Goal: Task Accomplishment & Management: Manage account settings

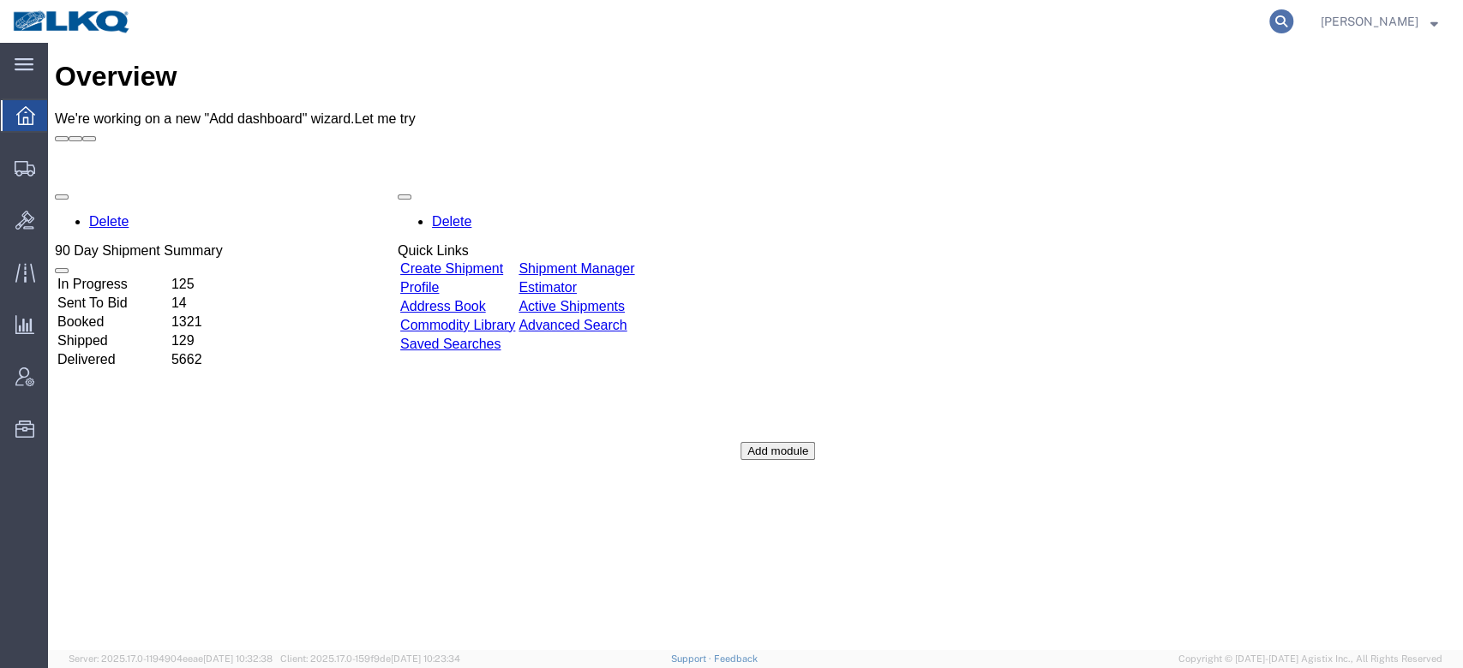
click at [1293, 17] on icon at bounding box center [1281, 21] width 24 height 24
paste input "56540104"
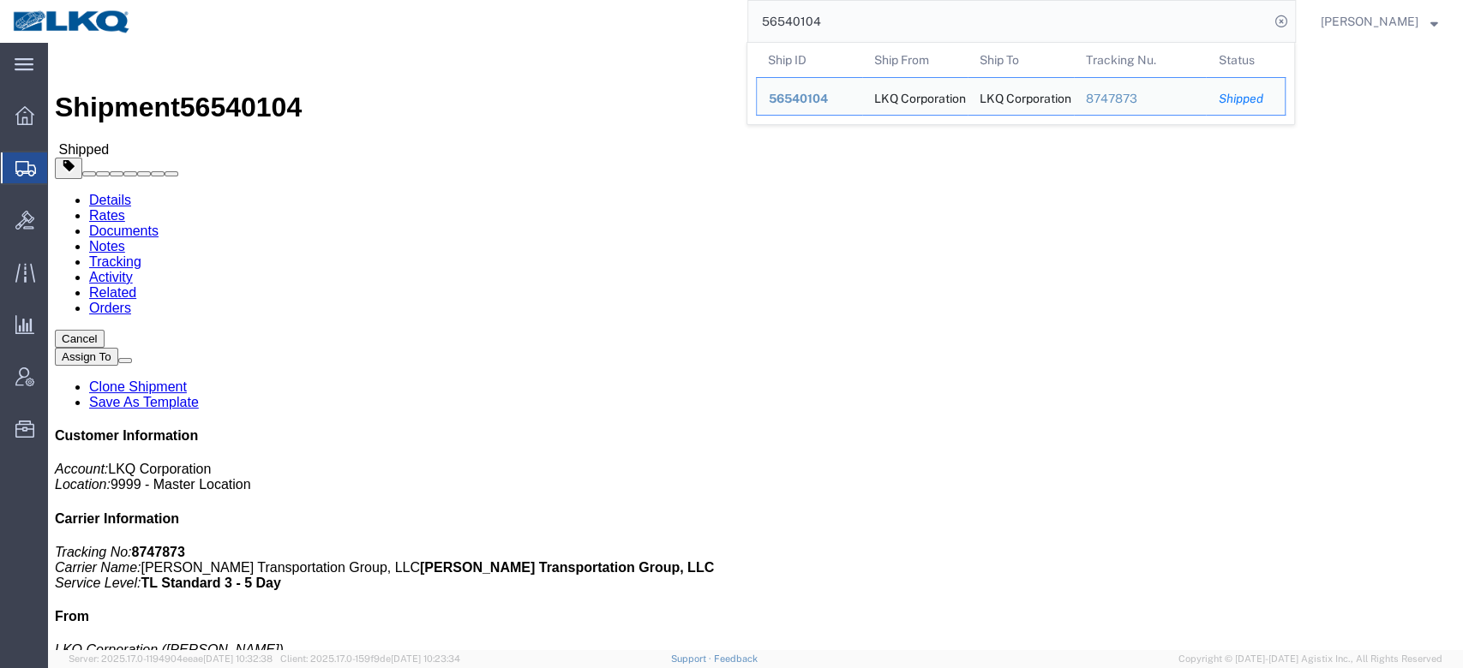
click at [813, 13] on input "56540104" at bounding box center [1008, 21] width 521 height 41
paste input "454422"
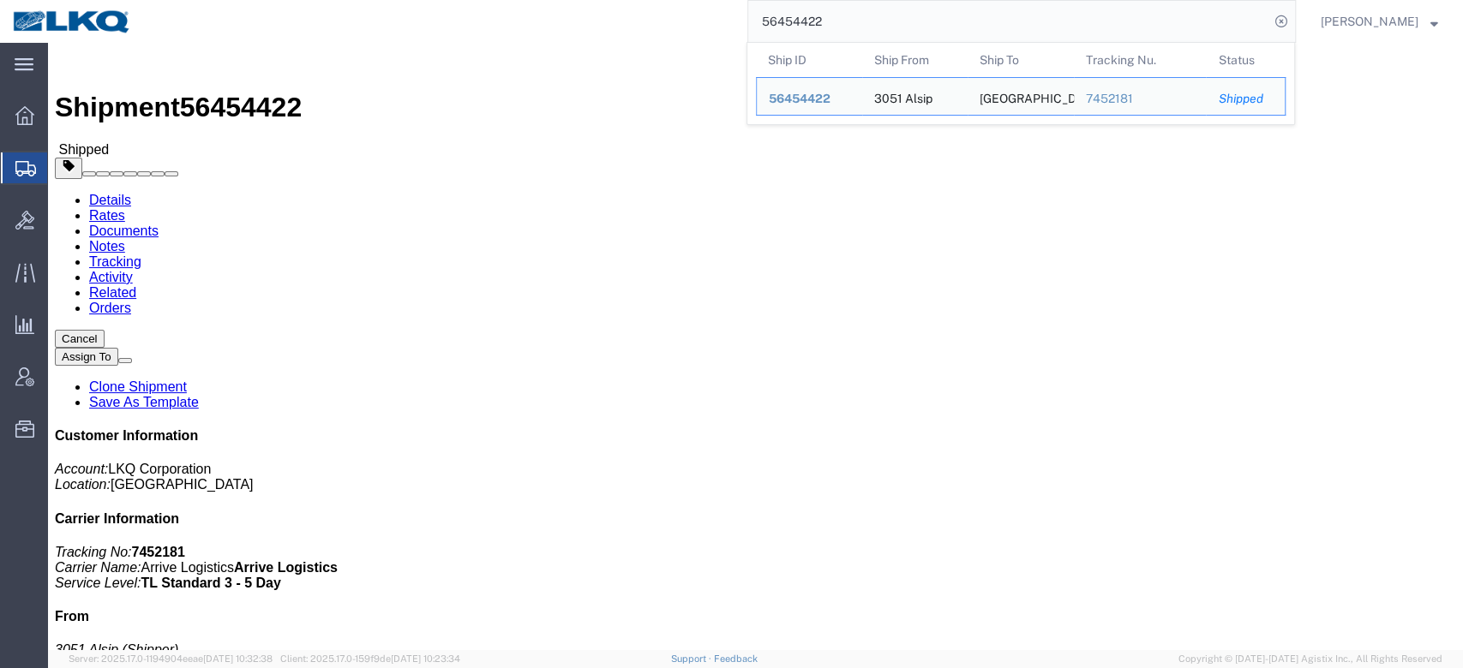
click at [818, 9] on input "56454422" at bounding box center [1008, 21] width 521 height 41
paste input "389409"
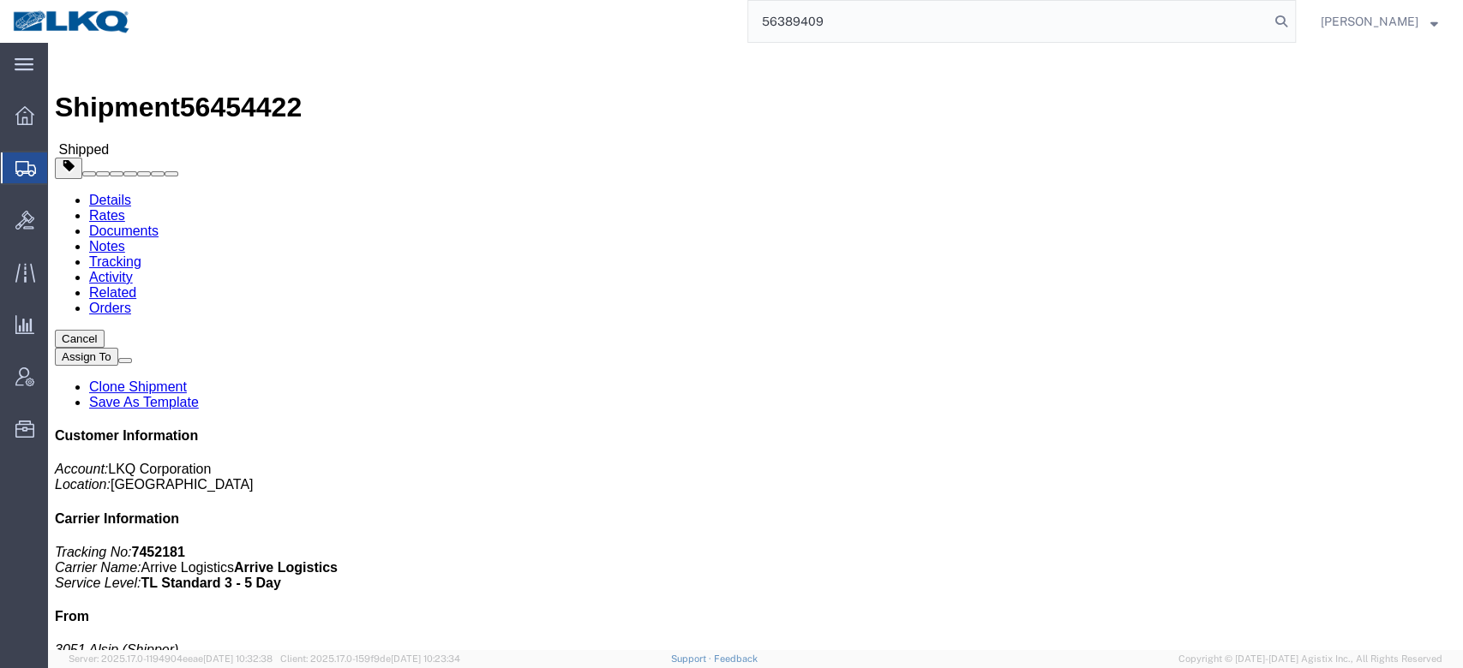
type input "56389409"
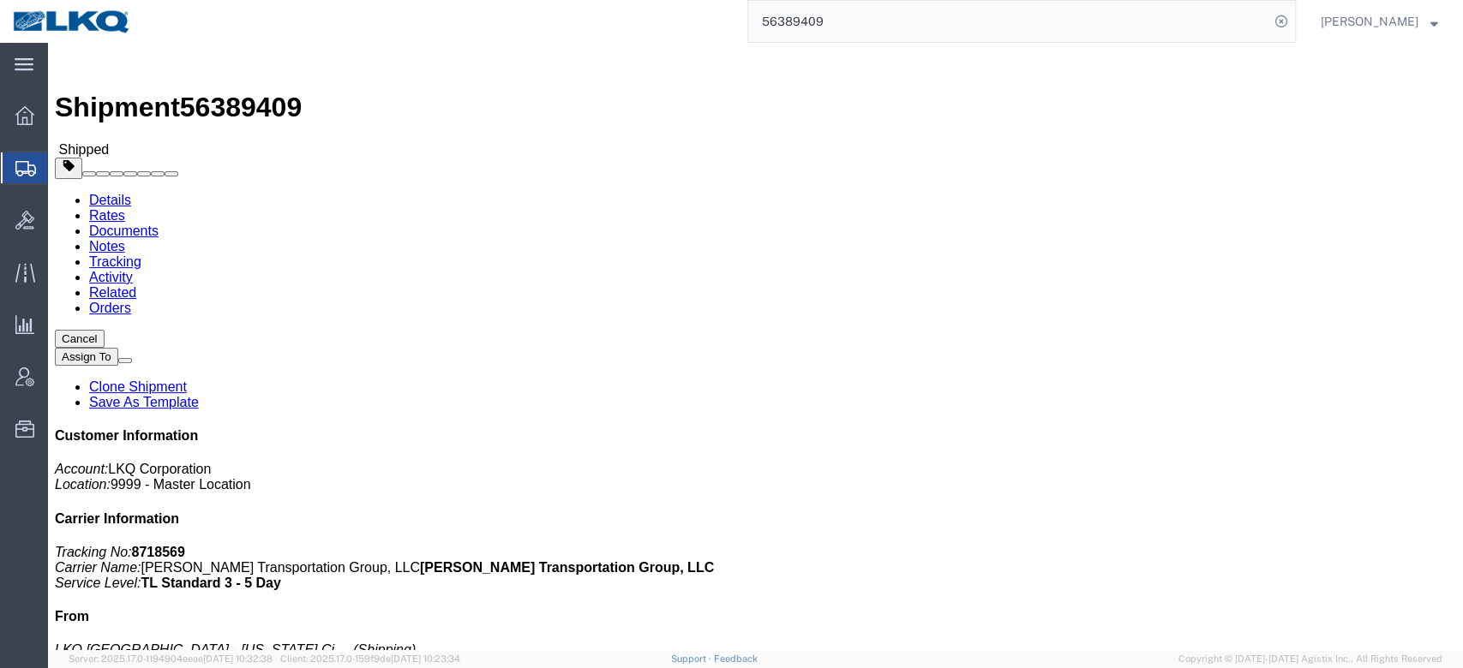
click link "Requested"
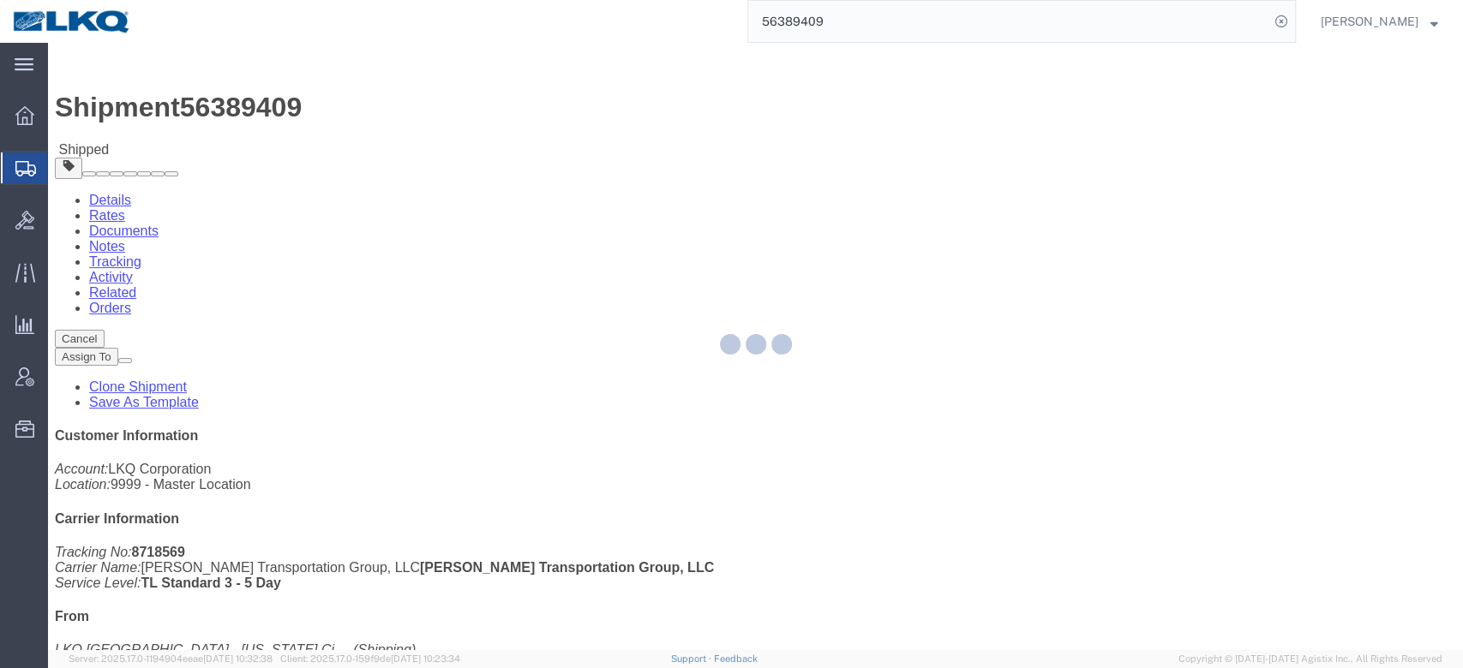
select select "21"
select select "15"
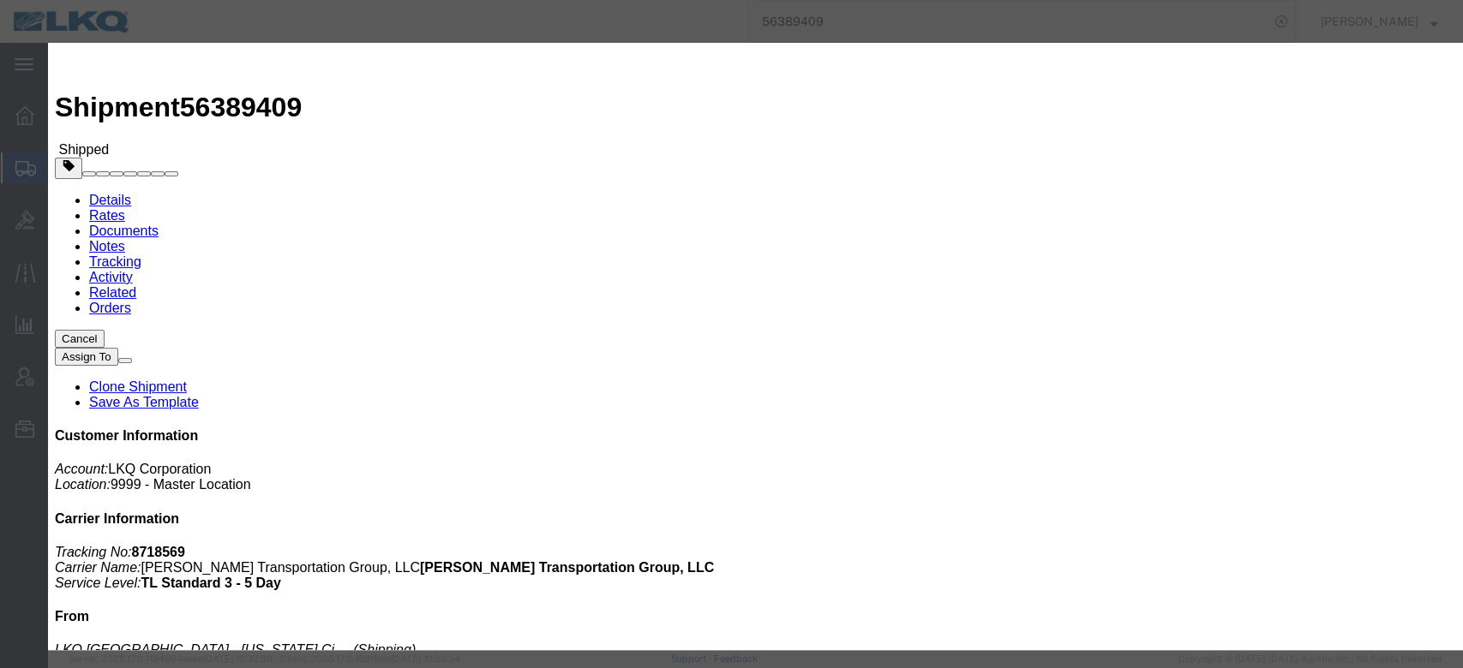
click input "[DATE]"
click td "21"
click input "11:00 AM"
type input "7:00 AM"
click input "56389409- To KIDC Michigan City T31268 Skidded"
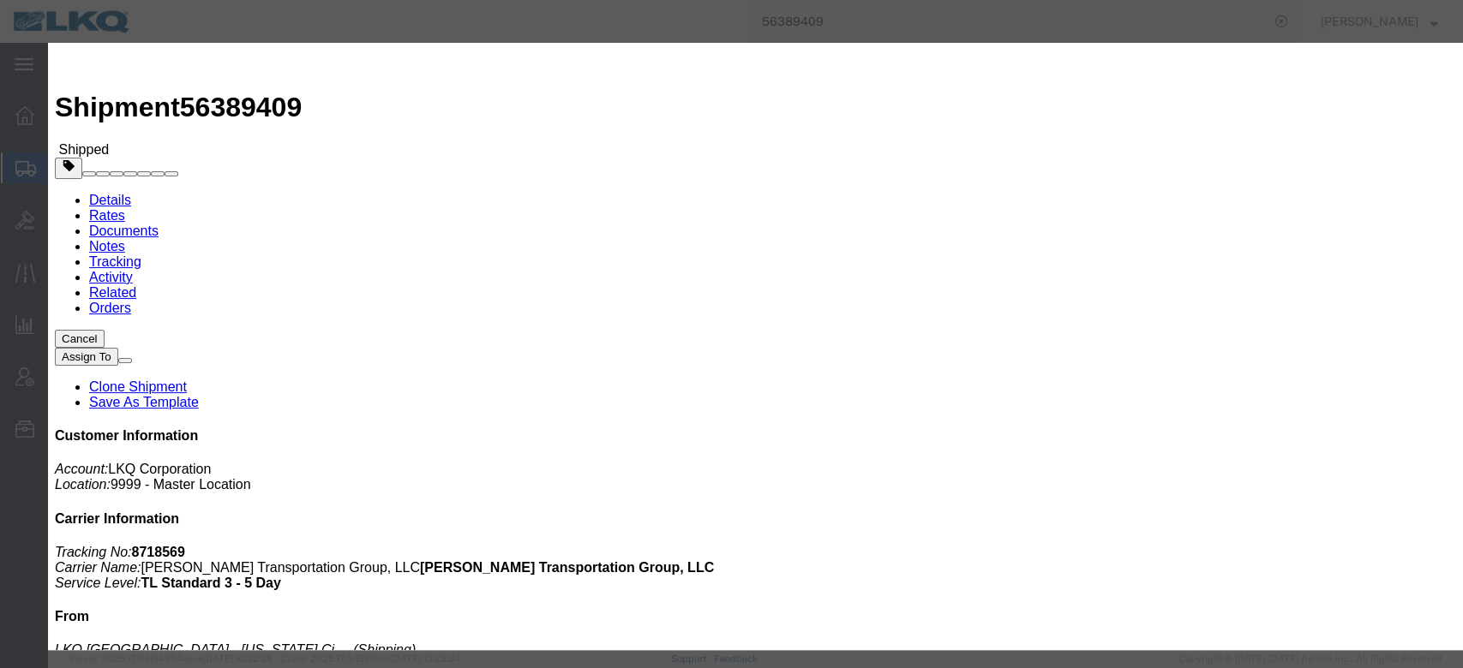
type input "56389409- To KIDC Michigan City T31268 Skidded **Work in per Chris**"
click button "Save"
click button "Ok"
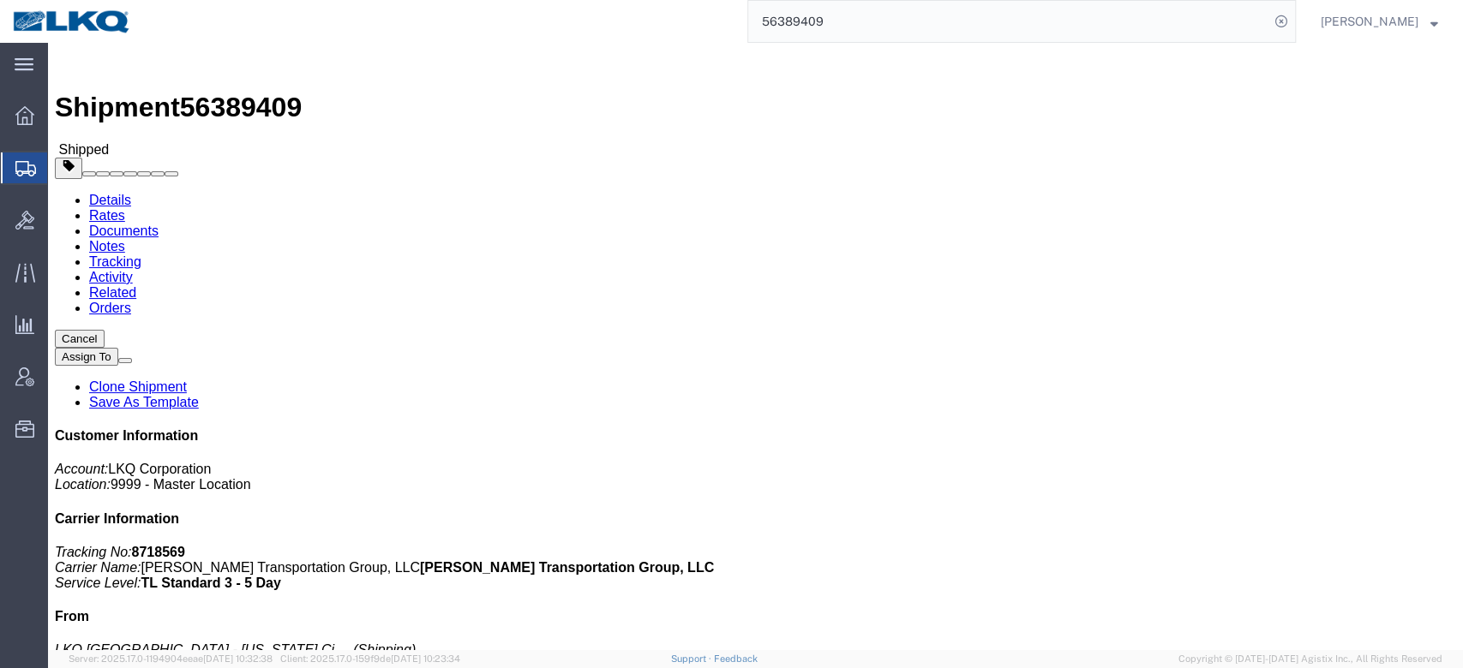
click button "Close"
click at [843, 24] on input "56389409" at bounding box center [1008, 21] width 521 height 41
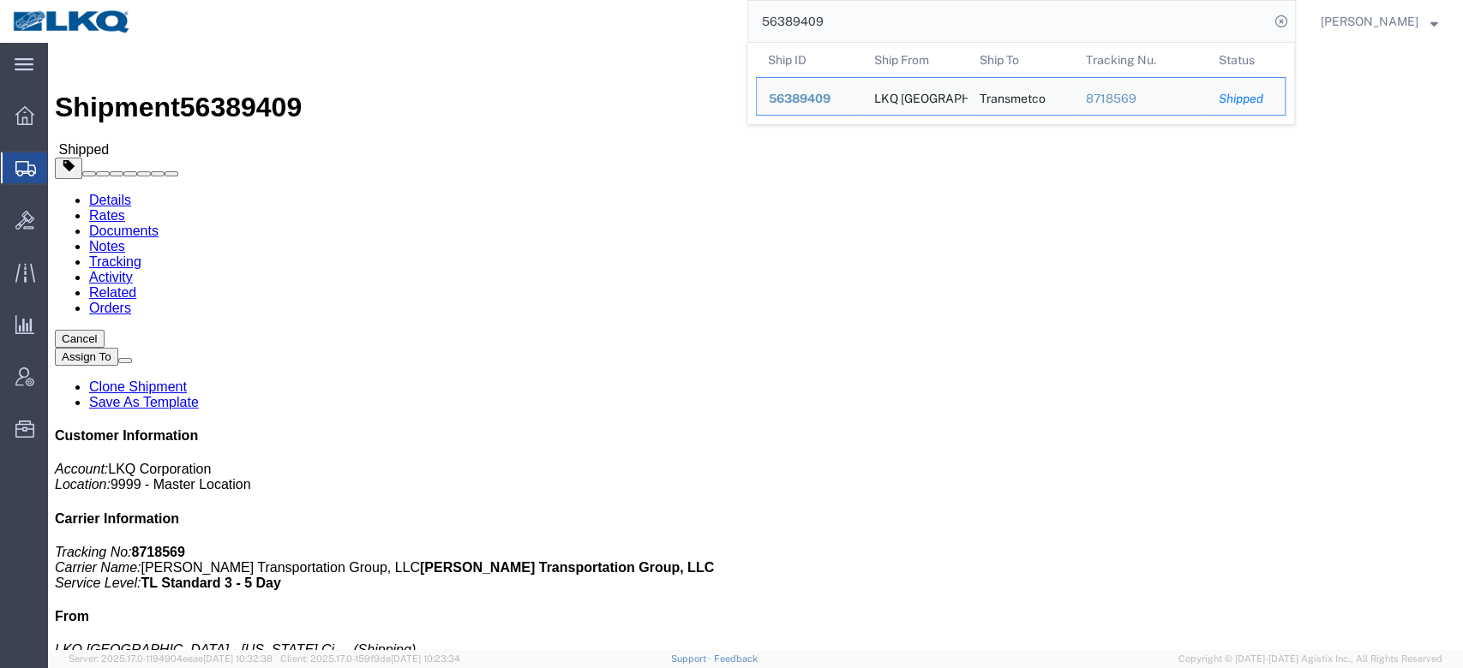
click at [843, 24] on input "56389409" at bounding box center [1008, 21] width 521 height 41
paste input "55279"
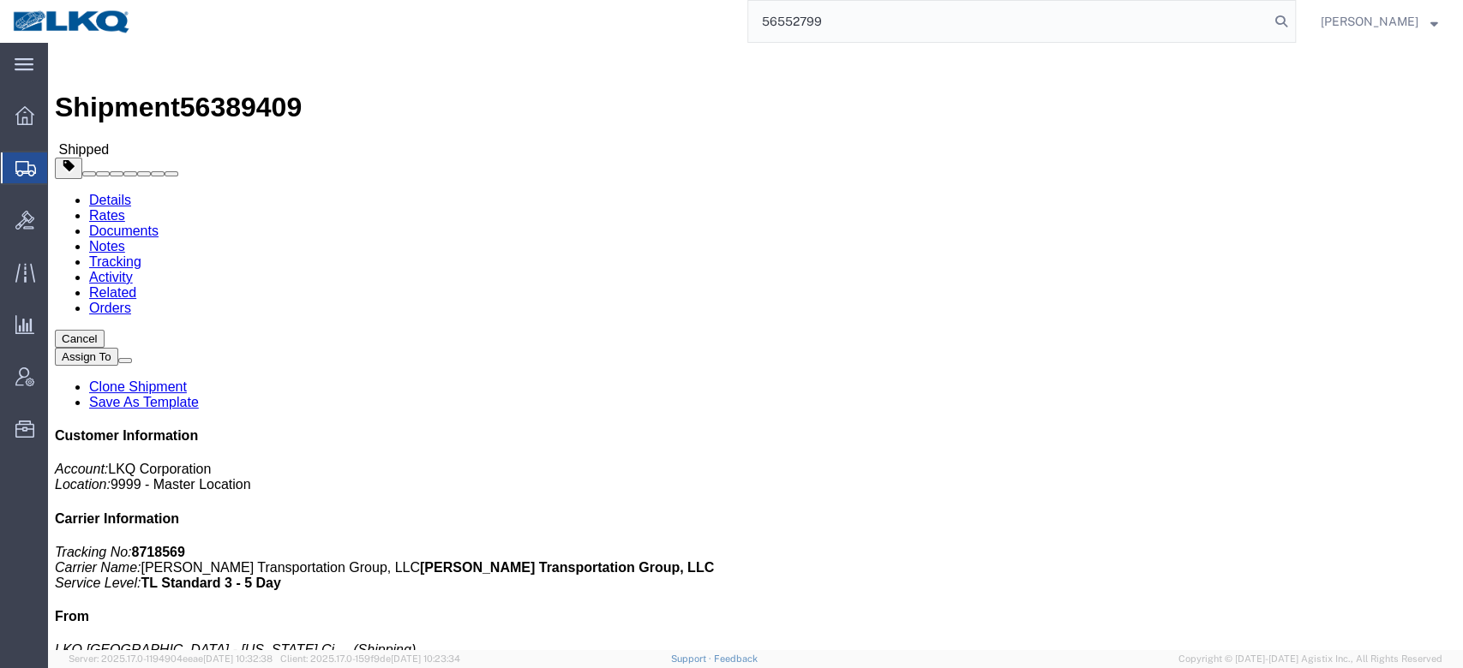
type input "56552799"
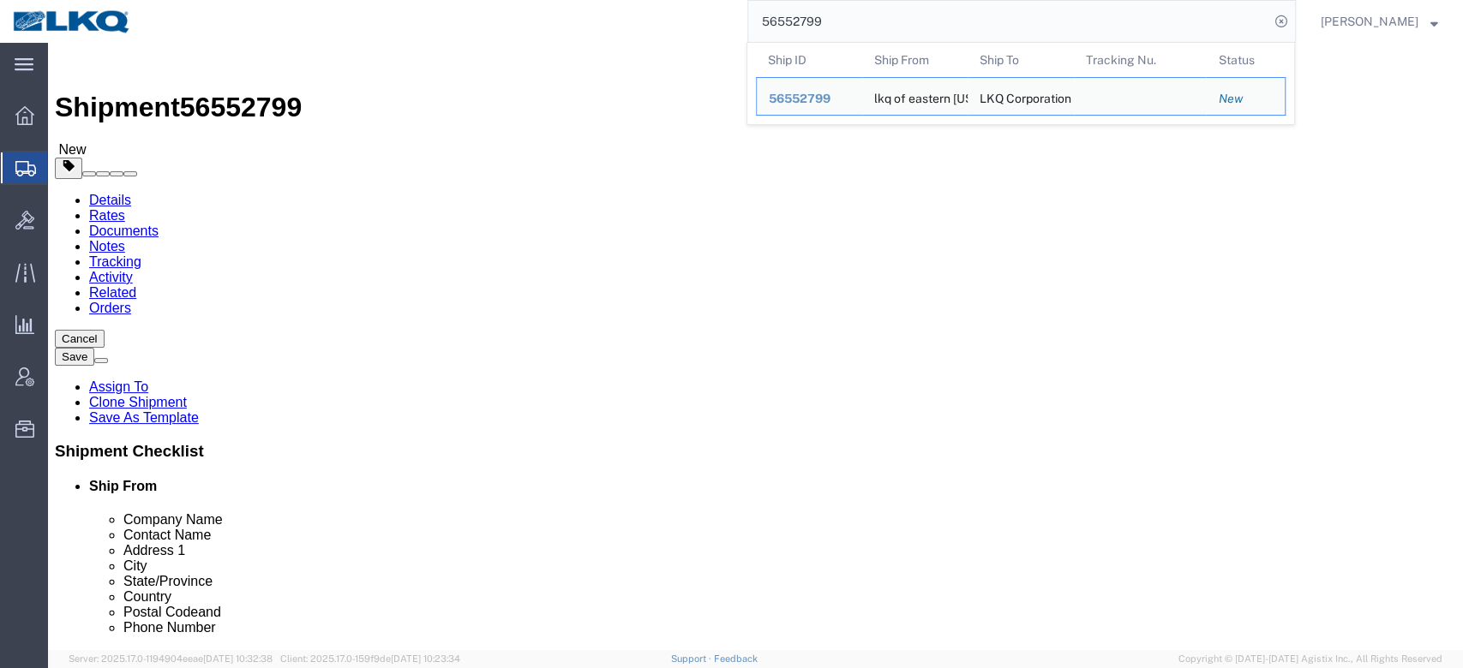
select select "27694"
select select "28018"
click input "lkq"
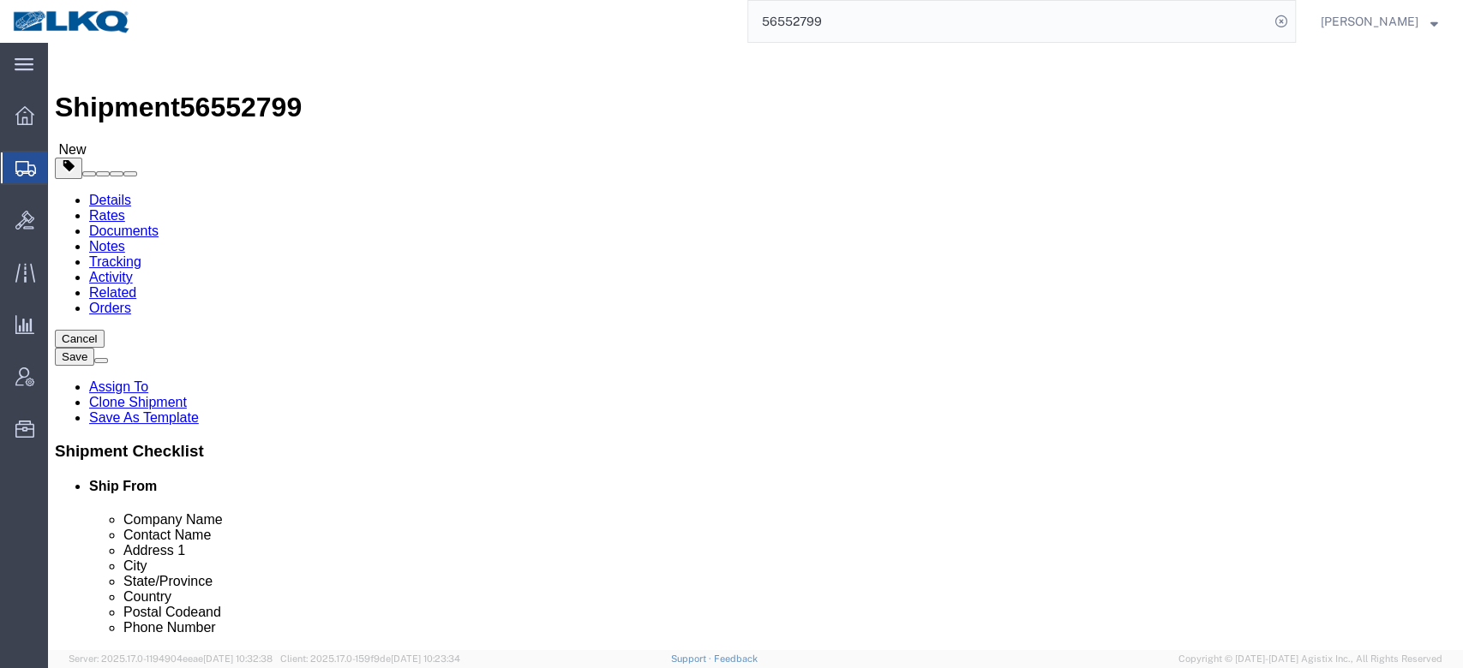
click input "lkq"
type input "Receiver"
click div "Location 3392 - Transmetco My Profile Location 1100 - LKQ Crystal River 1103 - …"
click icon
click div "Pieces: 38.00 Each Total value: 1.00 USD"
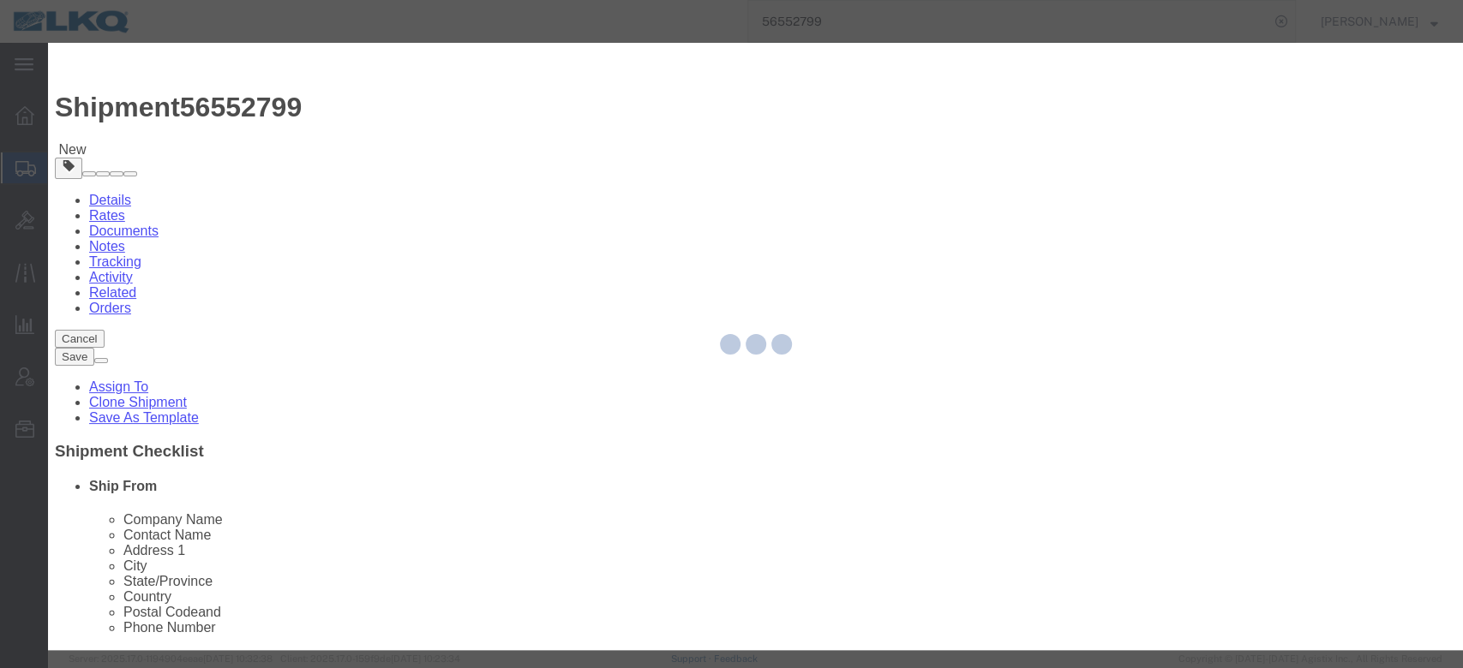
click at [556, 173] on div at bounding box center [755, 347] width 1415 height 608
click input "Engines, Transmissions"
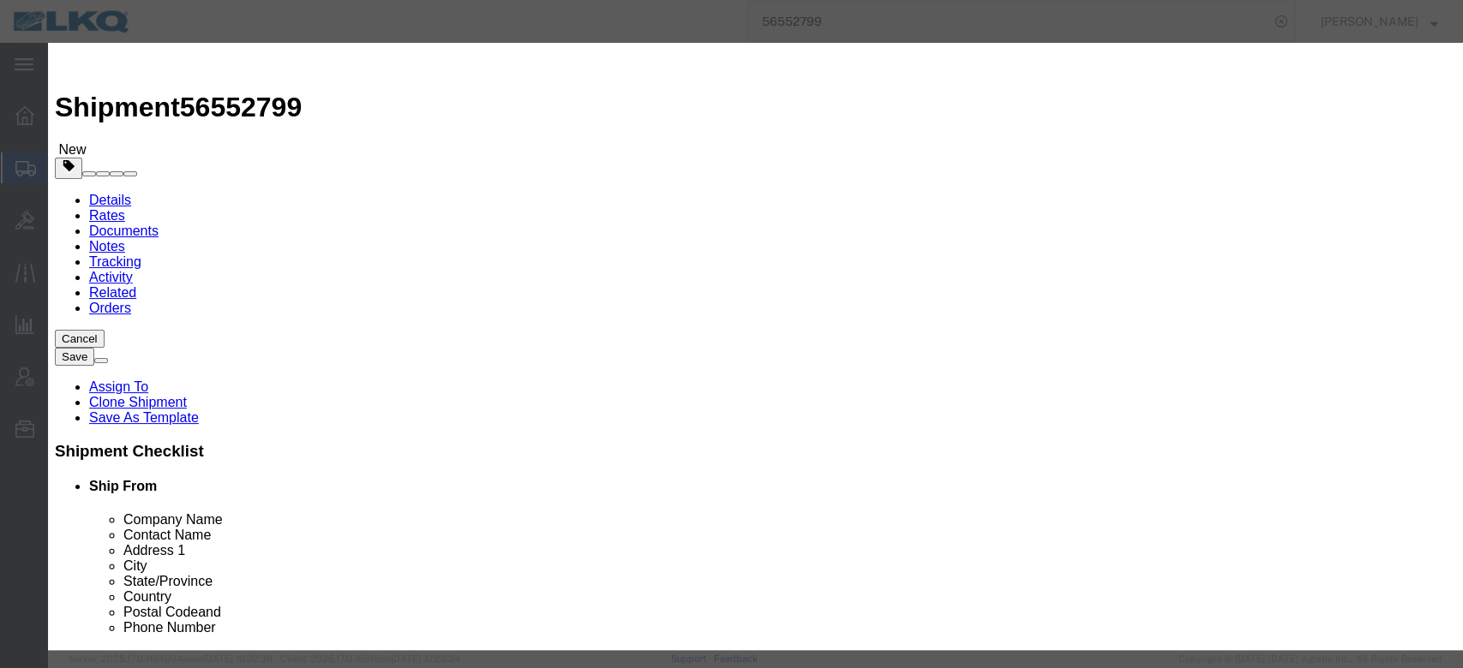
click input "Engines, Transmissions"
type input "wheels"
click td "Name: Wheels - Stacked & Palletized"
select select "LBS"
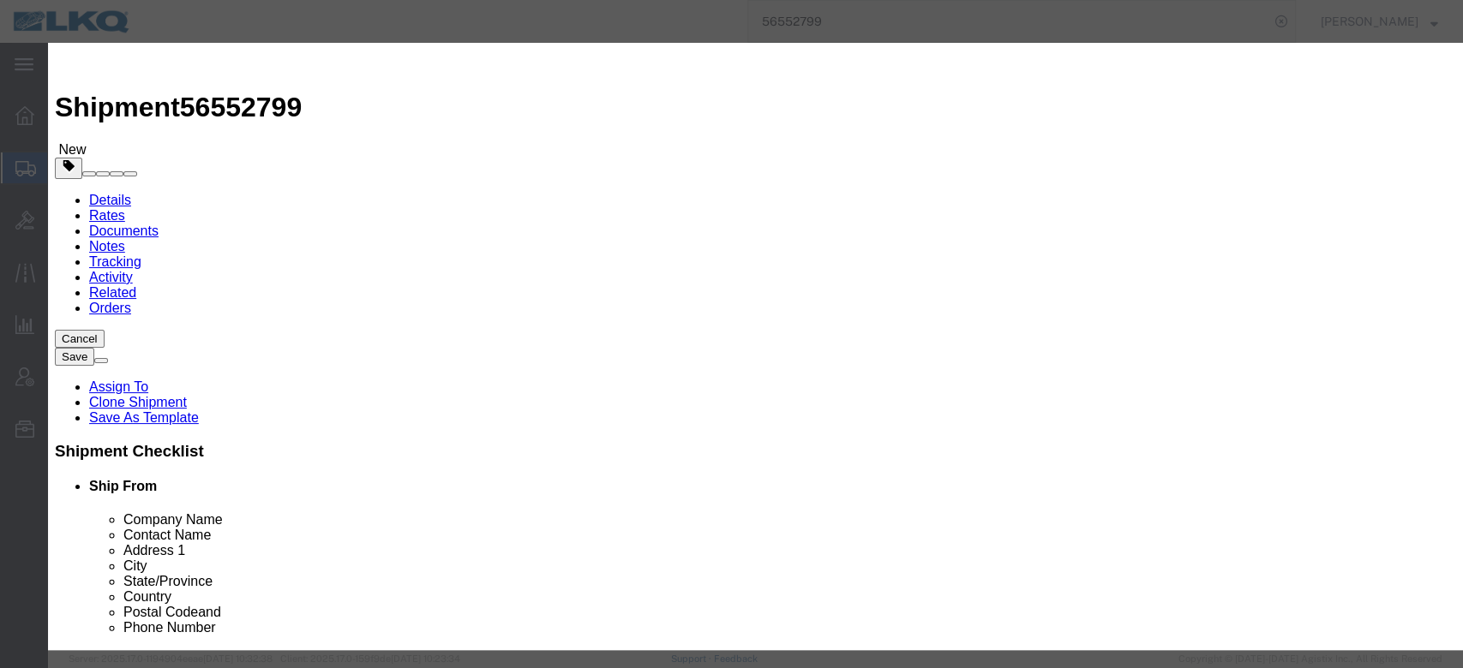
select select "USD"
type input "Wheels - Stacked & Palletized"
type textarea "2 hours load time"
type input "Wheels - Stacked & Palletized"
click input "text"
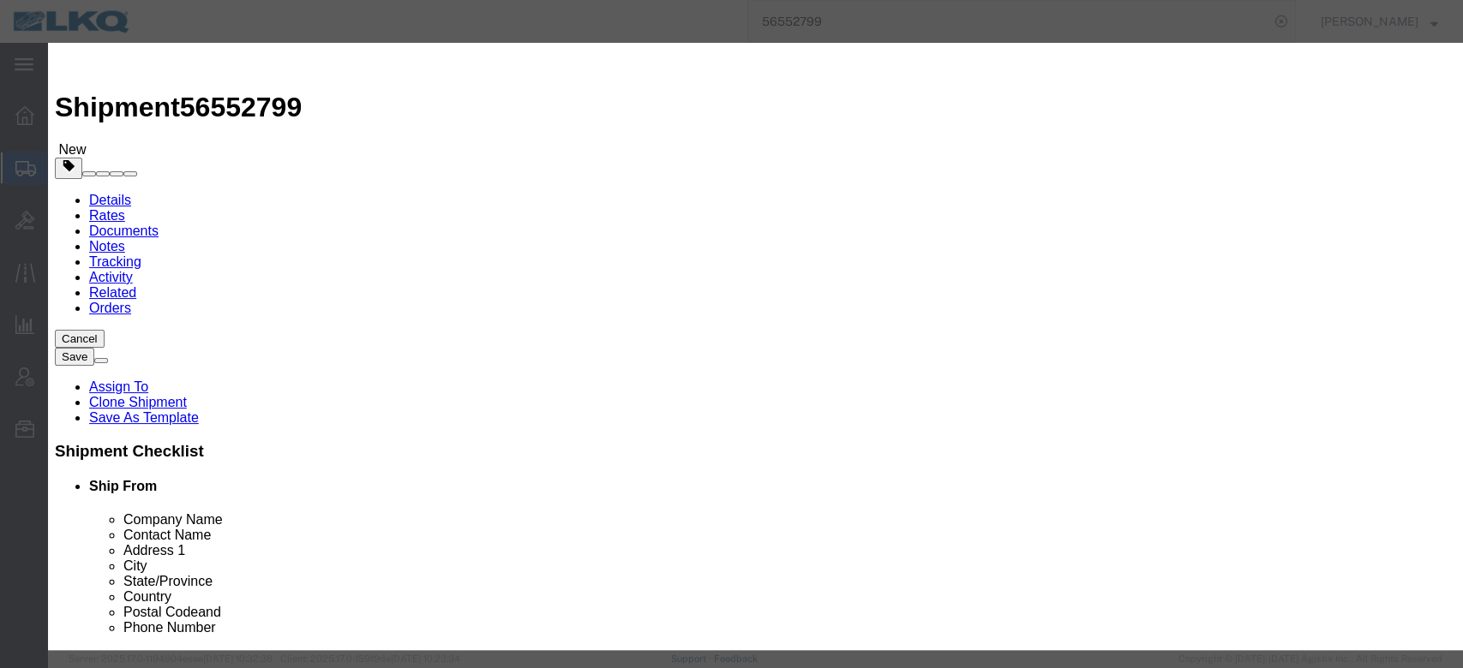
type input "38"
type input "1"
click button "Save & Close"
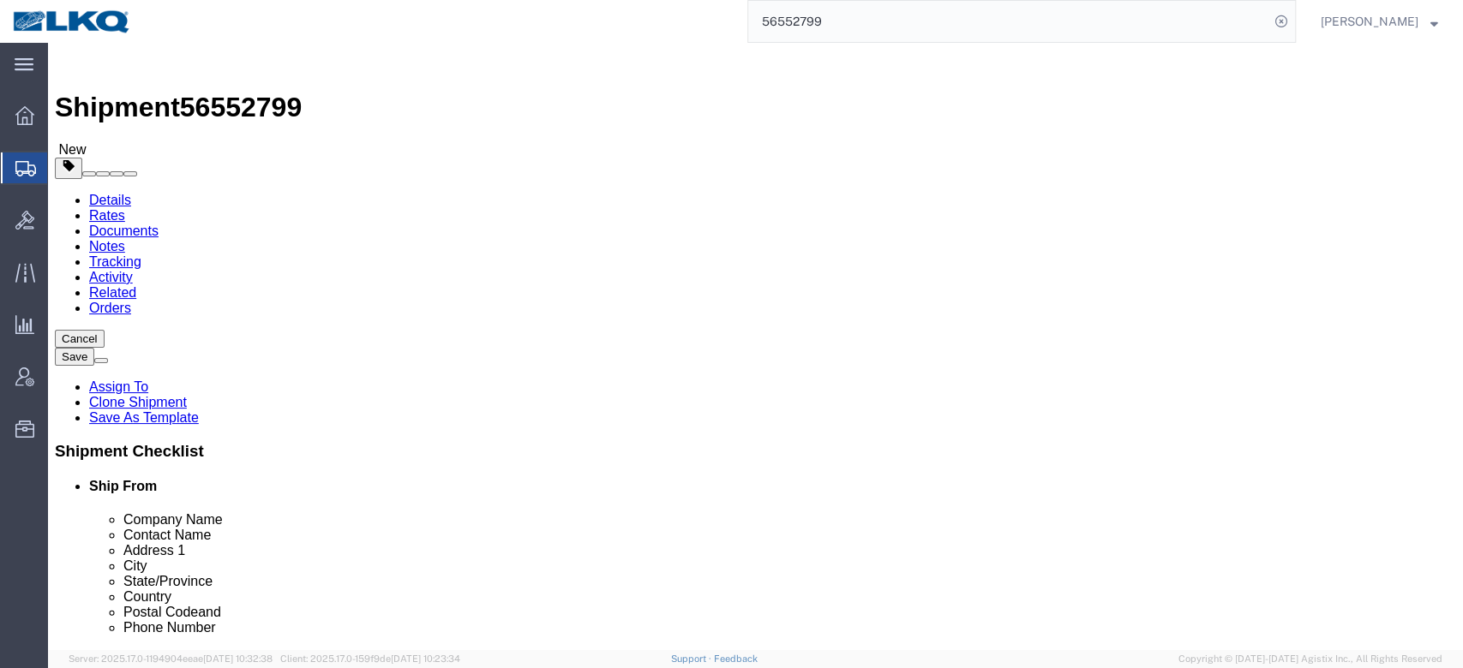
click icon
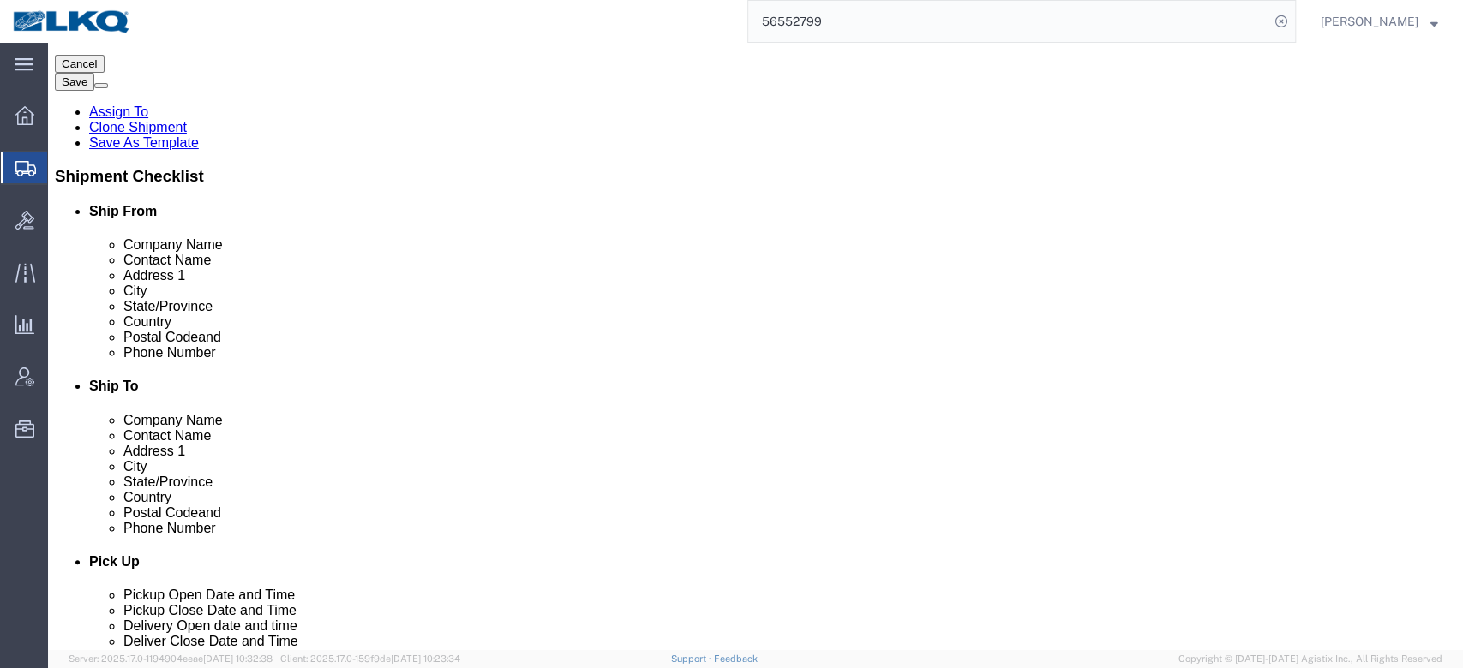
scroll to position [802, 0]
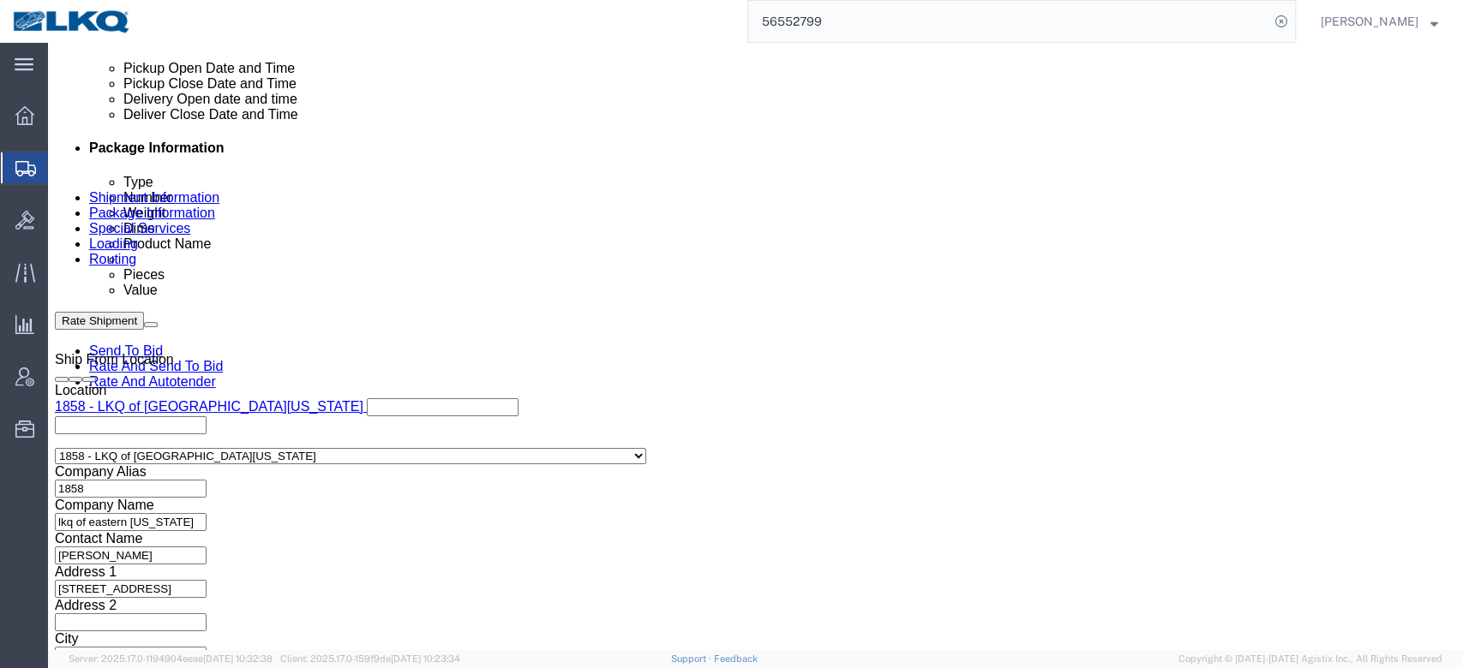
click input "x"
paste input "56552799"
type input "56552799"
click input "T31365"
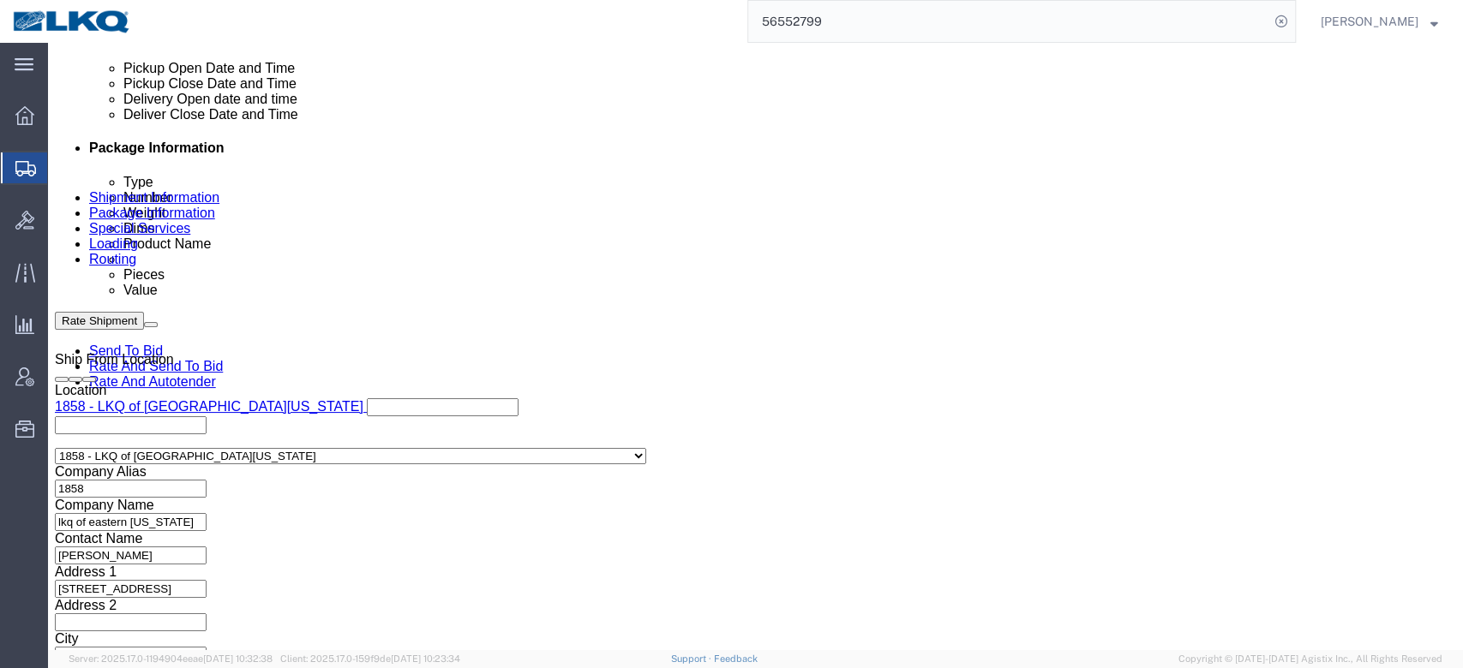
click input "T31365"
click div "References Add reference"
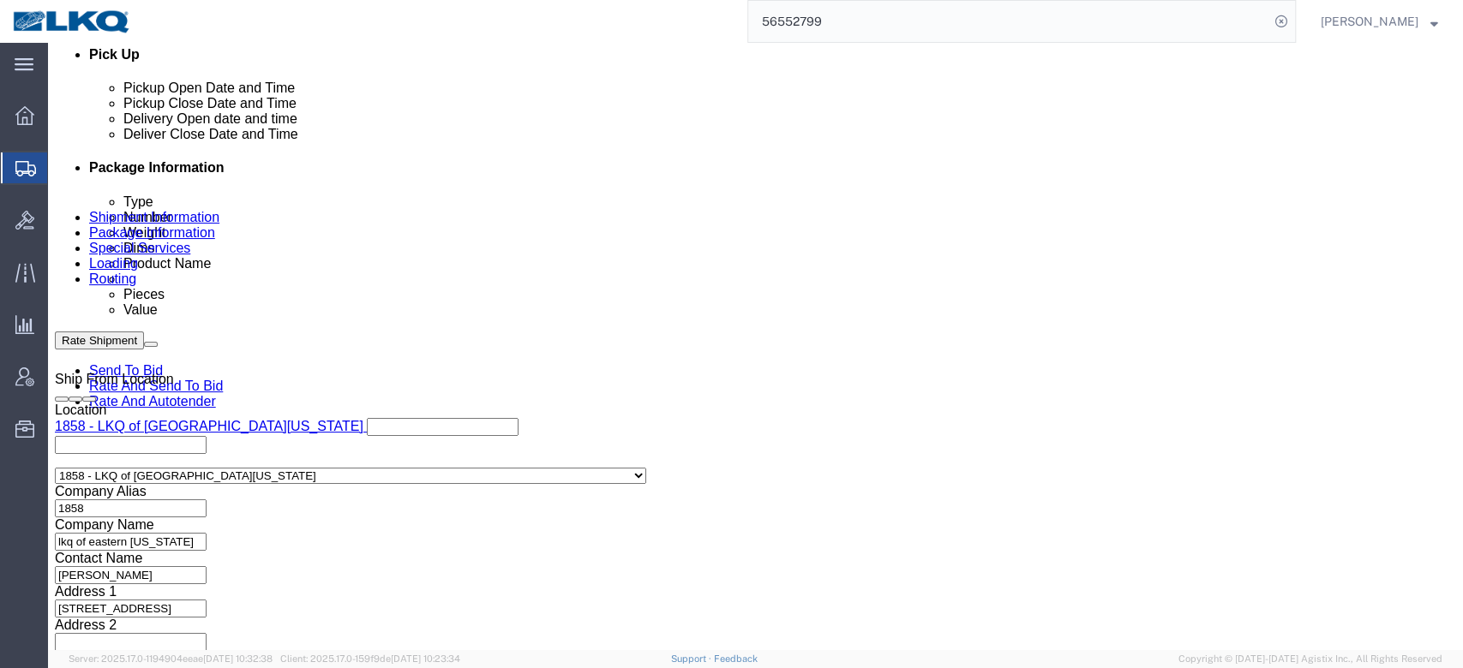
click div "Aug 21 2025 3:00 PM"
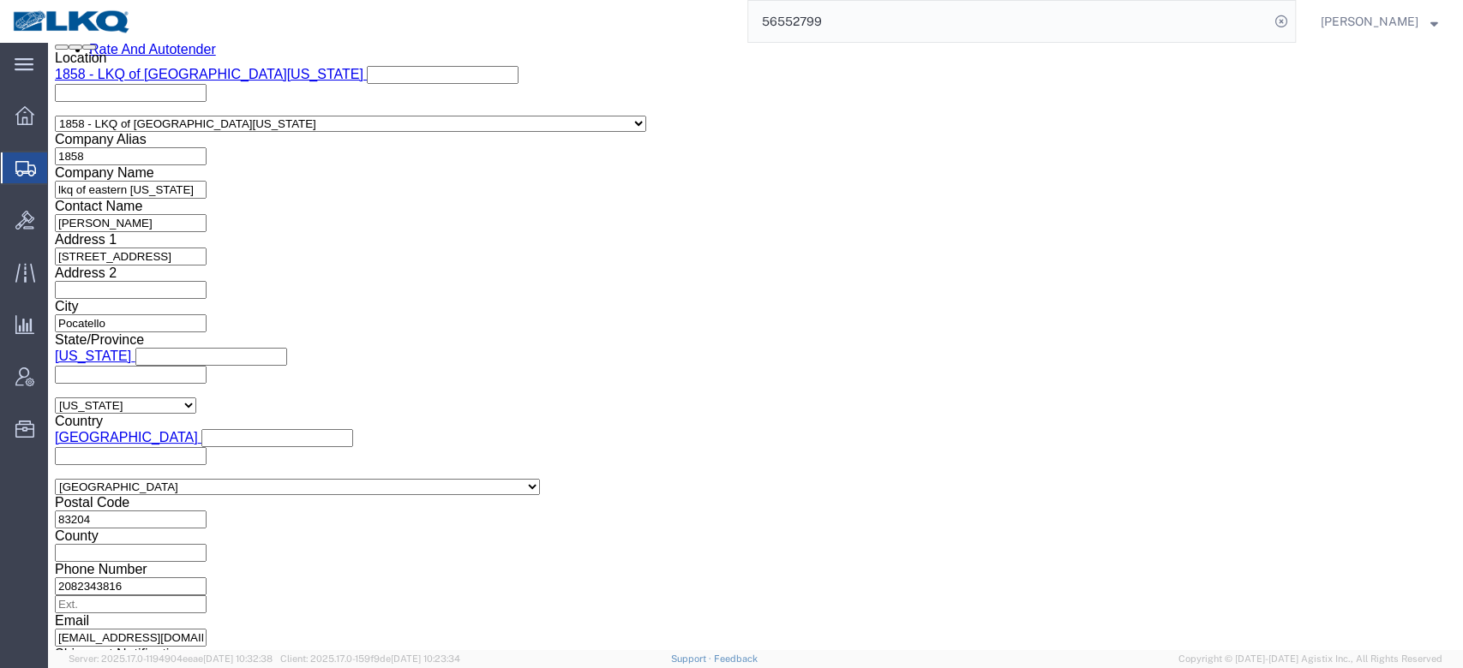
drag, startPoint x: 651, startPoint y: 258, endPoint x: 153, endPoint y: 204, distance: 500.8
click div "Shipping Mode (Optional) Add another leg"
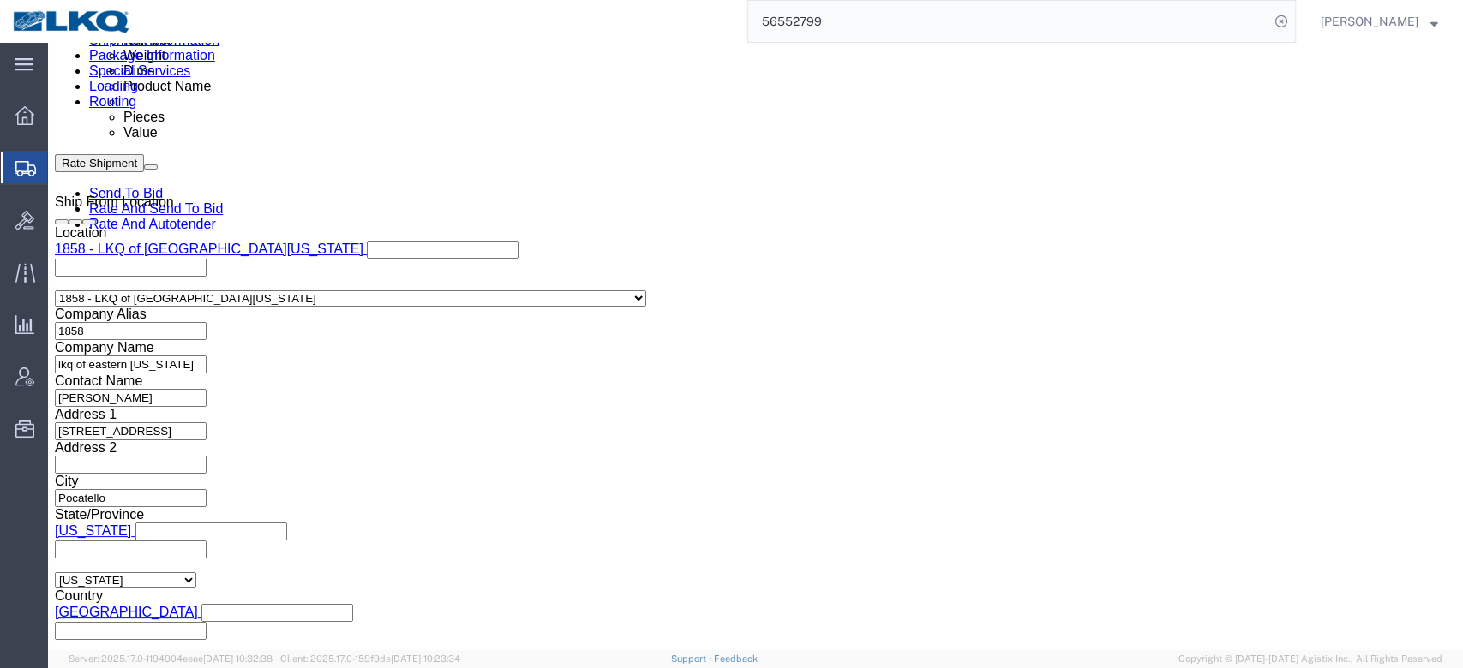
click div "Aug 21 2025 9:00 AM"
click div "References Add reference"
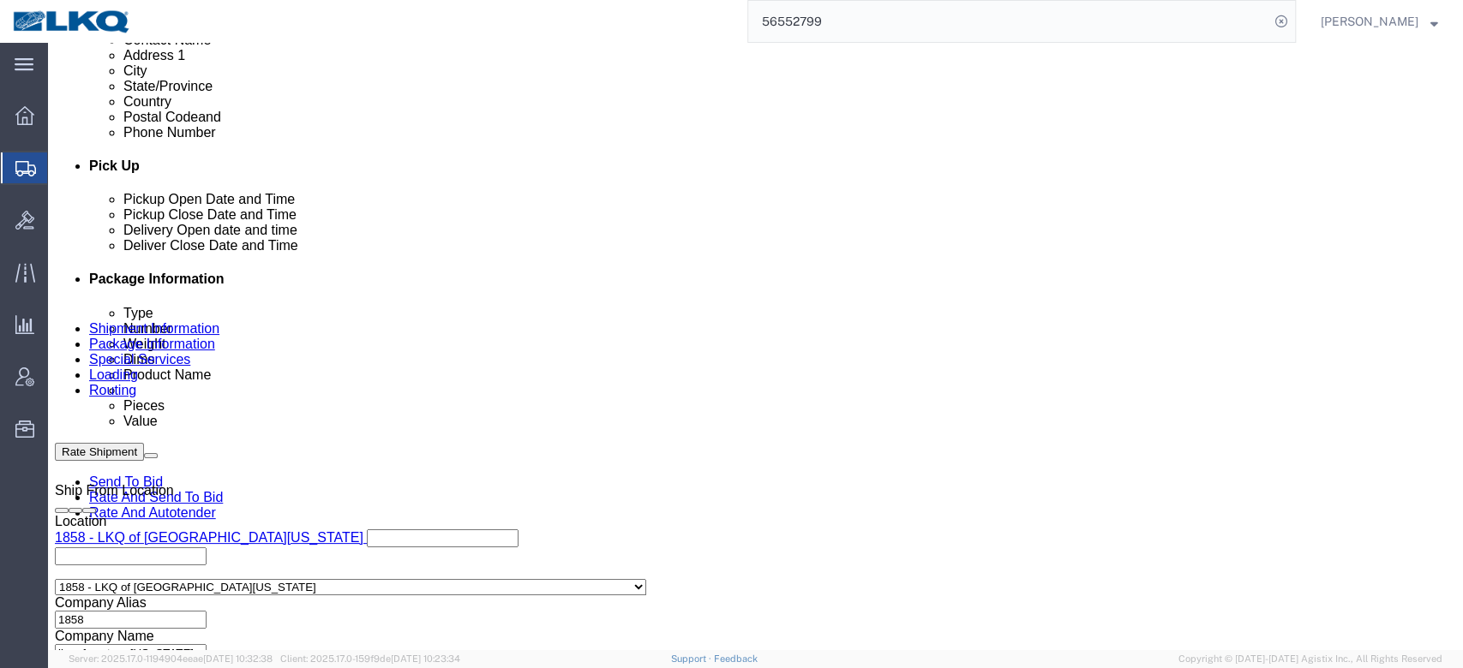
click link "Schedule appointment"
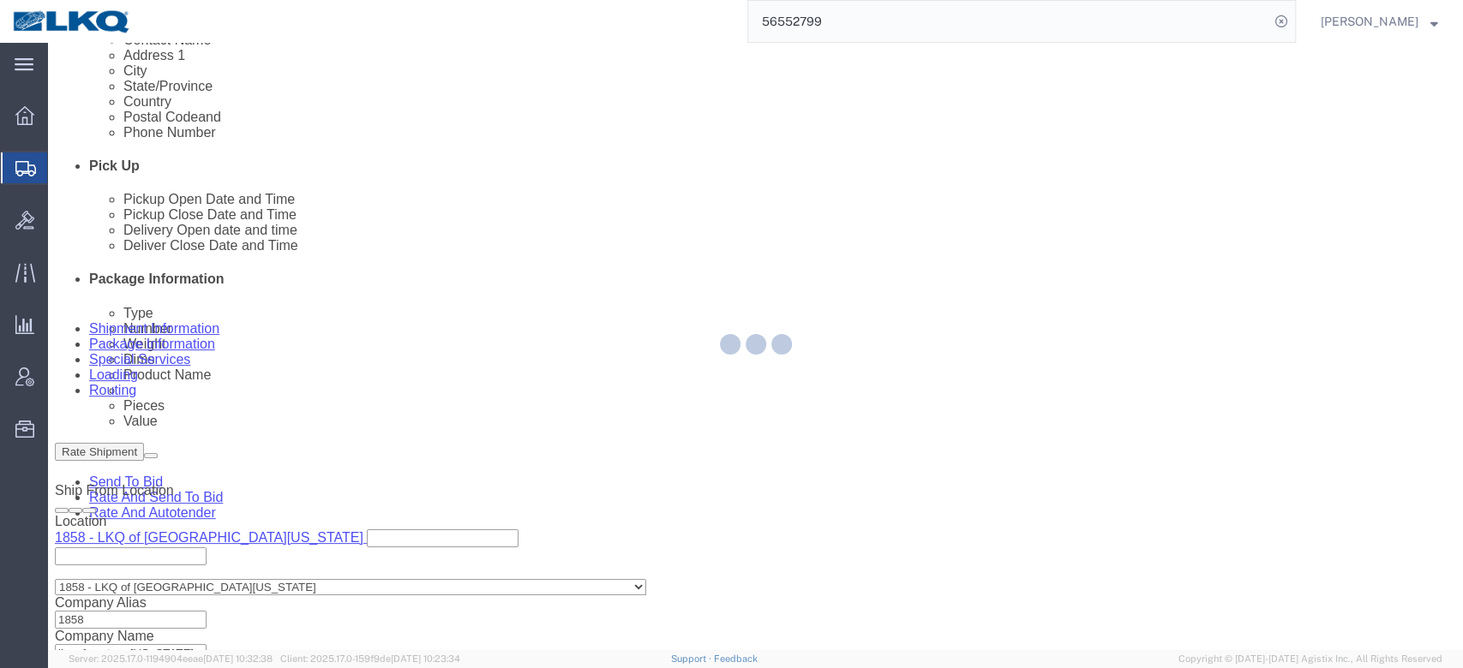
select select
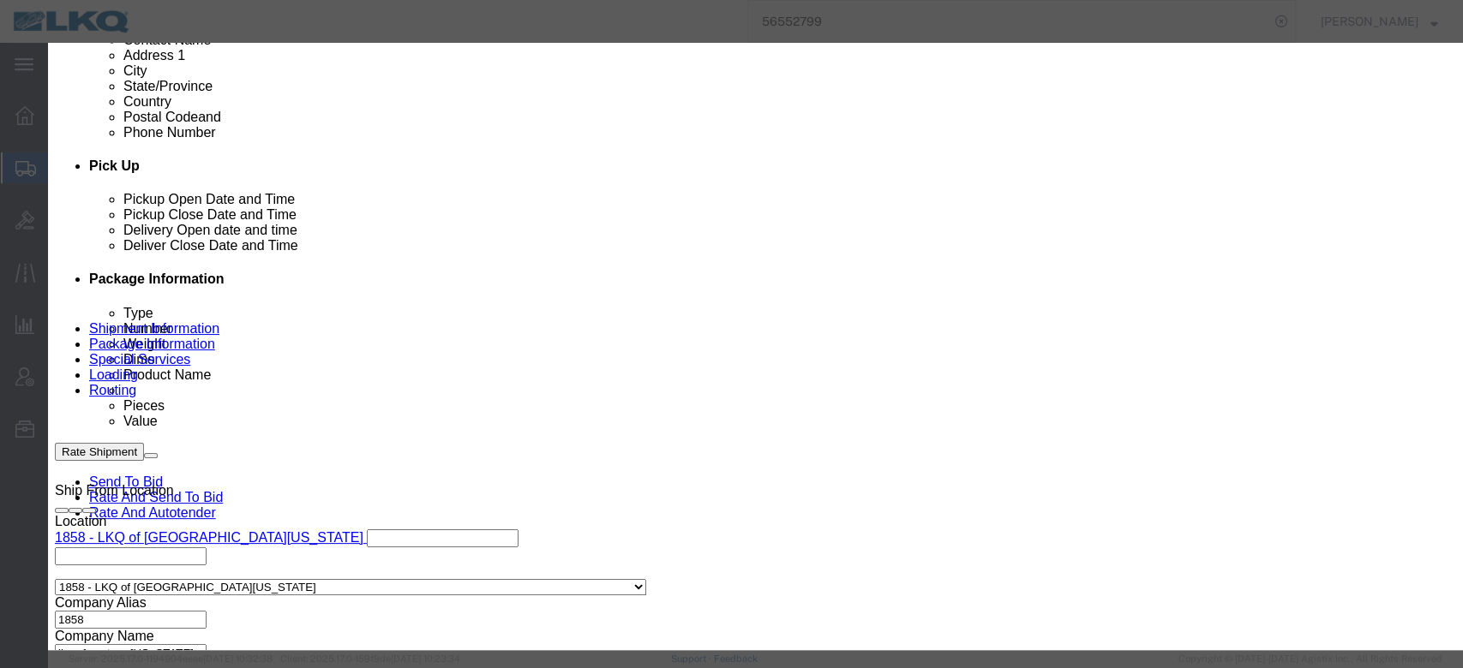
click input "delivery 56552799"
paste input "T31365"
type input "56552799 Pocatello T31365 Skidded"
type input "l"
type input "lk"
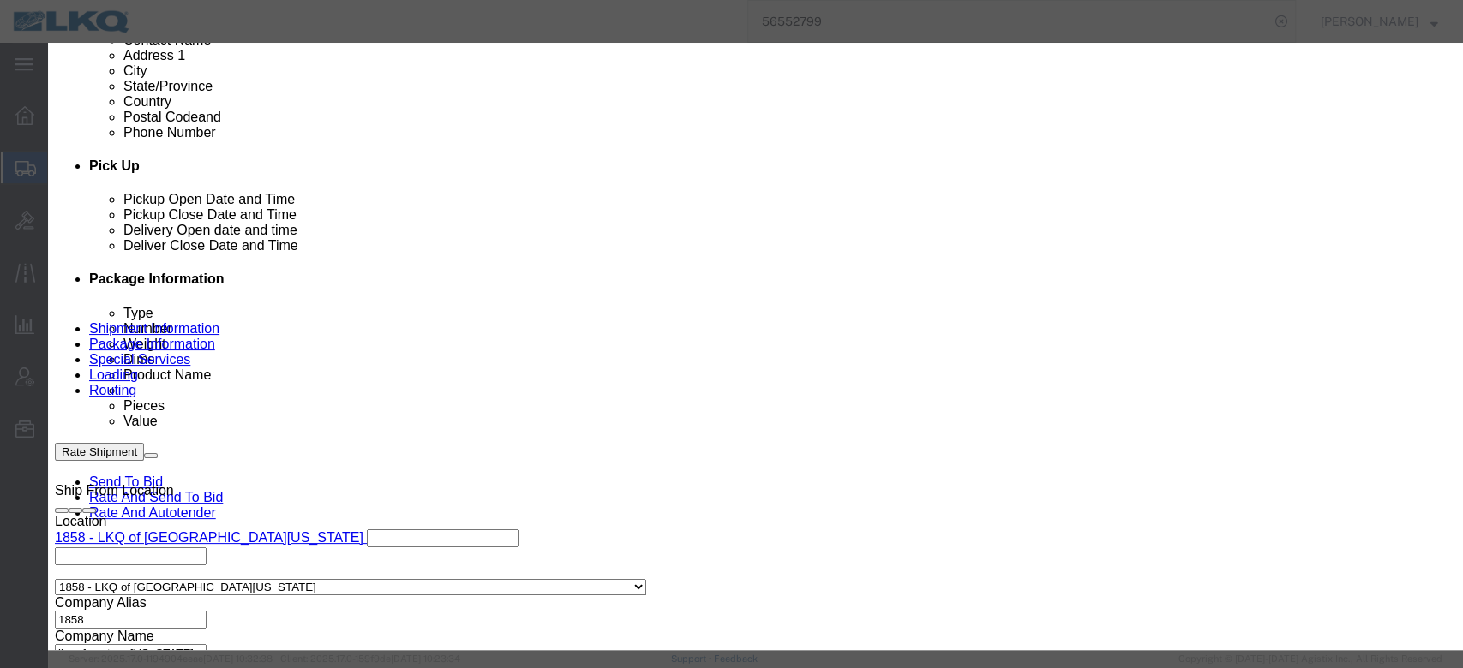
select select "22"
click input "[DATE]"
click td "25"
click select "Select 15 min 30 min 45 min 1 hr 2 hr 3 hr 4 hr"
select select "15"
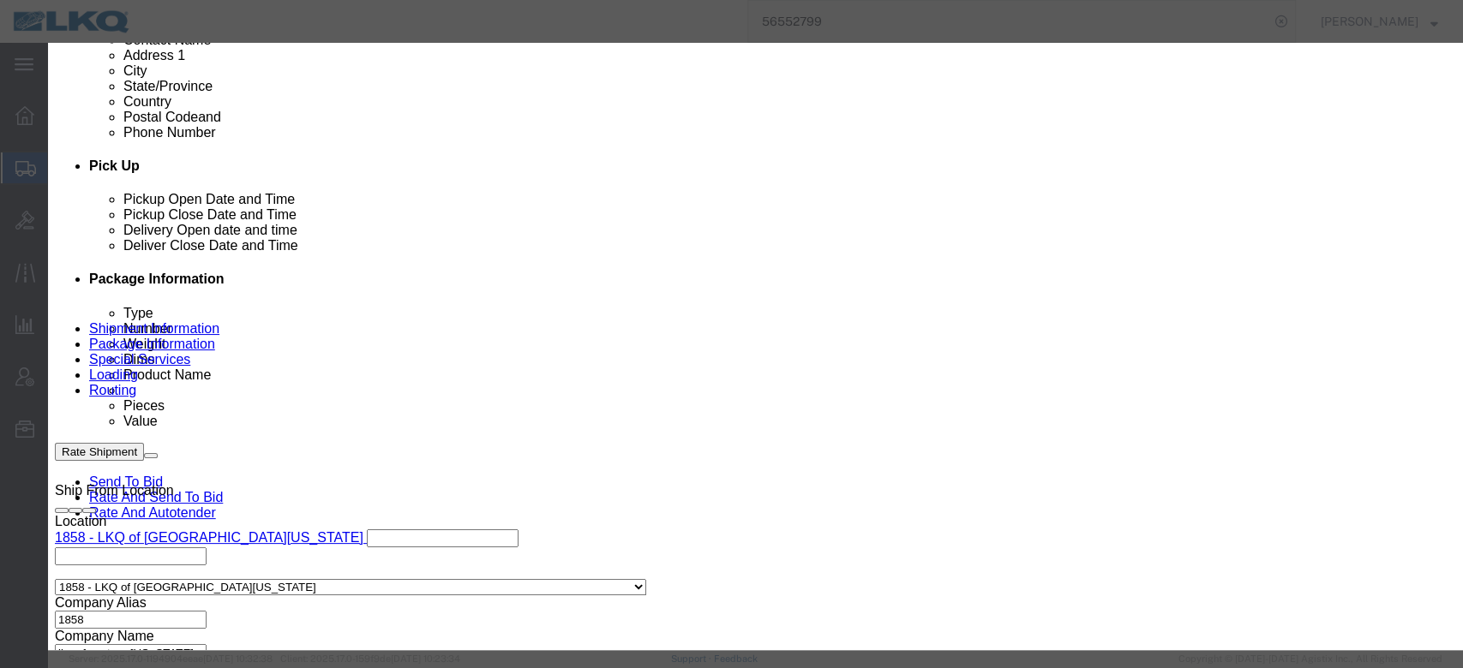
click select "Select 15 min 30 min 45 min 1 hr 2 hr 3 hr 4 hr"
click div "Label LKQ Label Atlanta Cages and Pallets Billed Delivered FCFS LKQ LTL Late/Re…"
click link "Availability"
click icon "button"
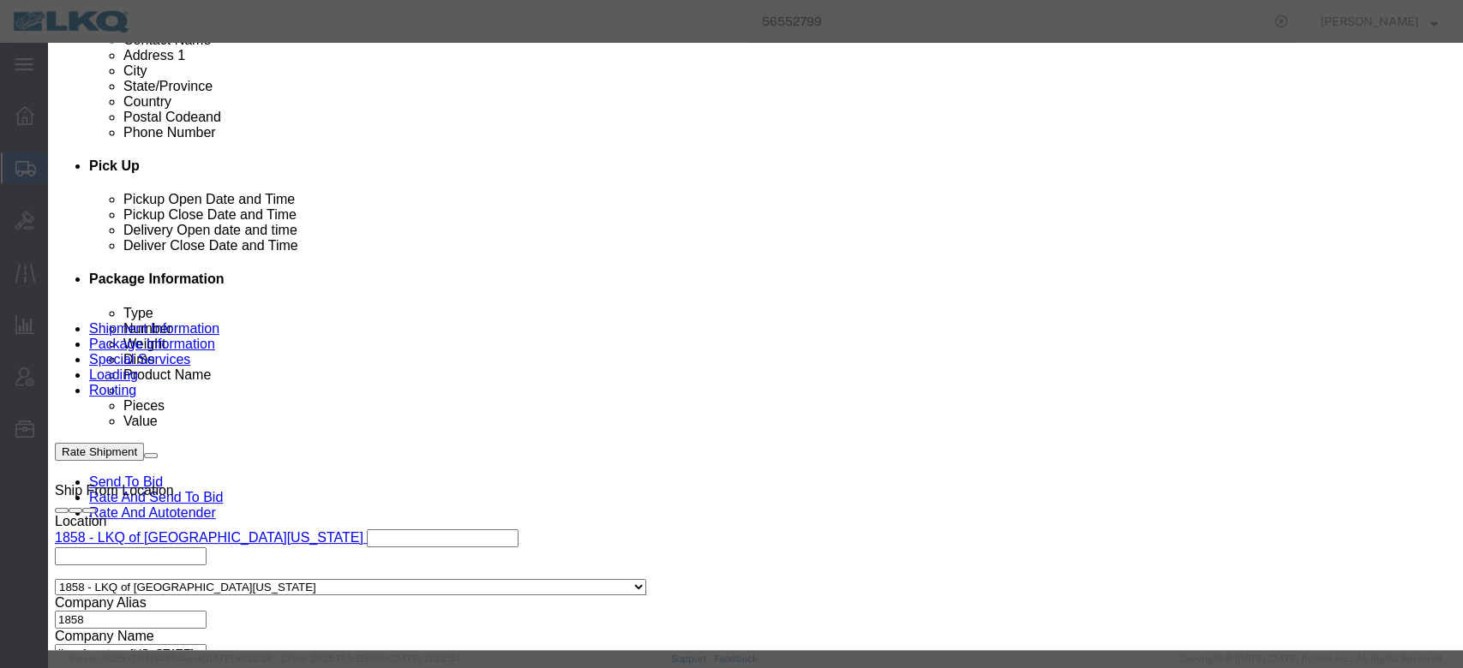
scroll to position [0, 0]
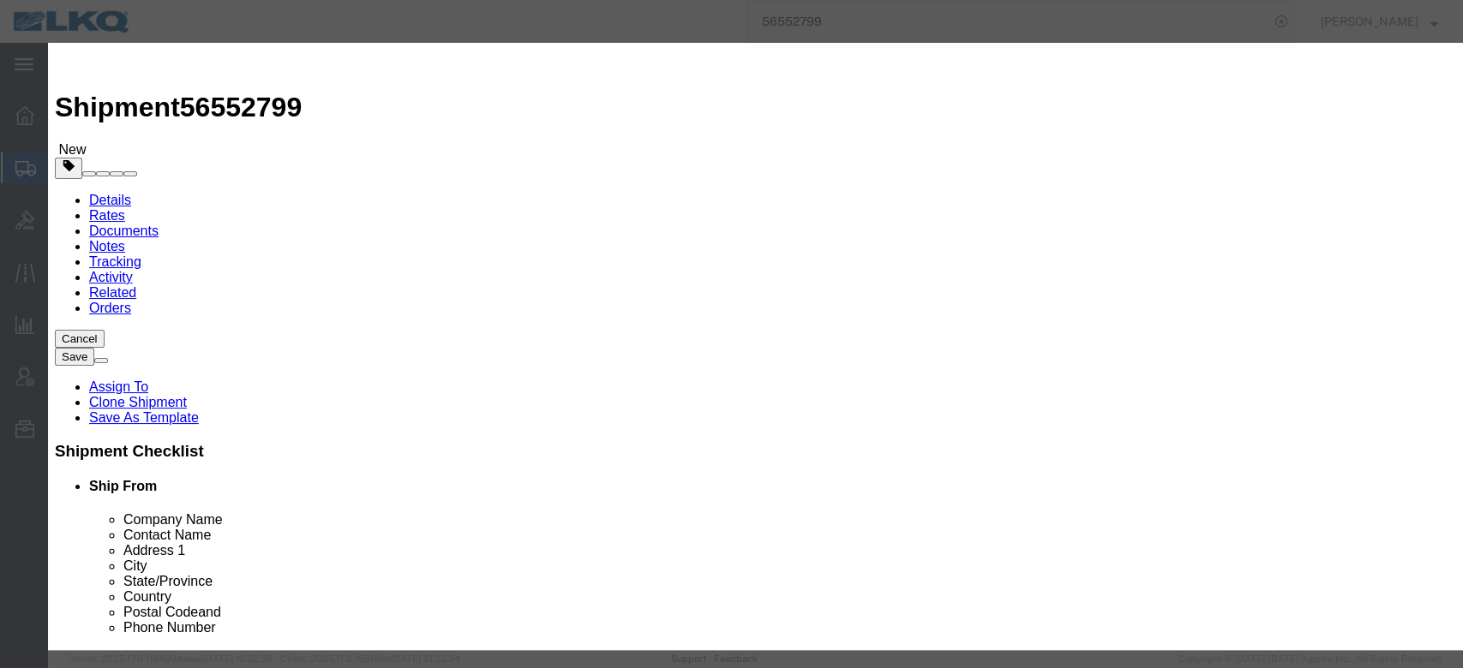
click input "[DATE]"
click td "28"
click link "Availability"
click icon "button"
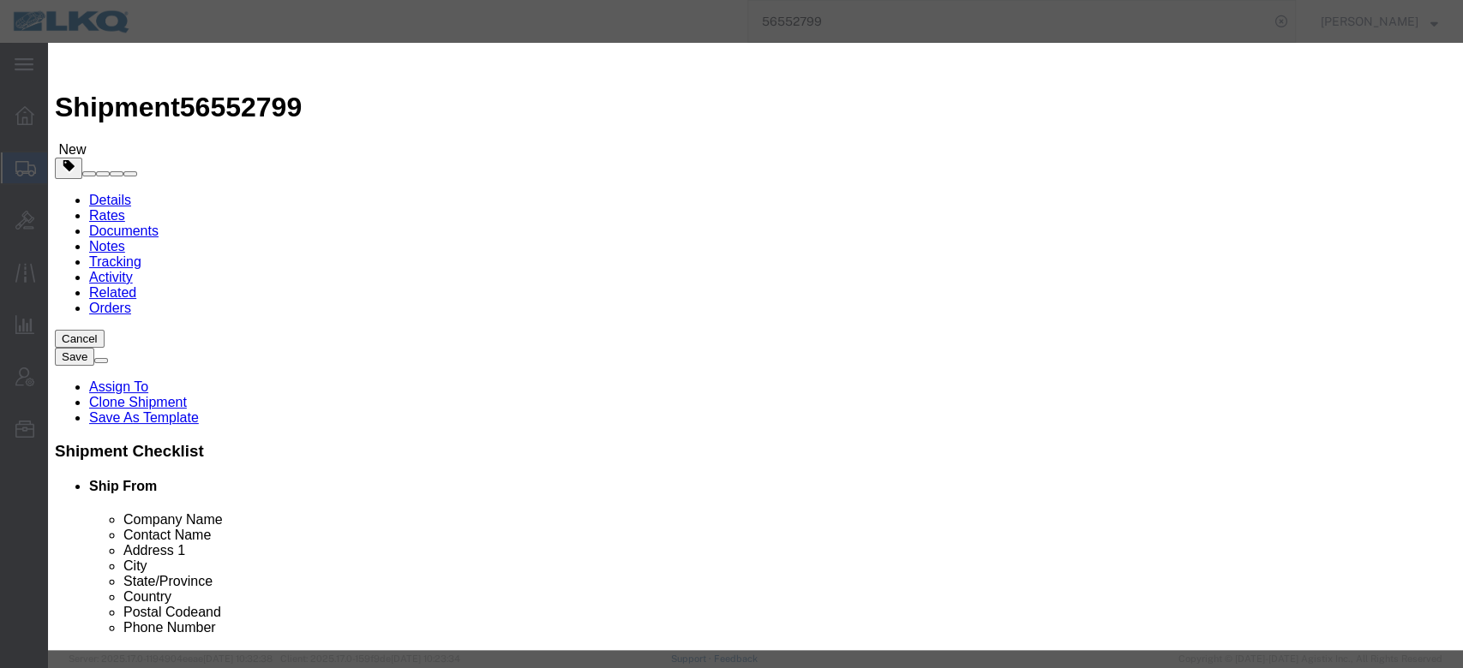
click input "08/22/2025"
click td "29"
click link "Availability"
click icon "button"
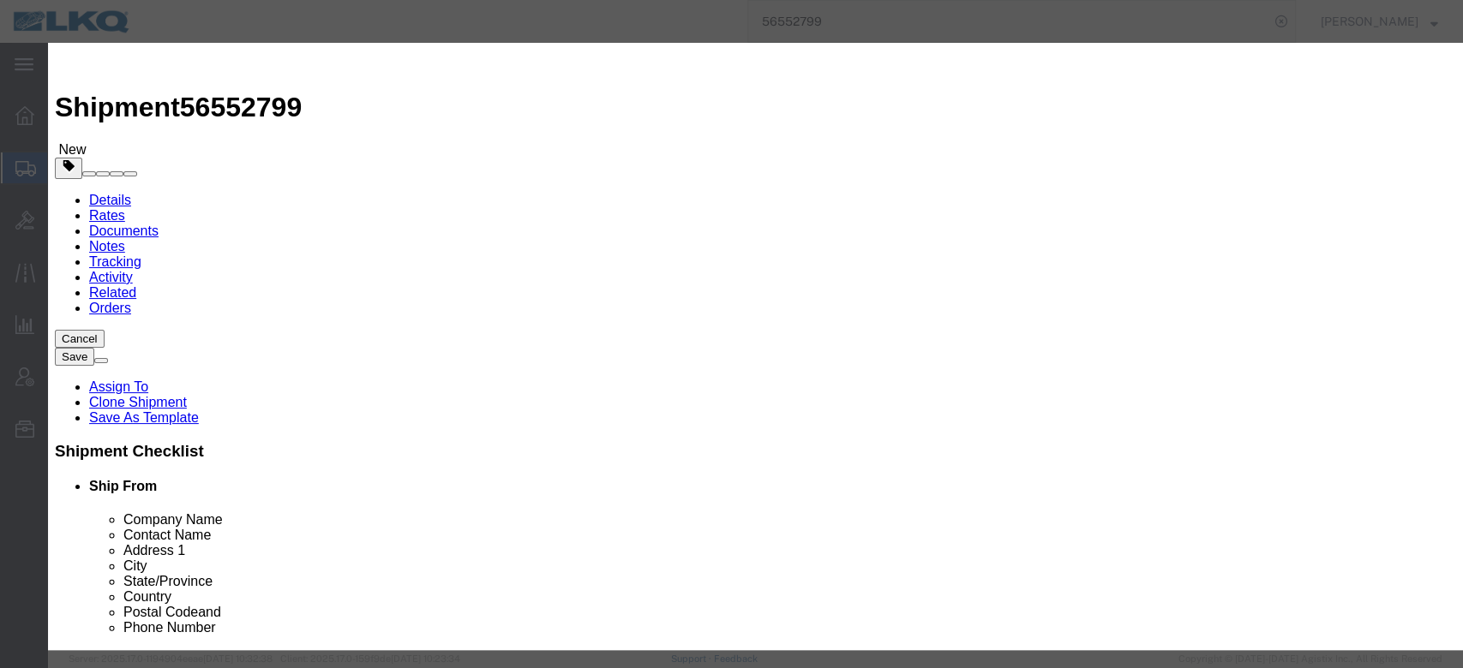
click input "08/22/2025"
click td "1"
click link "Availability"
click icon "button"
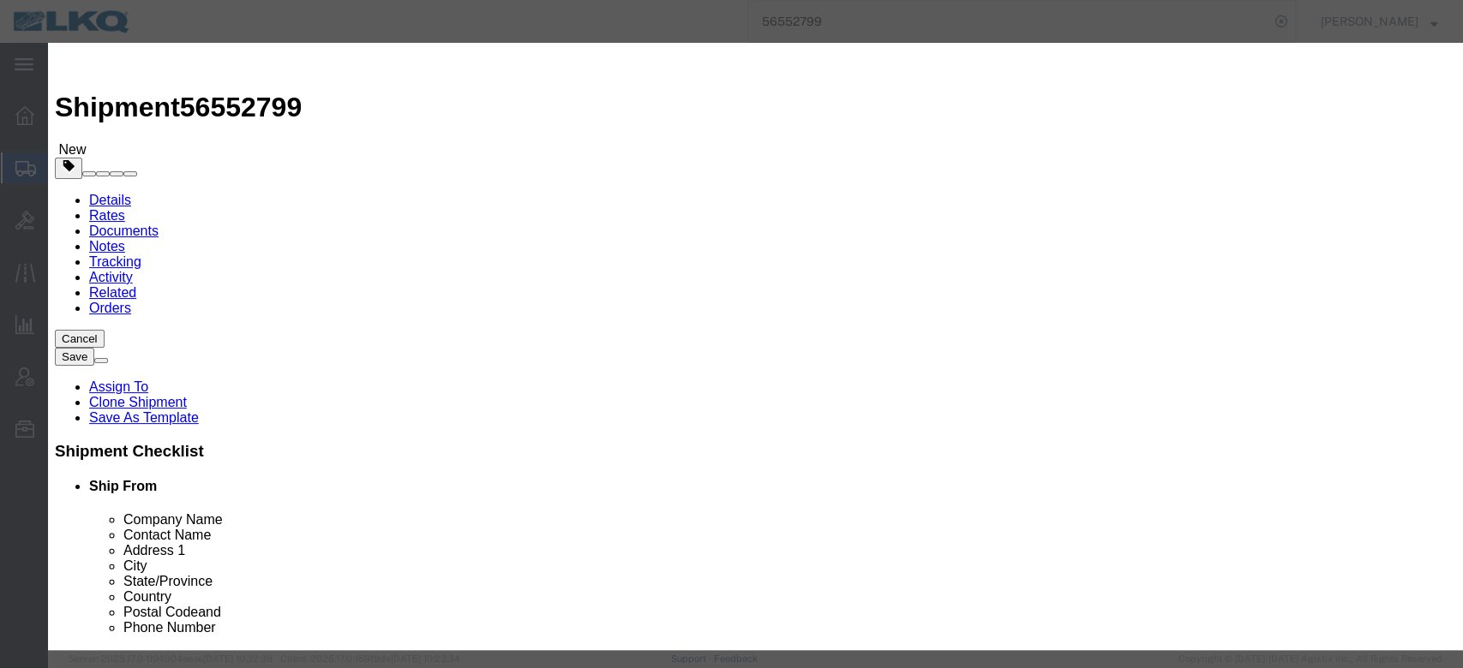
click input "08/22/2025"
click td "2"
click link "Availability"
click icon "button"
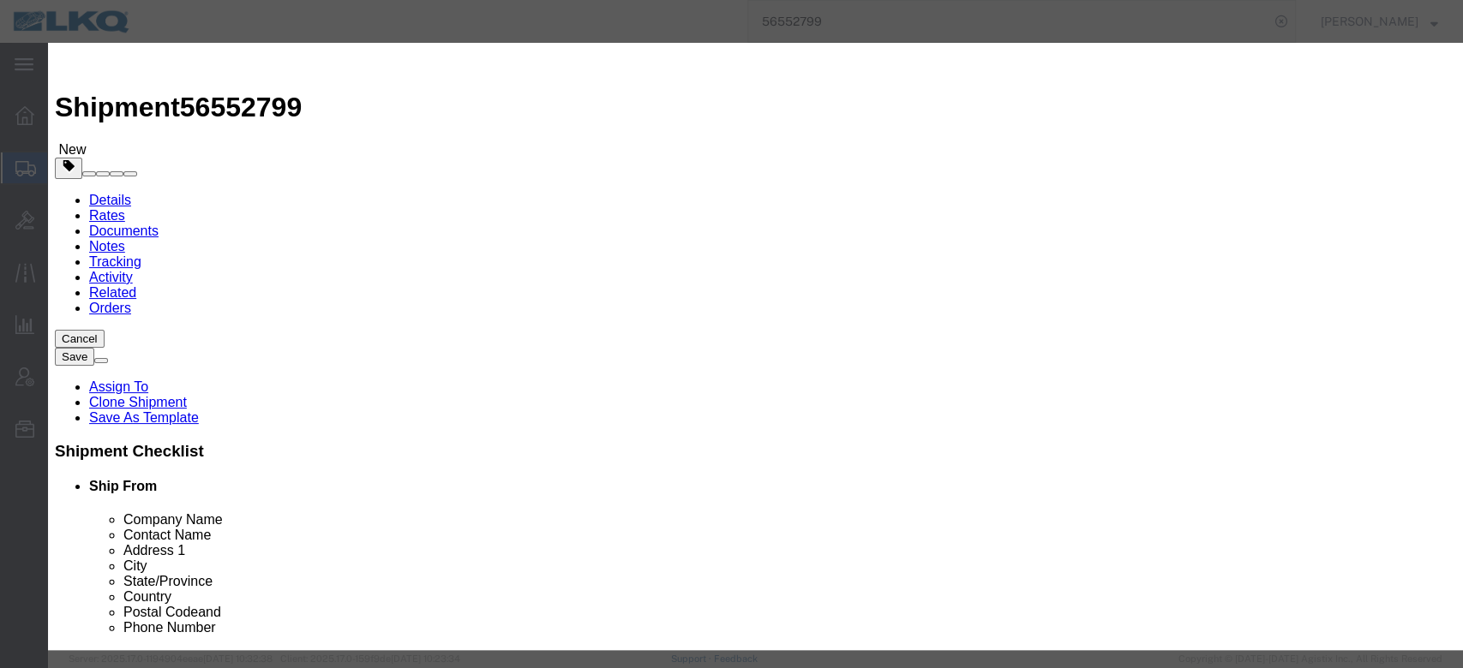
click input "4:00 PM"
type input "9:00 AM"
click button "Save"
click button "Ok"
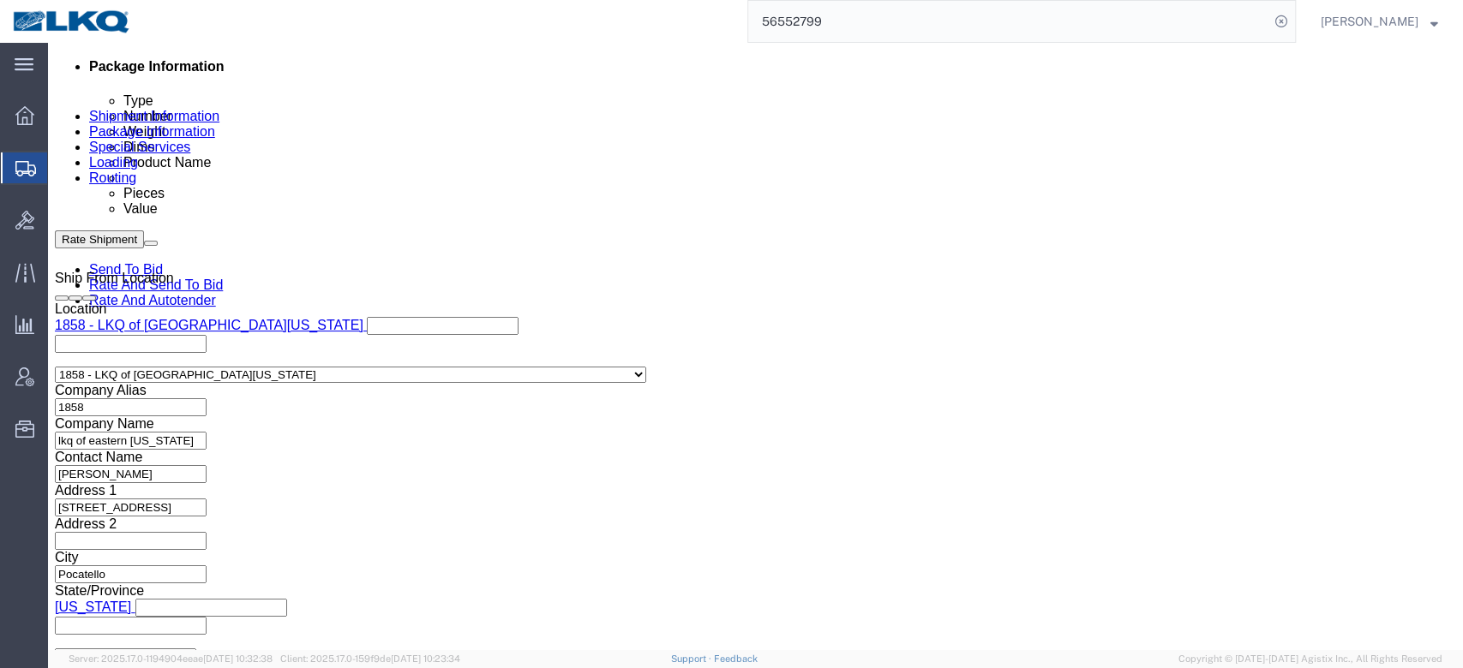
scroll to position [884, 0]
click div "Aug 22 2025 3:00 PM"
click div "Aug 22 2025 9:00 AM"
click div "References Add reference"
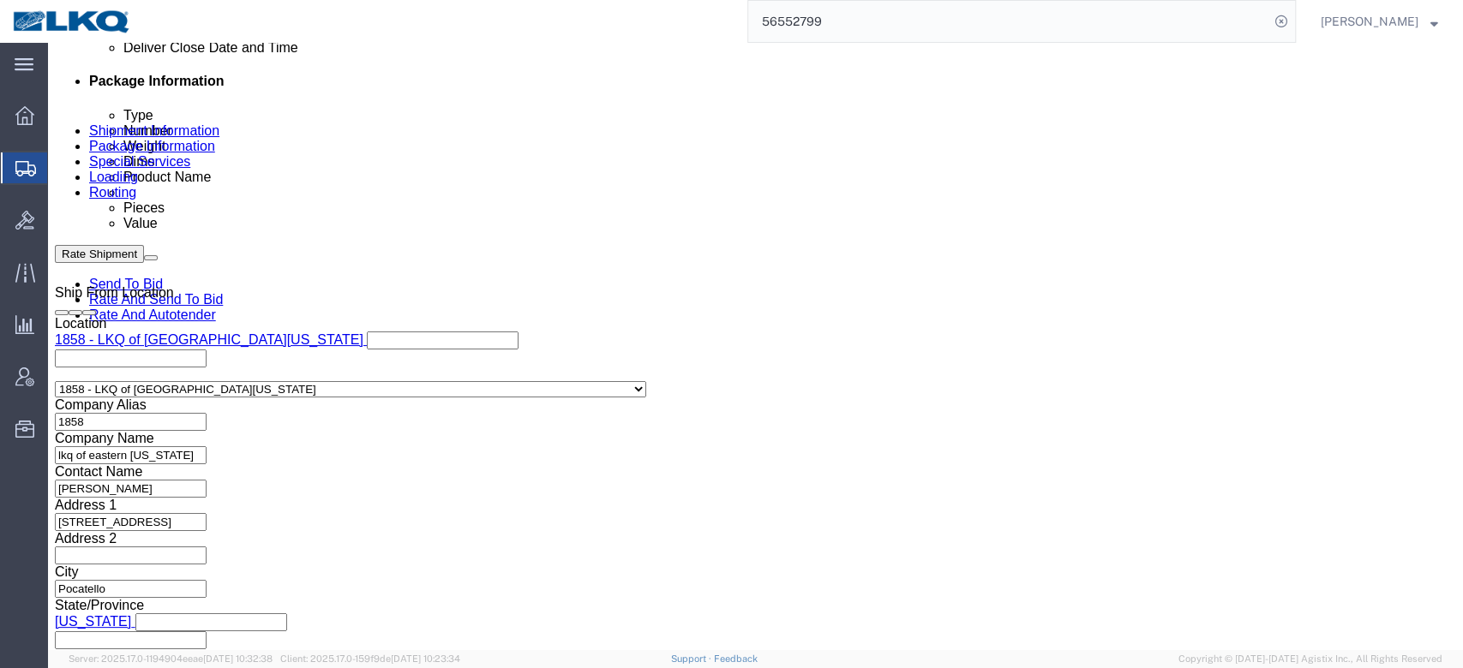
scroll to position [597, 0]
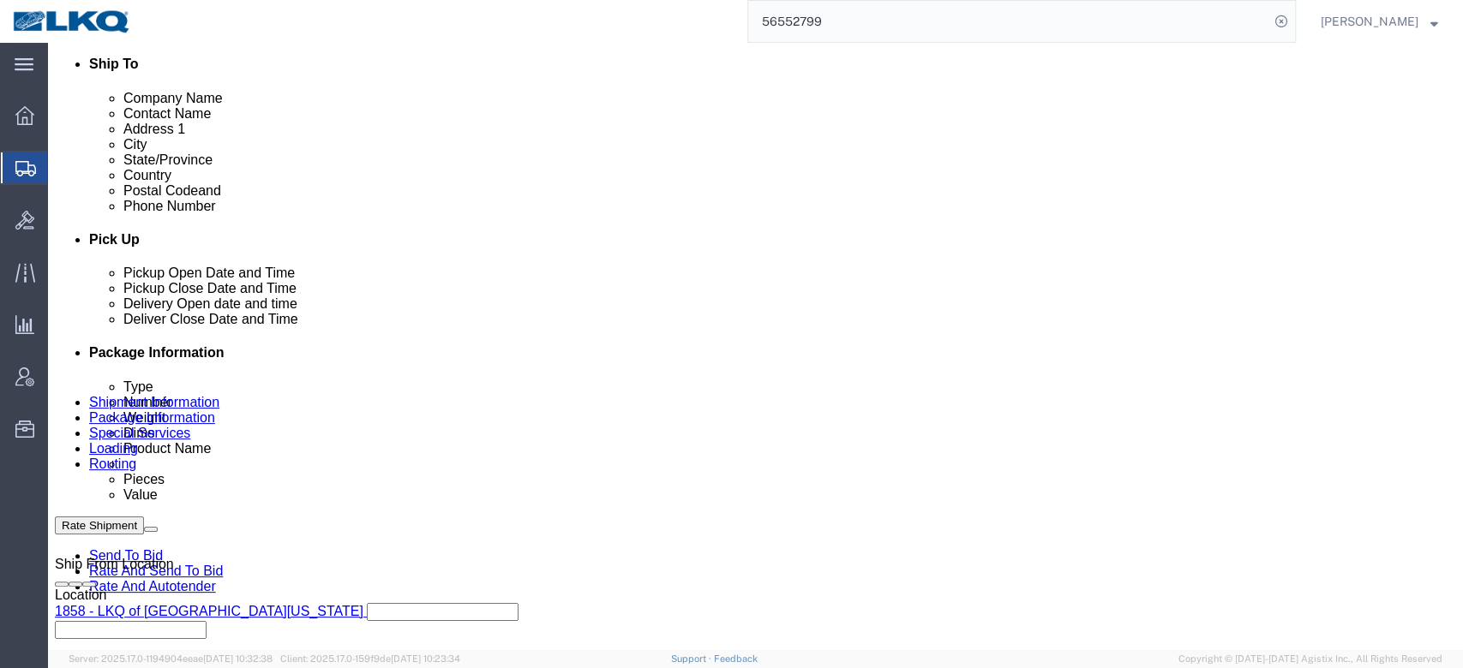
click button "Rate Shipment"
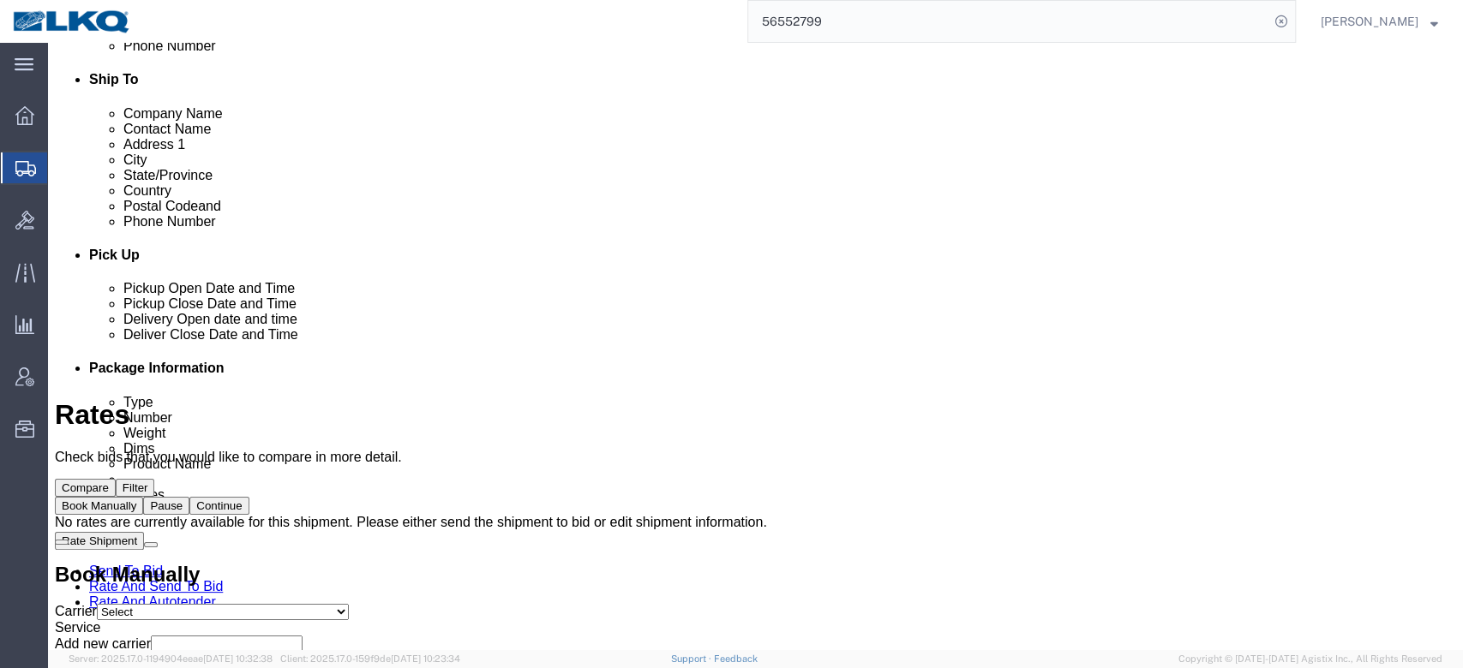
scroll to position [0, 0]
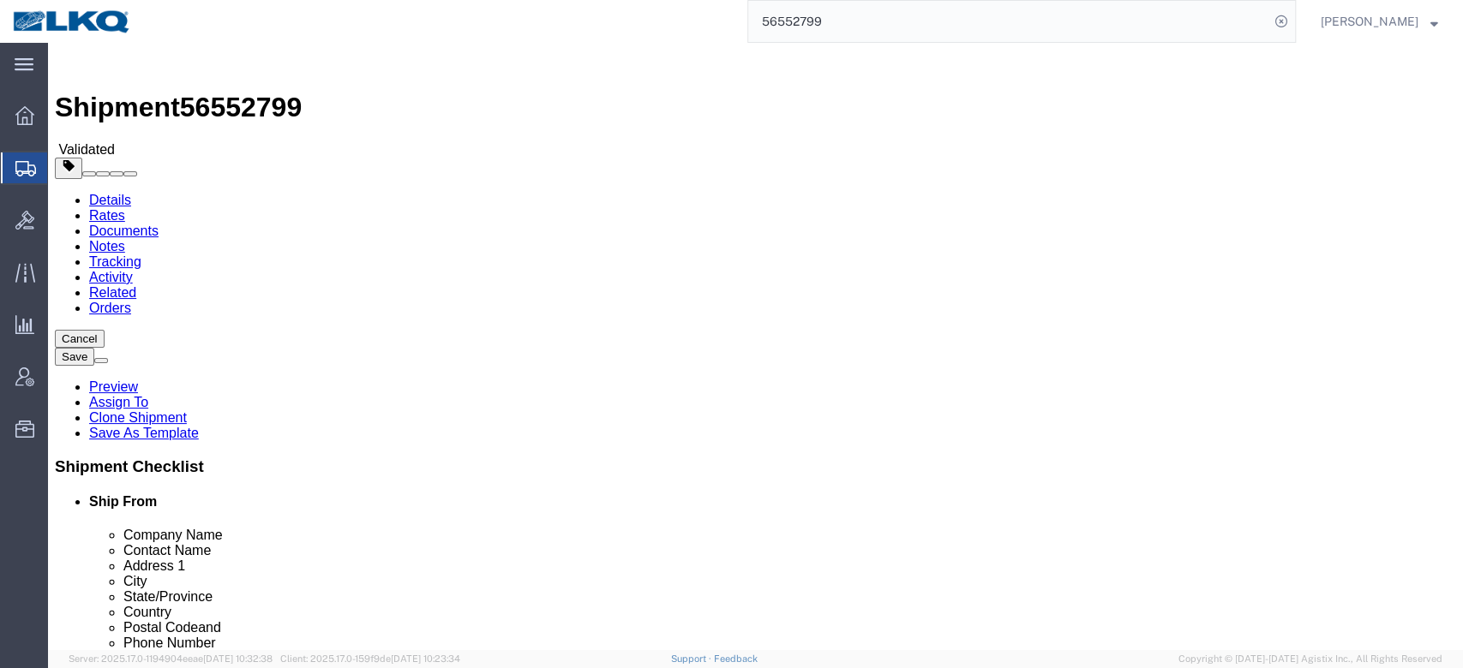
click at [1453, 158] on div at bounding box center [755, 168] width 1401 height 21
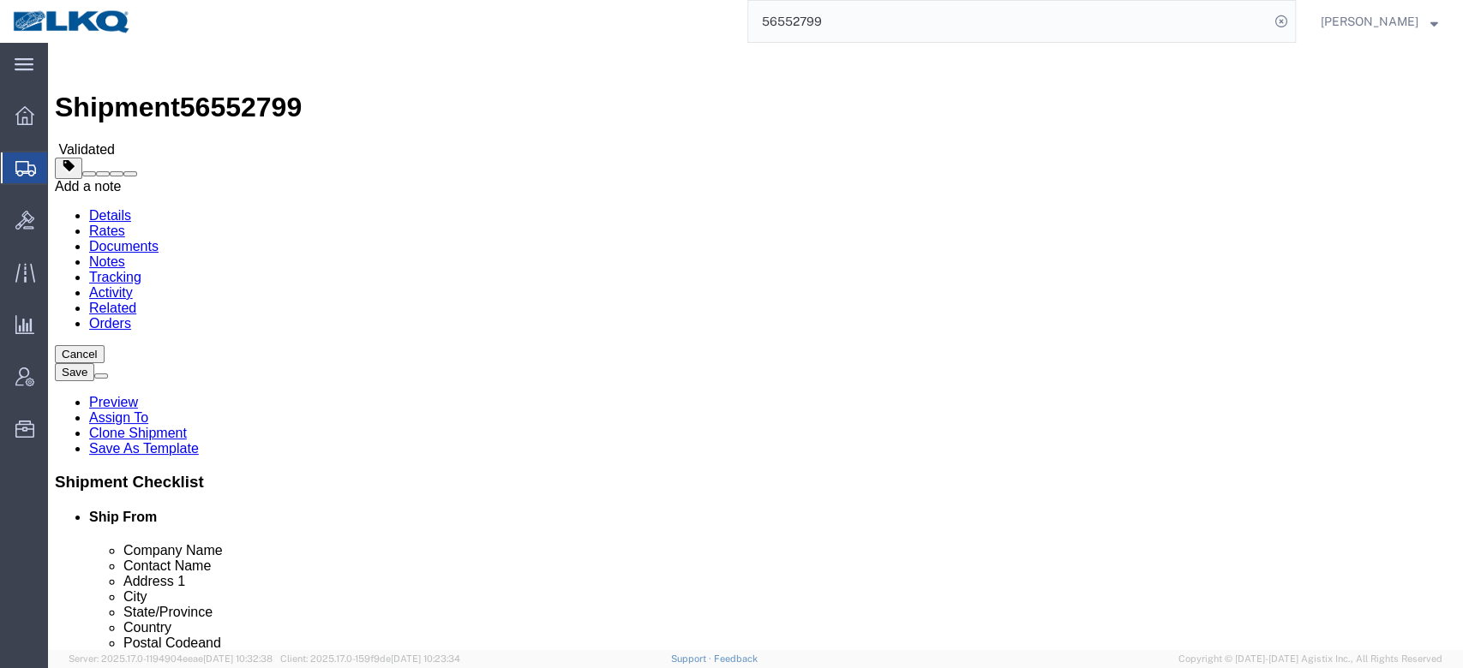
click at [130, 174] on span at bounding box center [130, 174] width 0 height 0
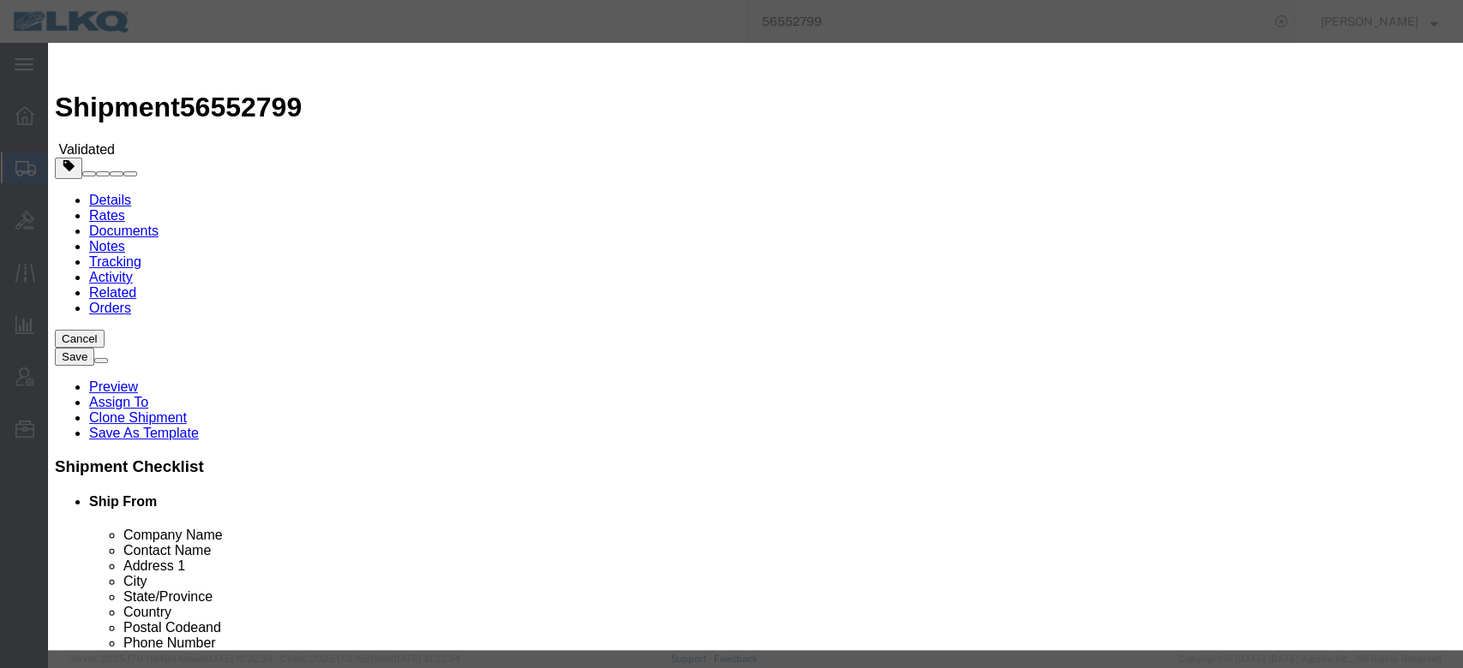
drag, startPoint x: 562, startPoint y: 159, endPoint x: 563, endPoint y: 170, distance: 10.3
select select "BID_NOTES"
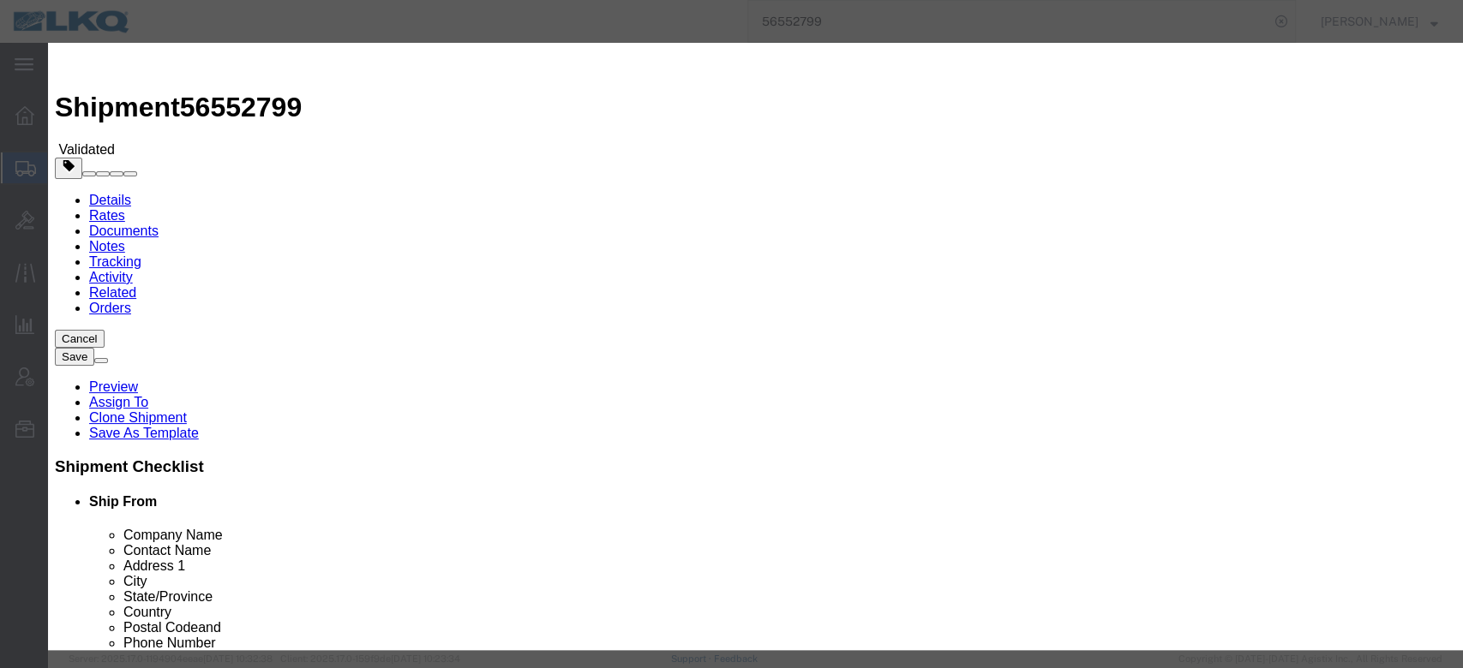
select select "PRIVATE_TO_ACCOUNT"
type textarea "DAT: $2574"
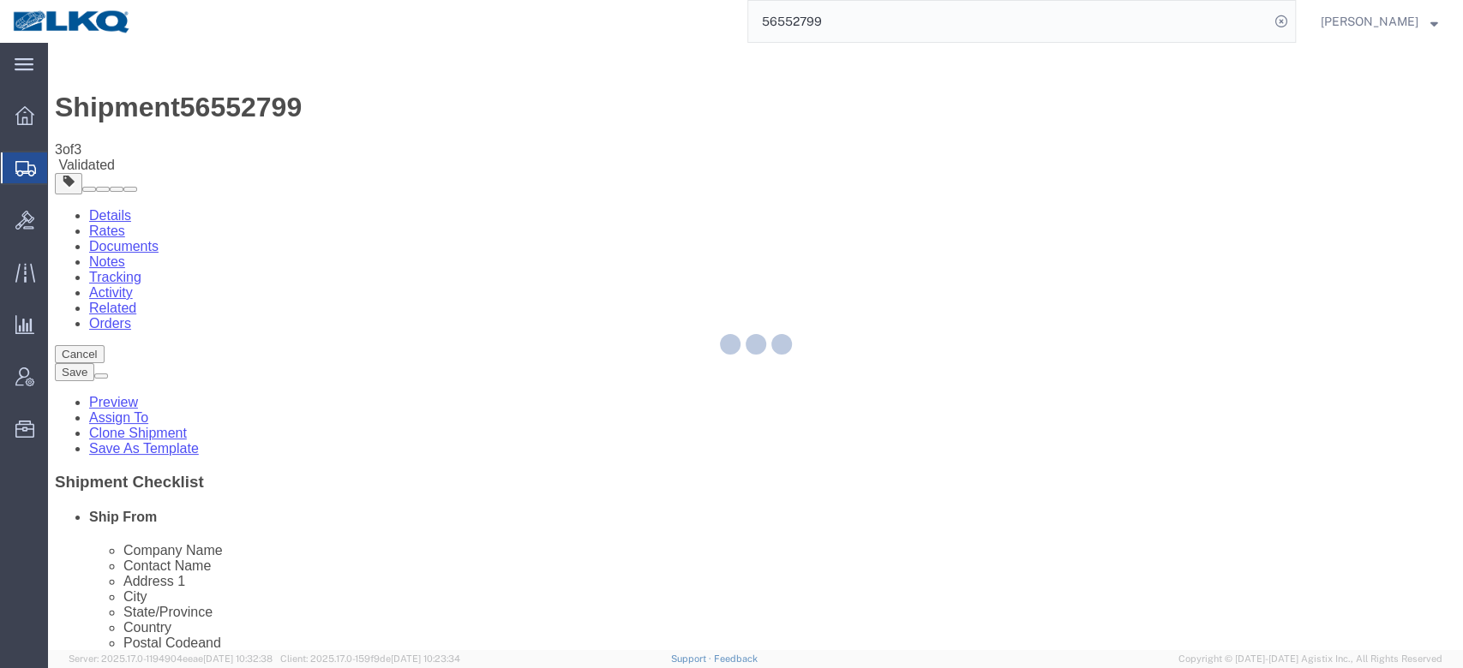
select select "27694"
select select "28018"
select select "TL"
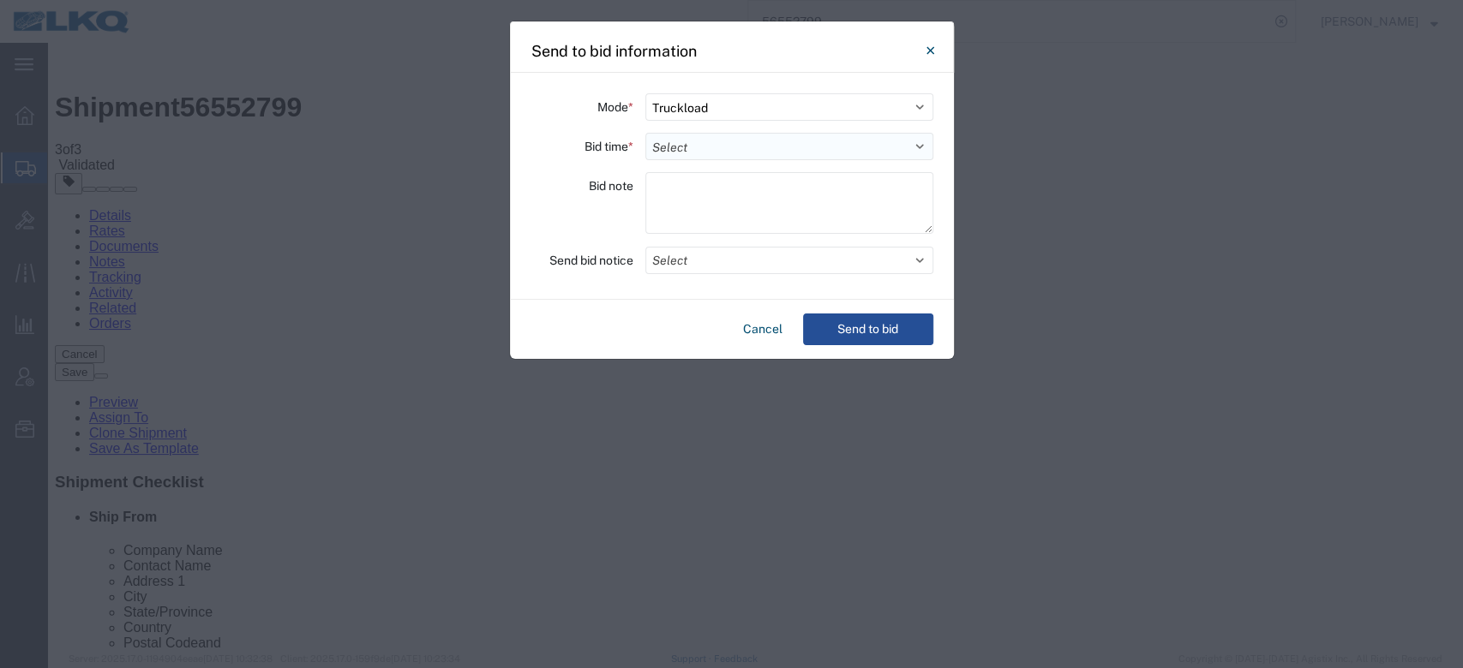
click at [704, 141] on select "Select 30 Min (Rush) 1 Hour (Rush) 2 Hours (Rush) 4 Hours (Rush) 8 Hours (Rush)…" at bounding box center [789, 146] width 288 height 27
select select "24"
click at [645, 133] on select "Select 30 Min (Rush) 1 Hour (Rush) 2 Hours (Rush) 4 Hours (Rush) 8 Hours (Rush)…" at bounding box center [789, 146] width 288 height 27
click at [694, 267] on button "Select" at bounding box center [789, 260] width 288 height 27
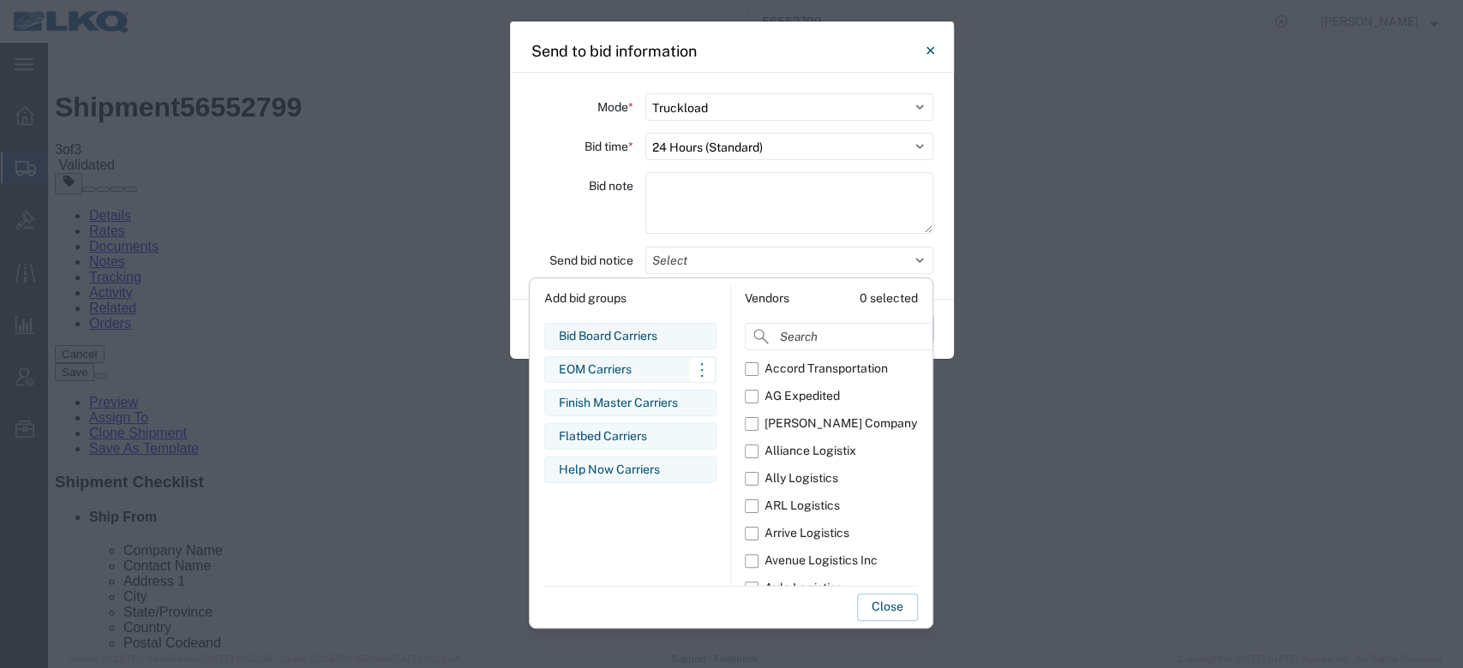
click at [617, 365] on div "EOM Carriers" at bounding box center [630, 370] width 143 height 18
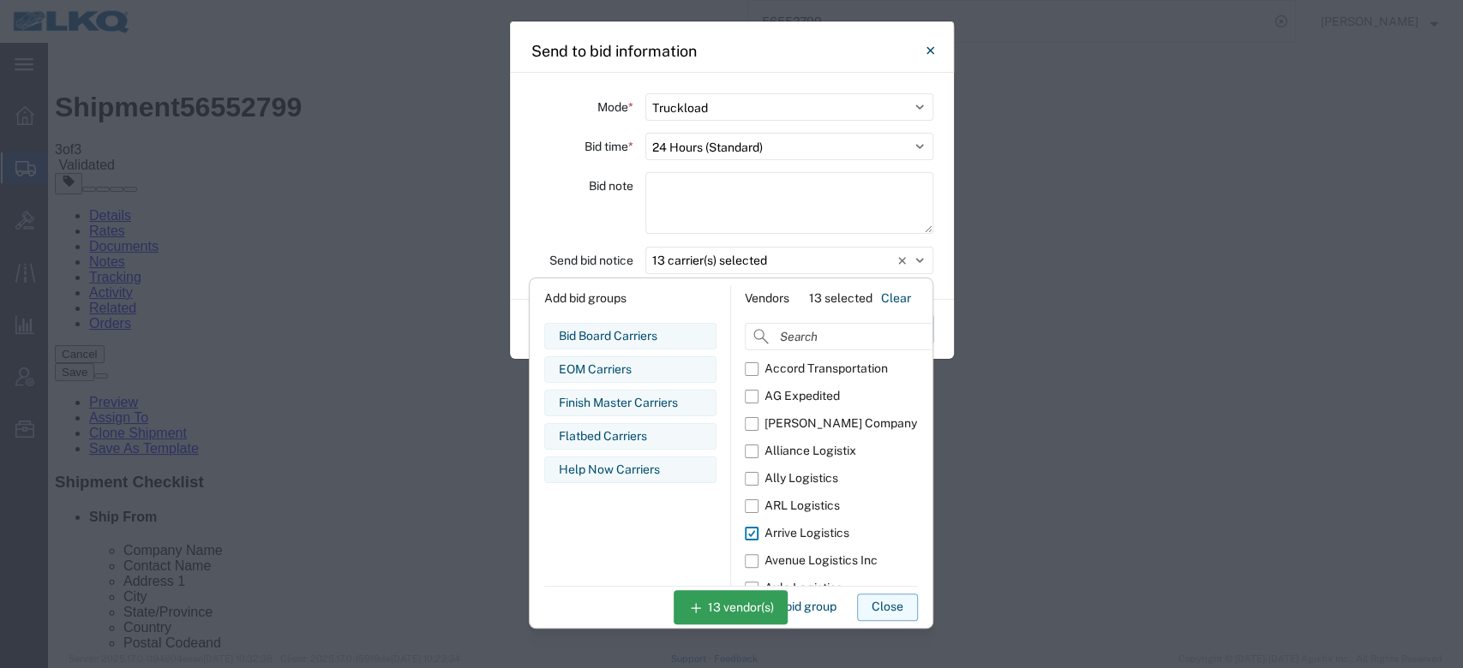
click at [871, 600] on button "Close" at bounding box center [887, 607] width 61 height 27
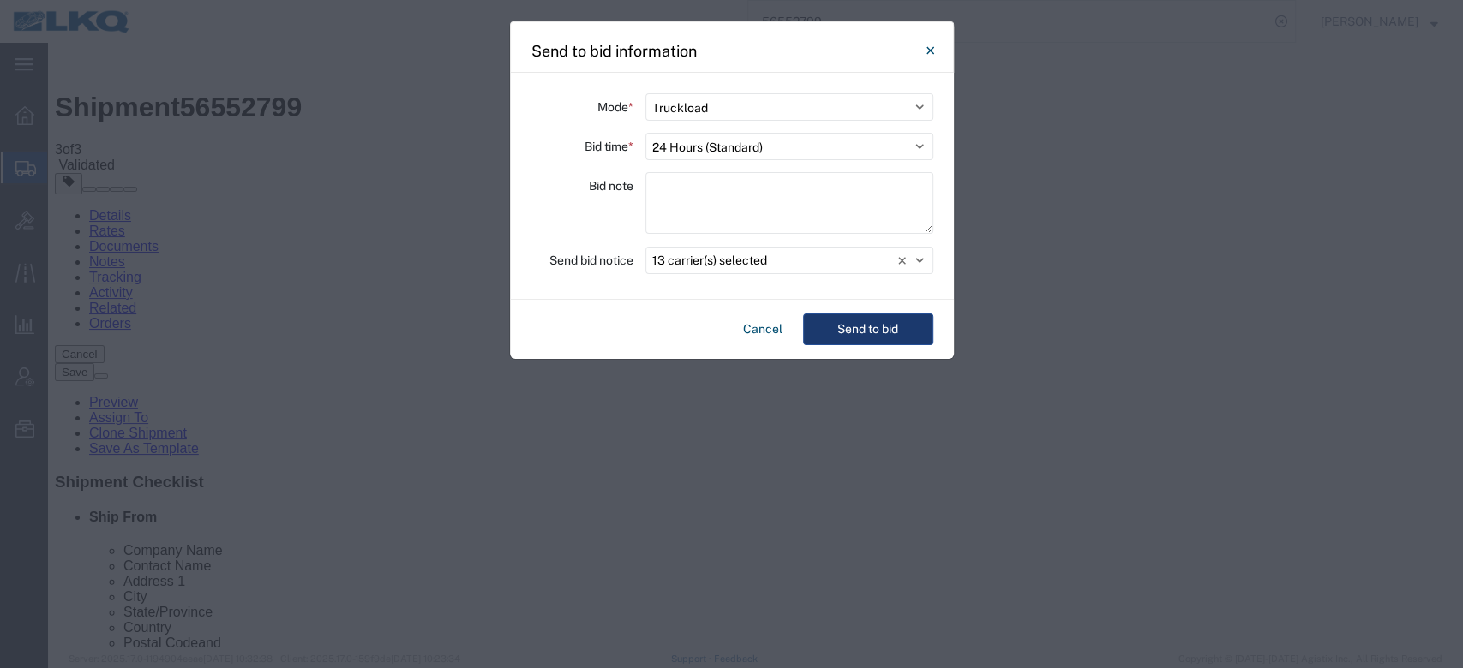
click at [882, 321] on button "Send to bid" at bounding box center [868, 330] width 130 height 32
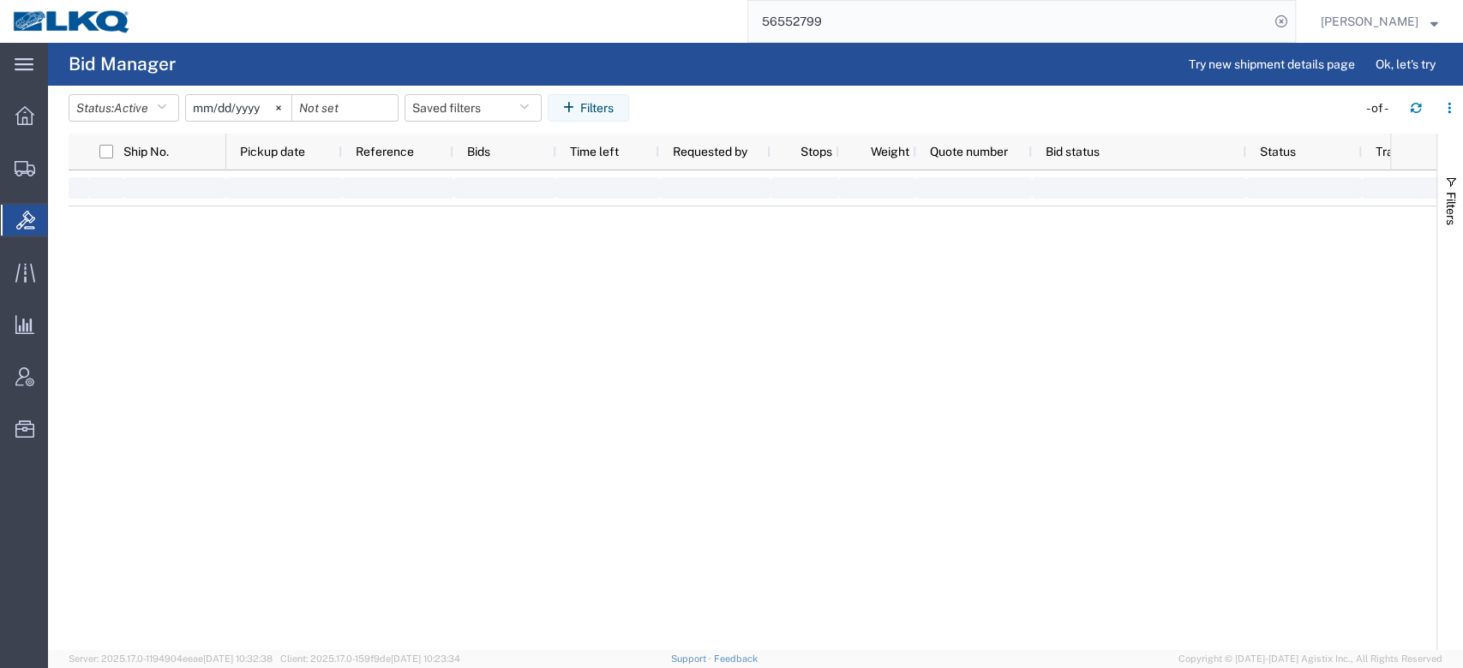
click at [823, 29] on input "56552799" at bounding box center [1008, 21] width 521 height 41
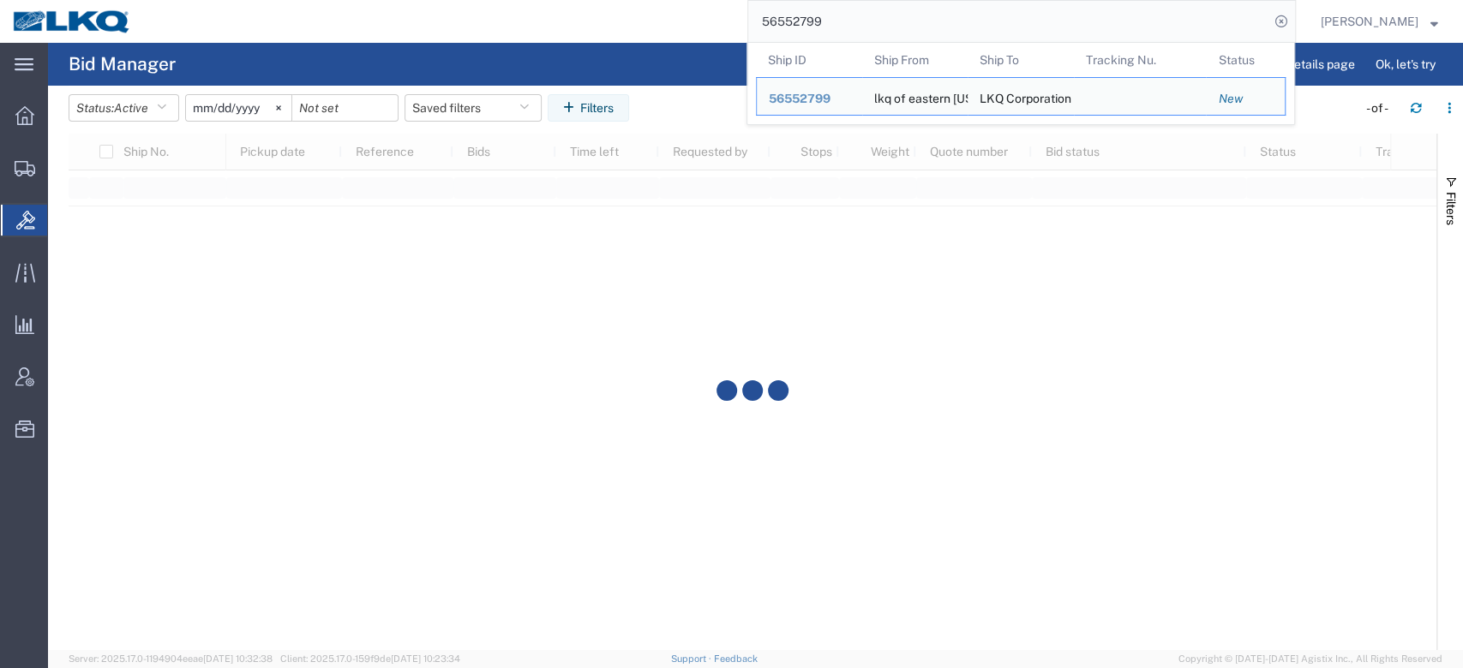
click at [823, 29] on input "56552799" at bounding box center [1008, 21] width 521 height 41
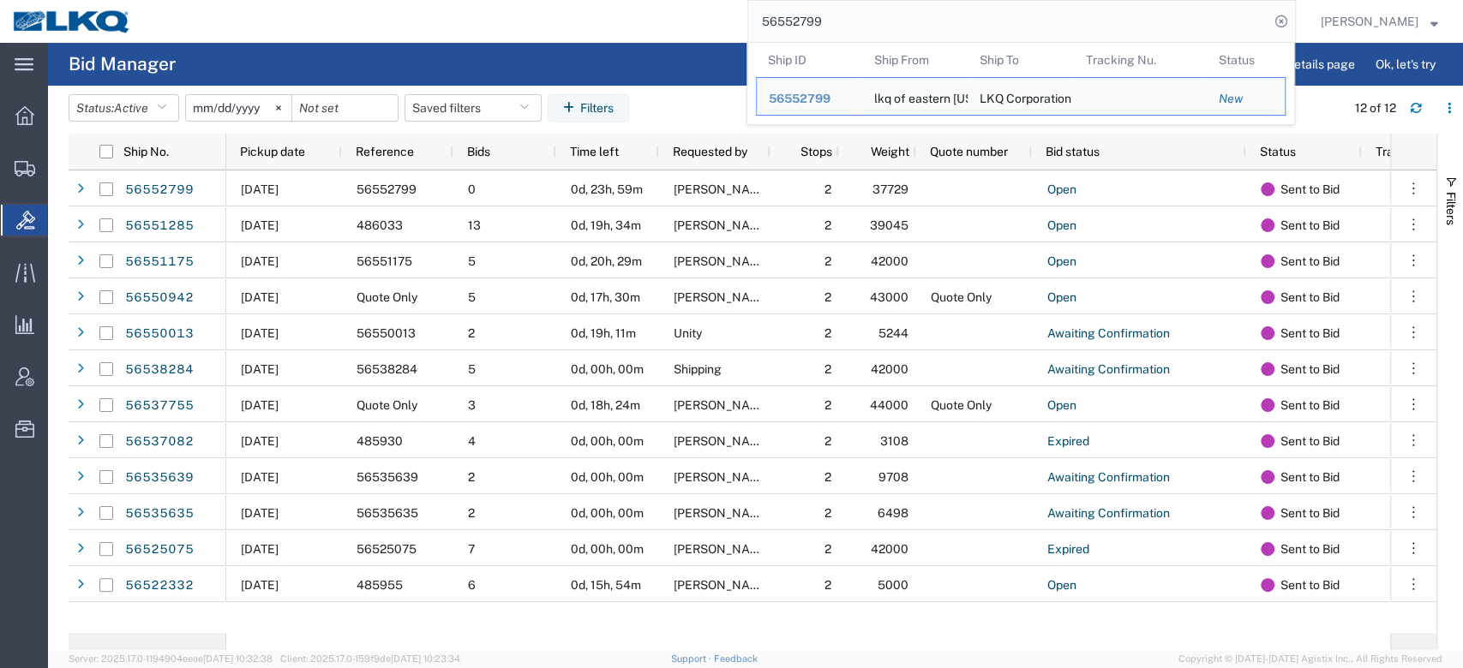
paste input "484494"
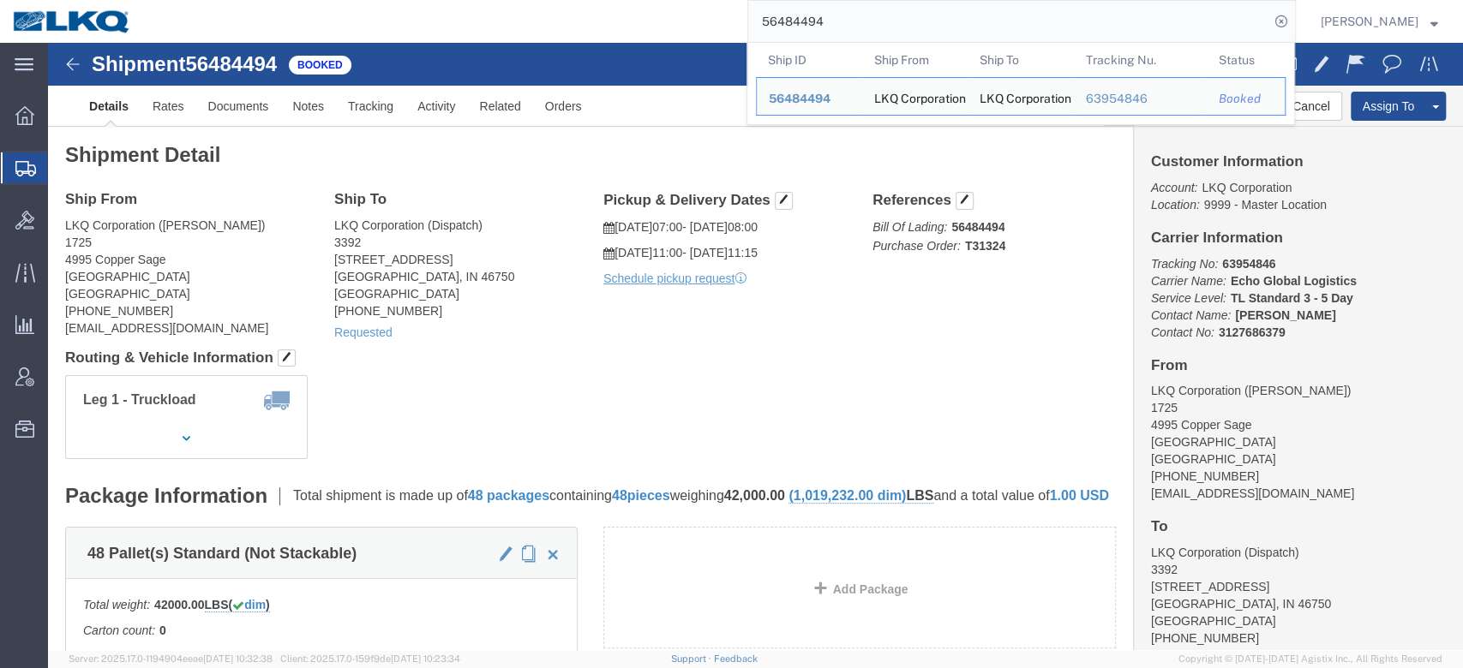
click at [835, 22] on input "56484494" at bounding box center [1008, 21] width 521 height 41
paste input "237777"
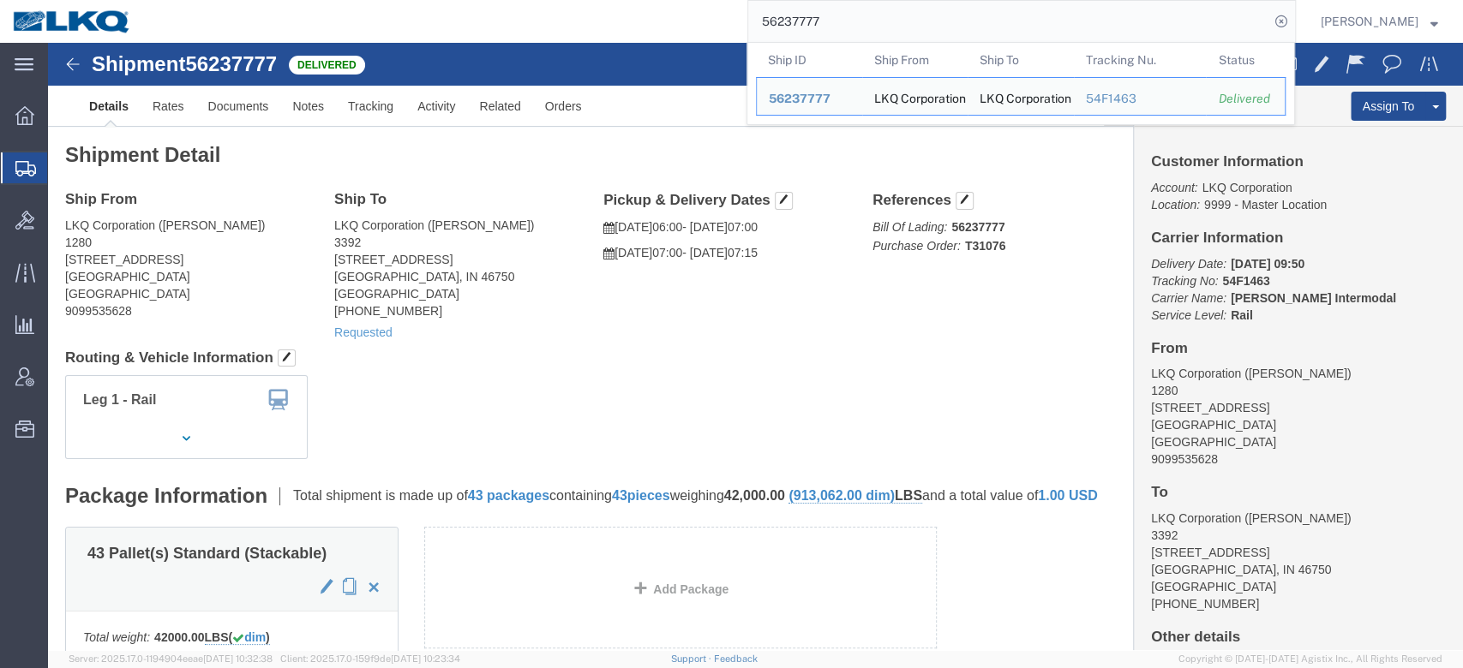
click h4 "Routing & Vehicle Information"
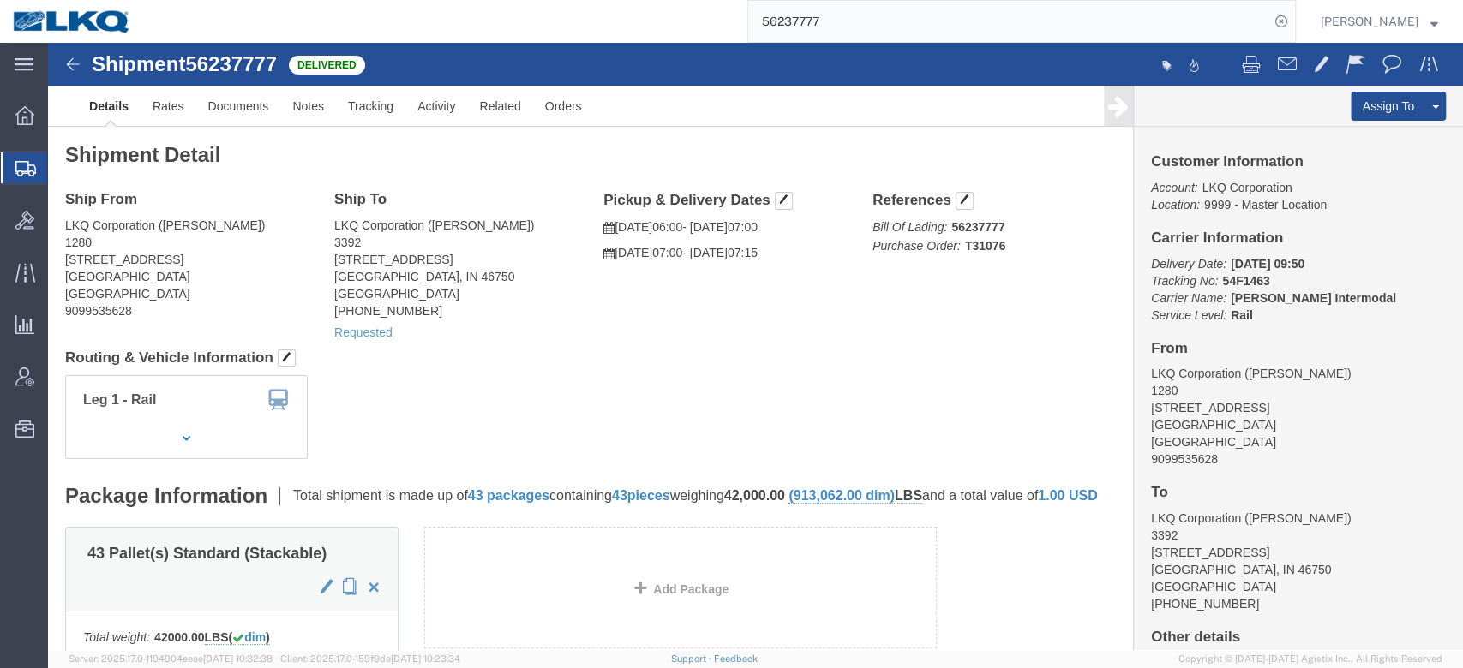
click at [828, 11] on input "56237777" at bounding box center [1008, 21] width 521 height 41
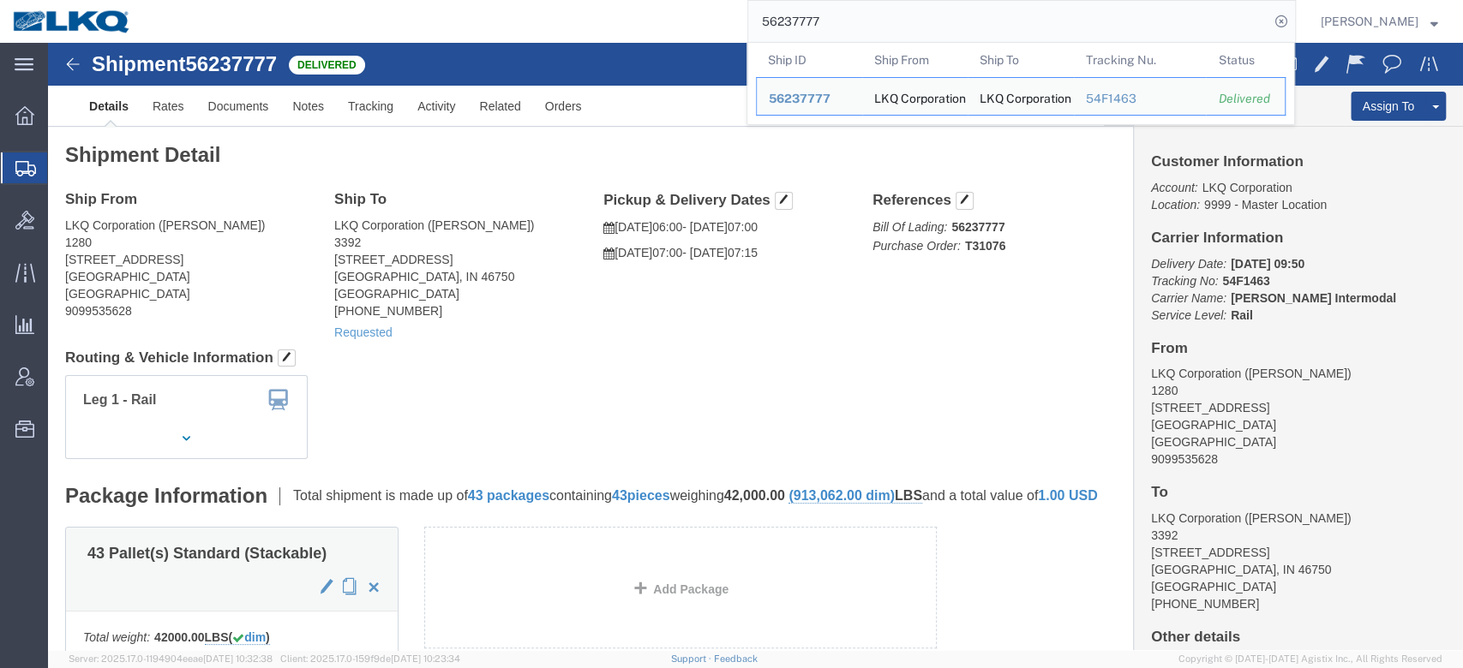
paste input "535862"
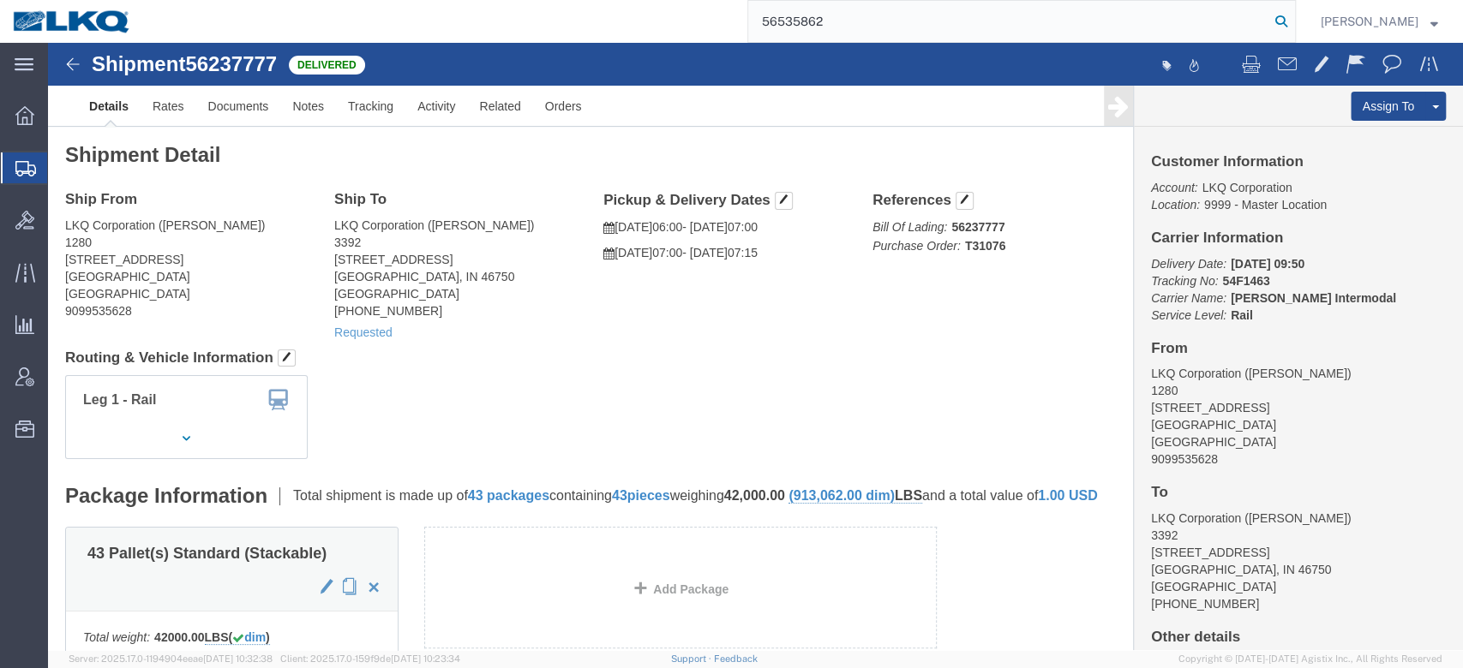
click at [1293, 24] on icon at bounding box center [1281, 21] width 24 height 24
type input "56535862"
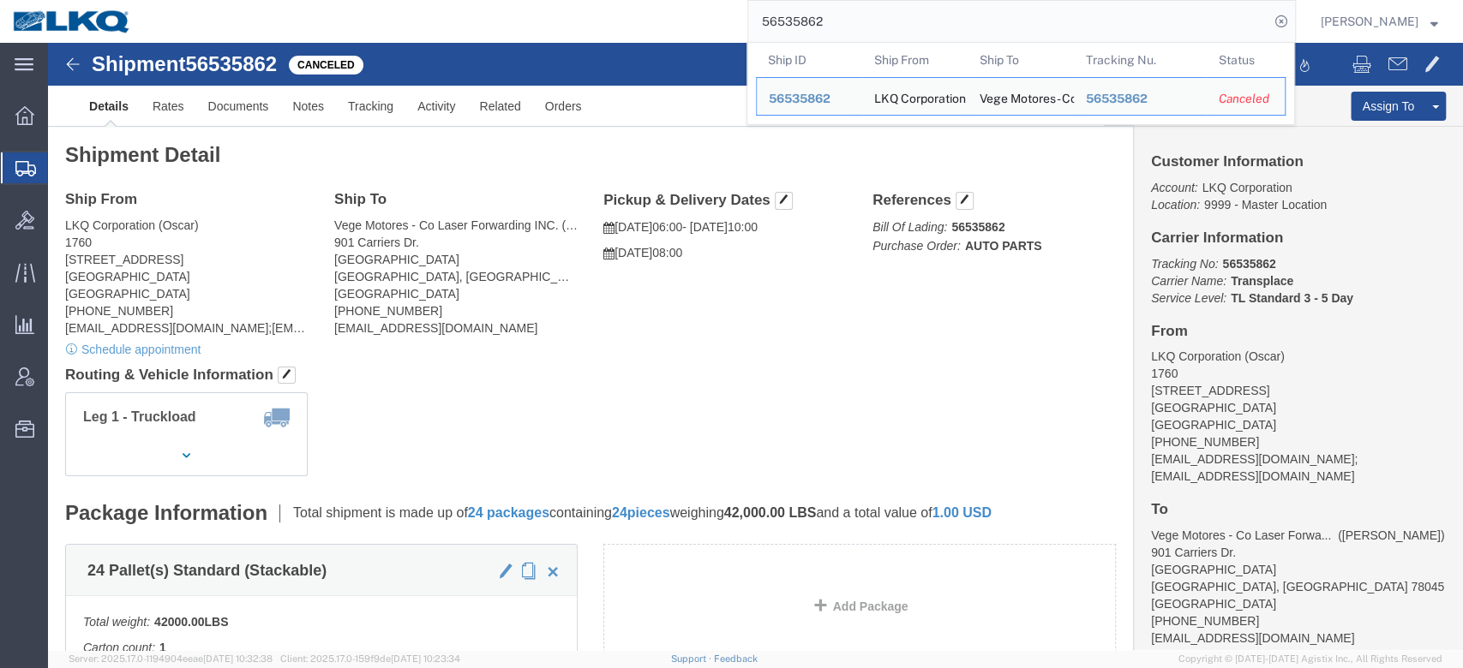
click div "Shipment Detail Ship From LKQ Corporation (Oscar) 1760 1714 West Mount Houston …"
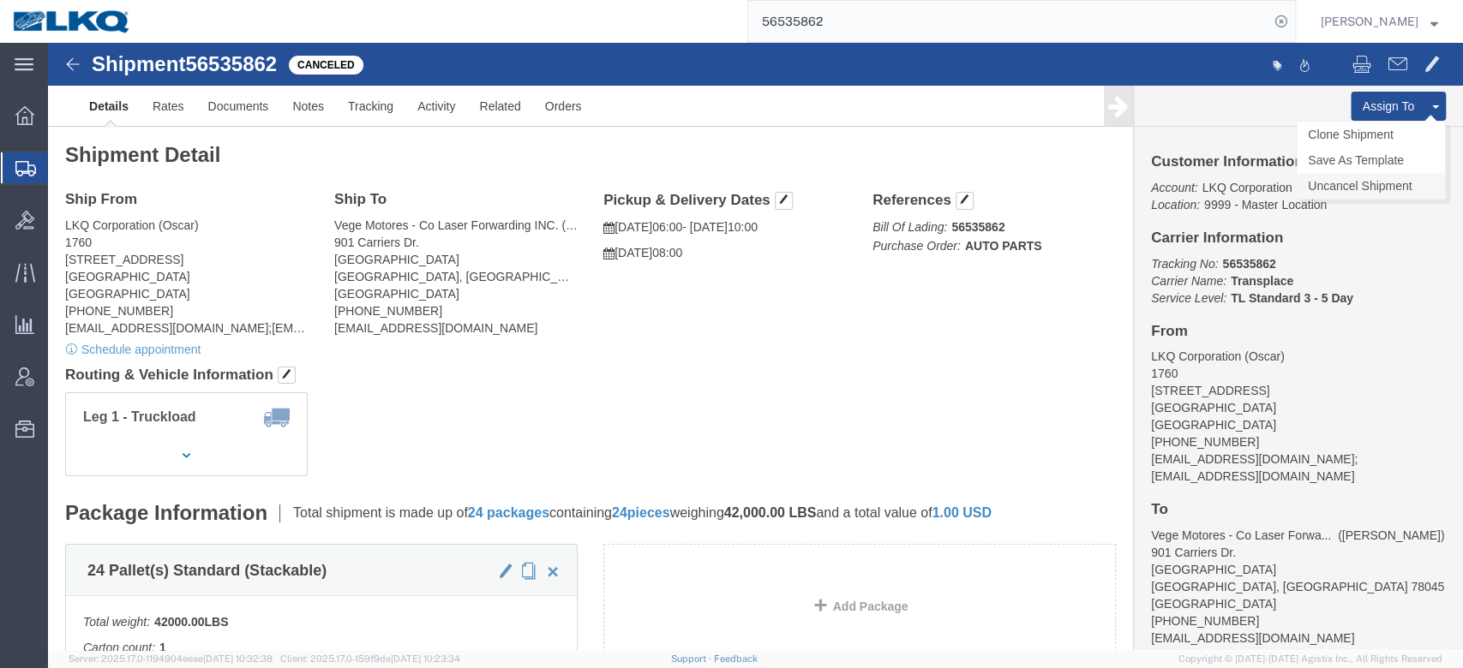
click link "Uncancel Shipment"
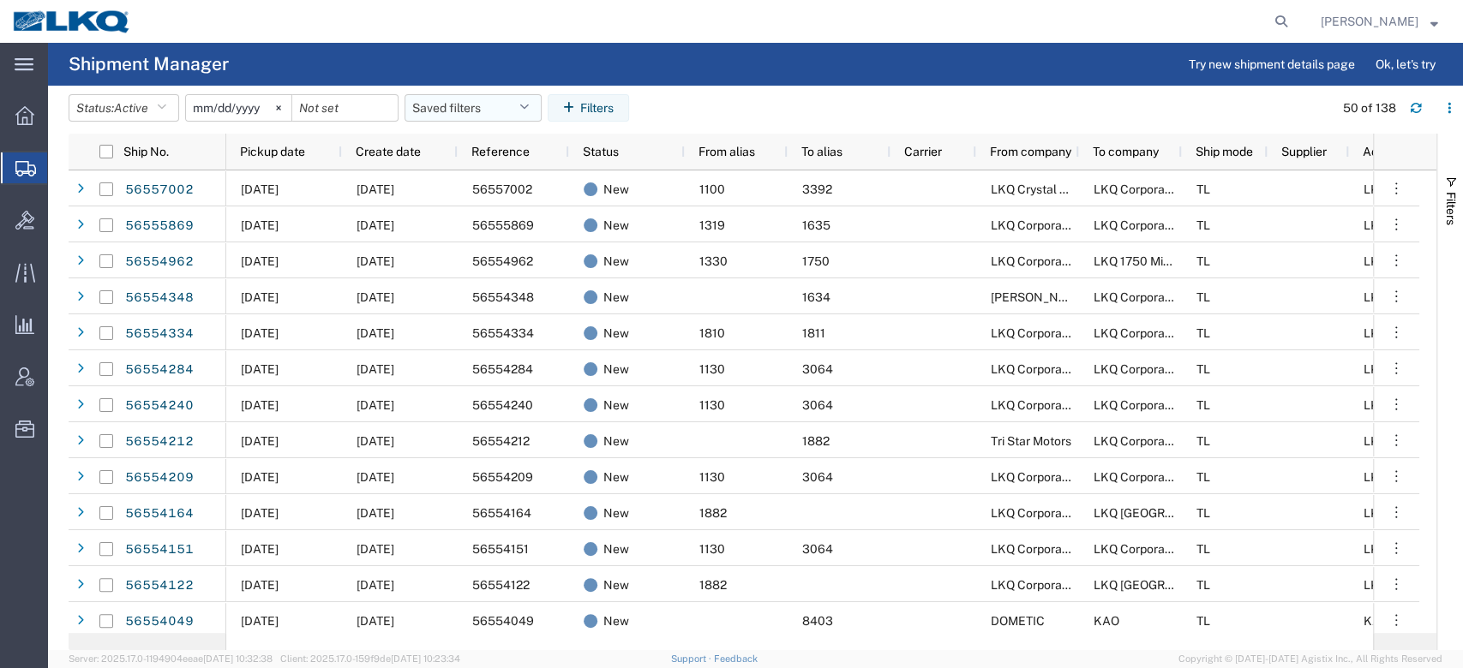
click at [282, 152] on span "Pickup date" at bounding box center [272, 152] width 65 height 14
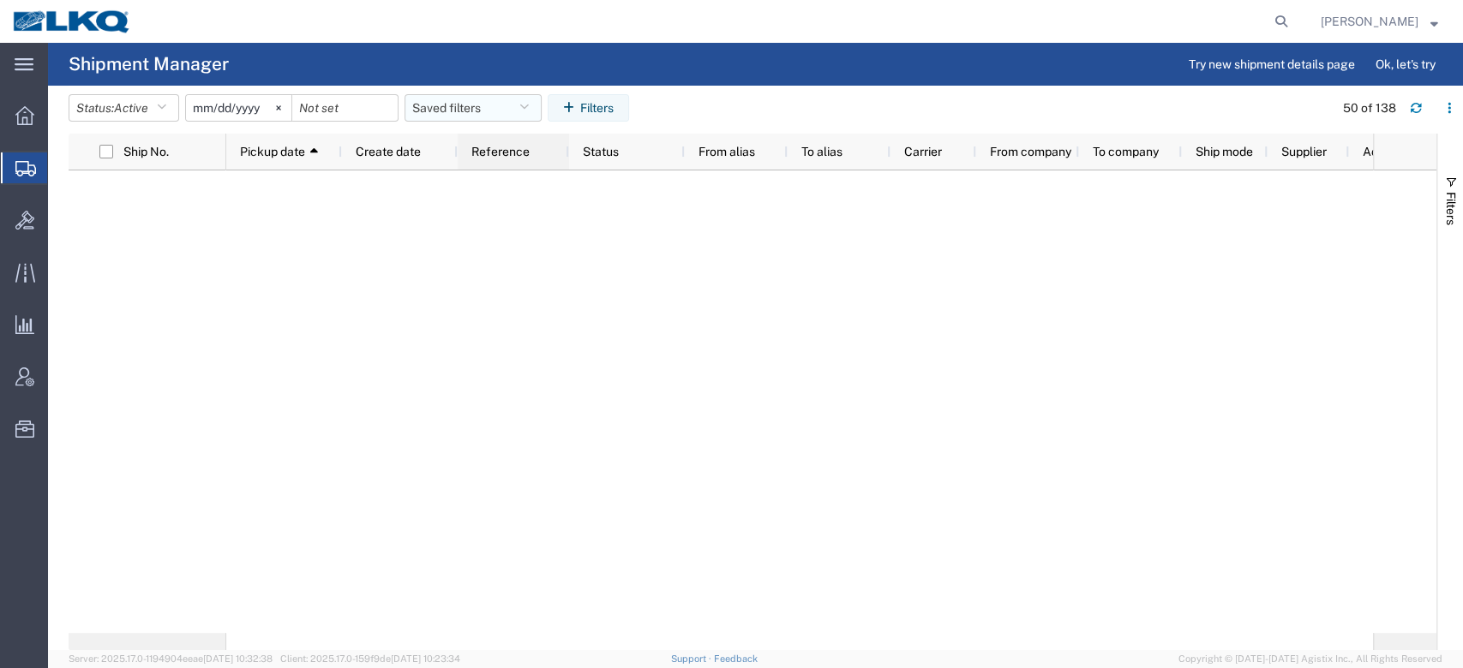
drag, startPoint x: 478, startPoint y: 112, endPoint x: 480, endPoint y: 162, distance: 49.7
click at [479, 111] on button "Saved filters" at bounding box center [473, 107] width 137 height 27
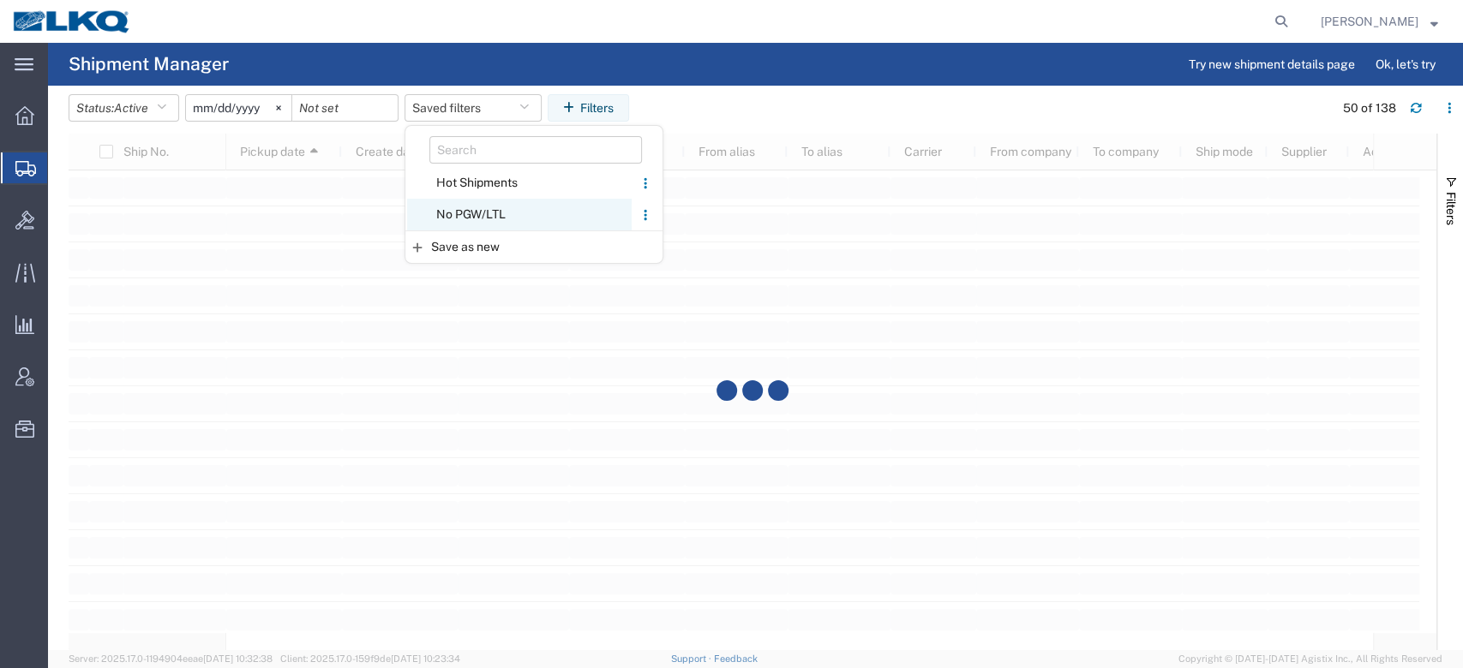
click at [478, 207] on span "No PGW/LTL" at bounding box center [519, 215] width 225 height 32
type input "2025-01-01"
type input "2025-12-31"
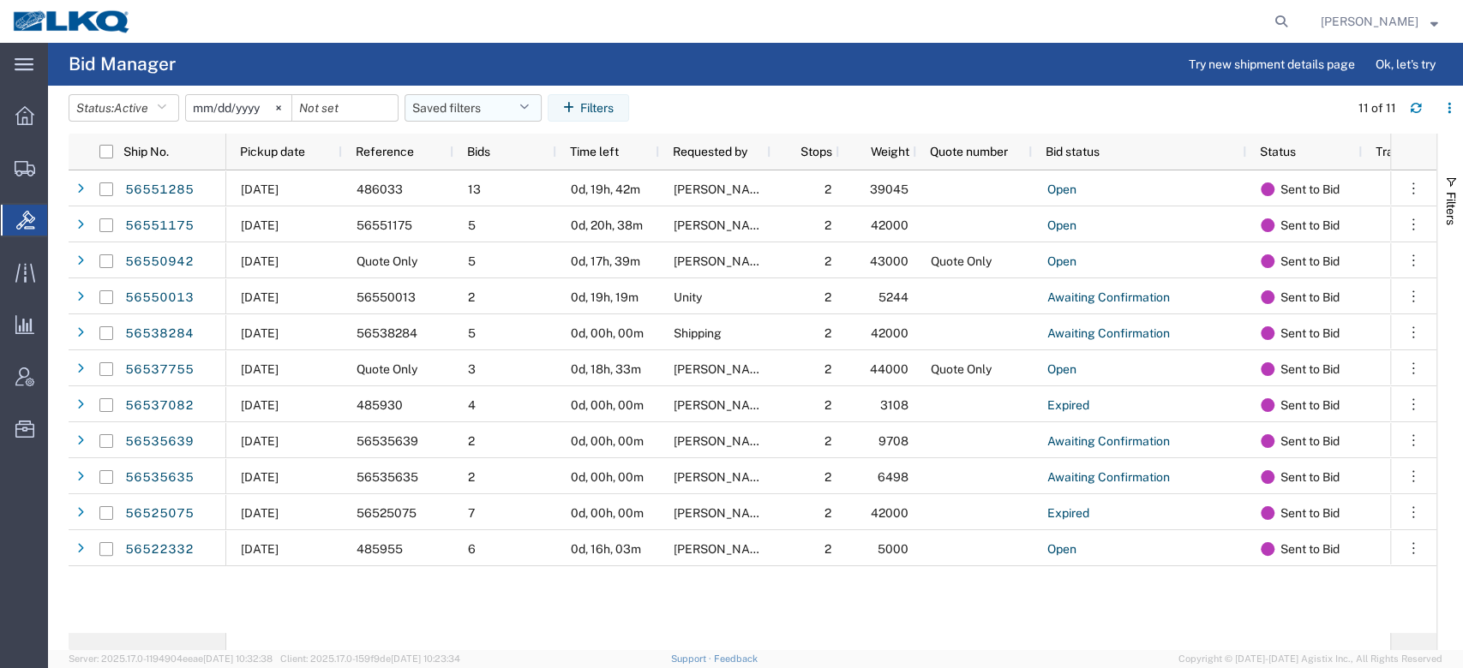
drag, startPoint x: 294, startPoint y: 149, endPoint x: 433, endPoint y: 113, distance: 143.4
click at [293, 150] on span "Pickup date" at bounding box center [272, 152] width 65 height 14
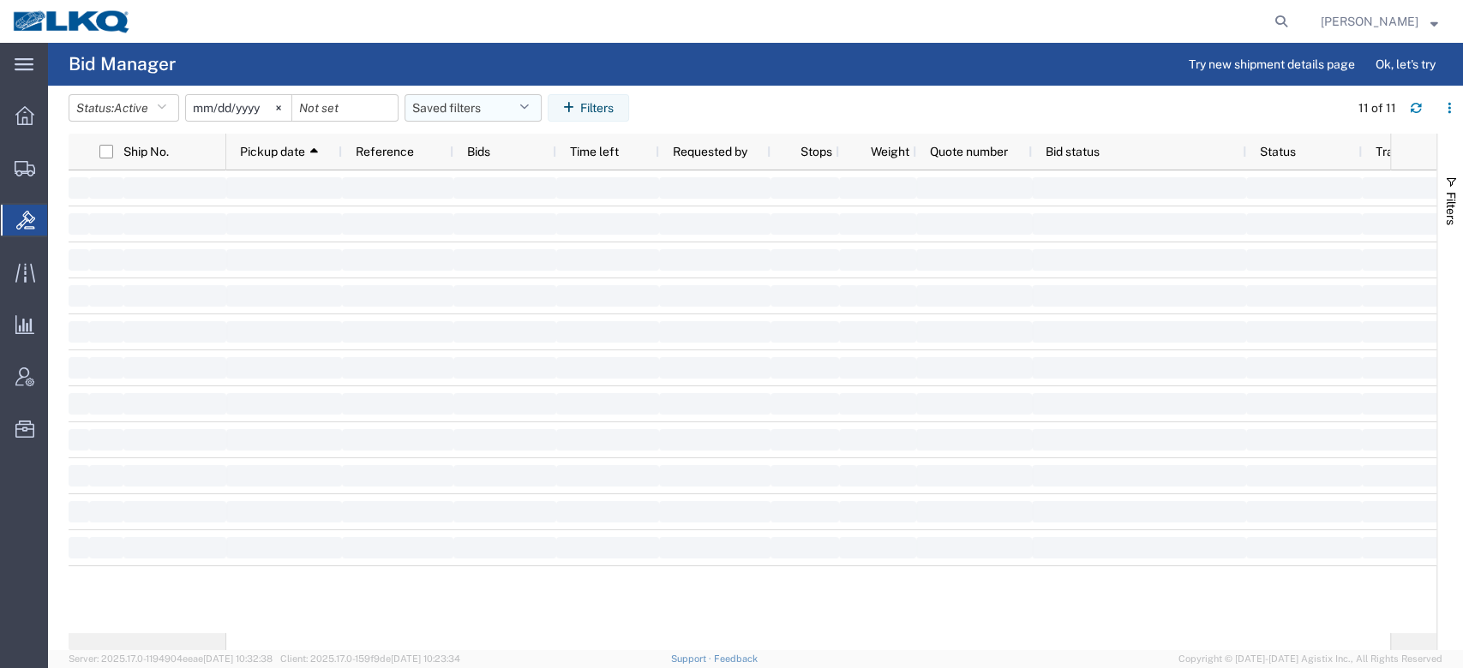
click at [465, 106] on button "Saved filters" at bounding box center [473, 107] width 137 height 27
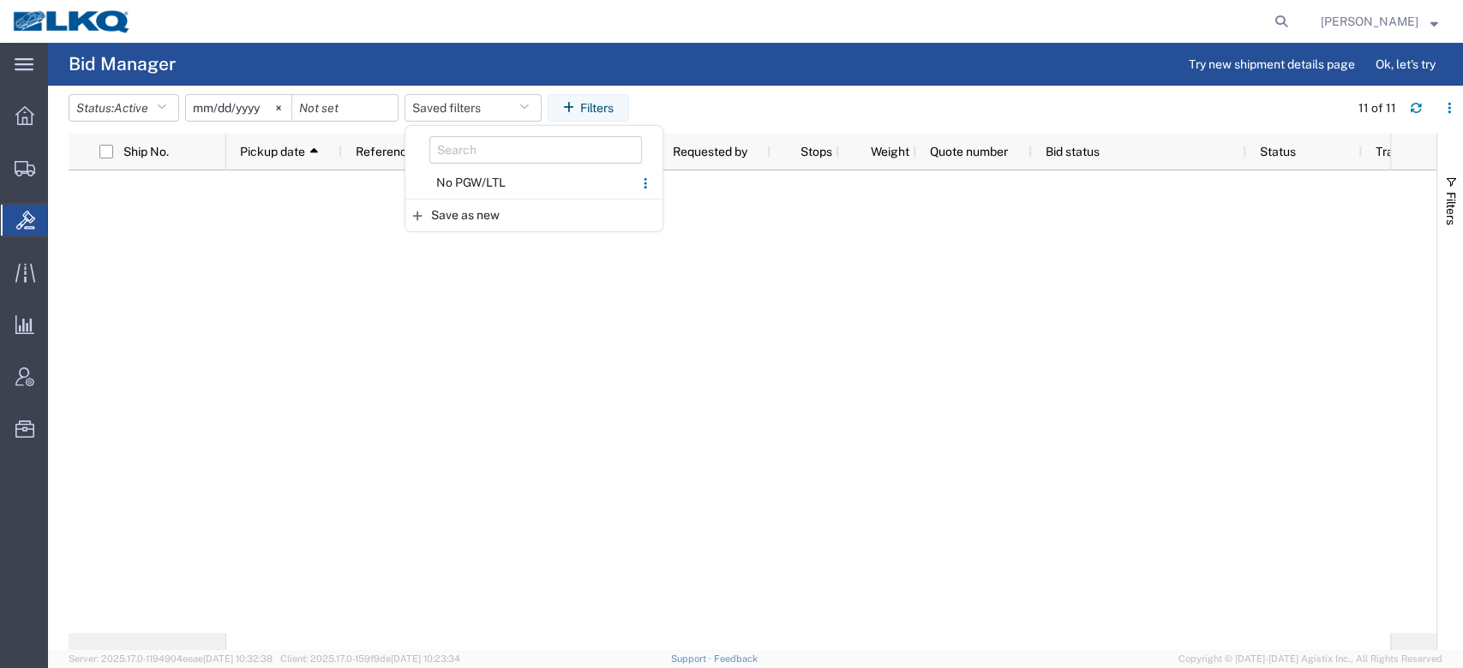
click at [460, 177] on span "No PGW/LTL" at bounding box center [519, 183] width 225 height 32
type input "[DATE]"
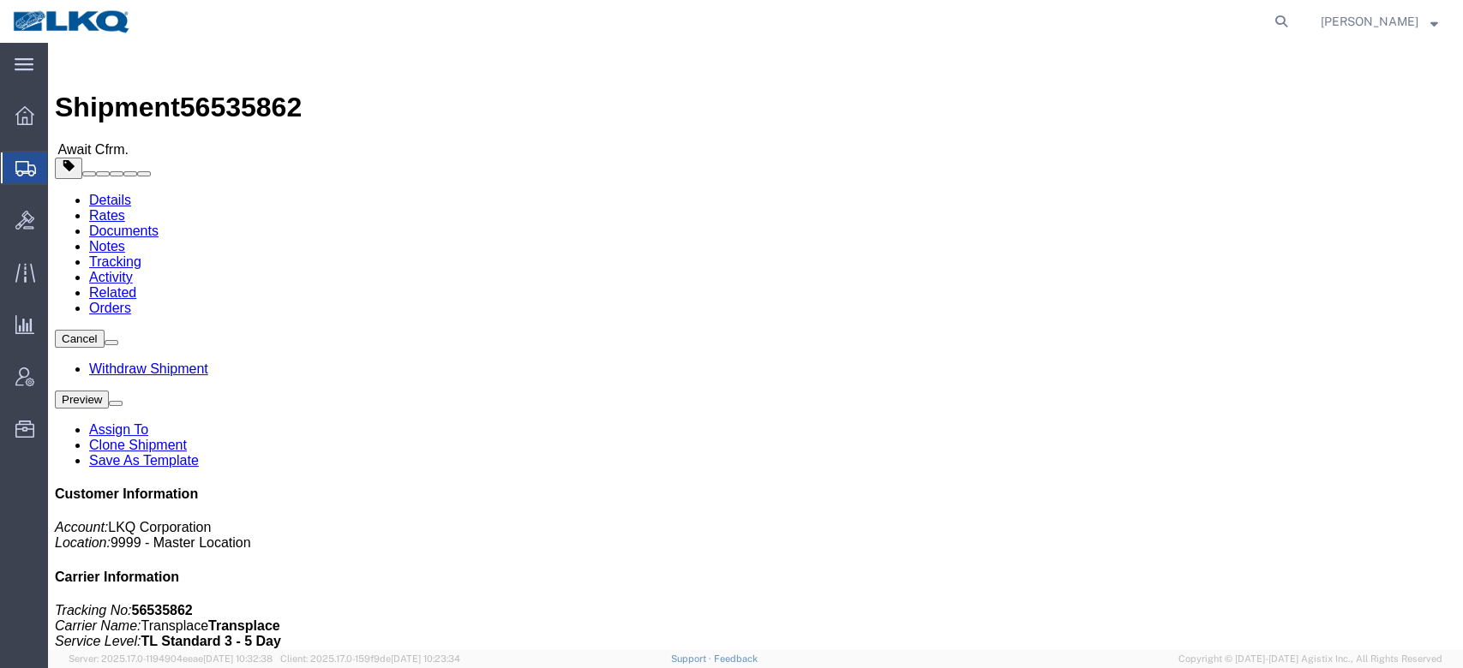
click link "Tracking"
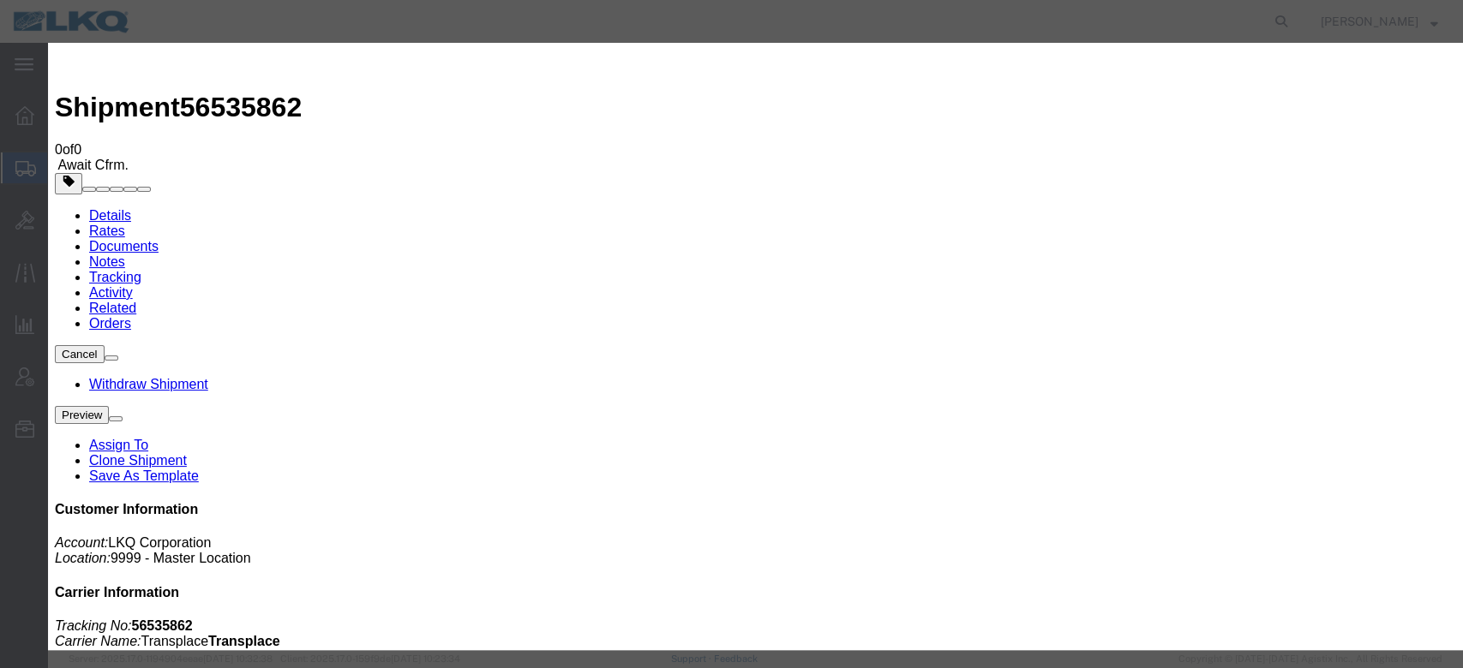
type input "[DATE]"
type input "5:00 PM"
select select "PICKEDUP"
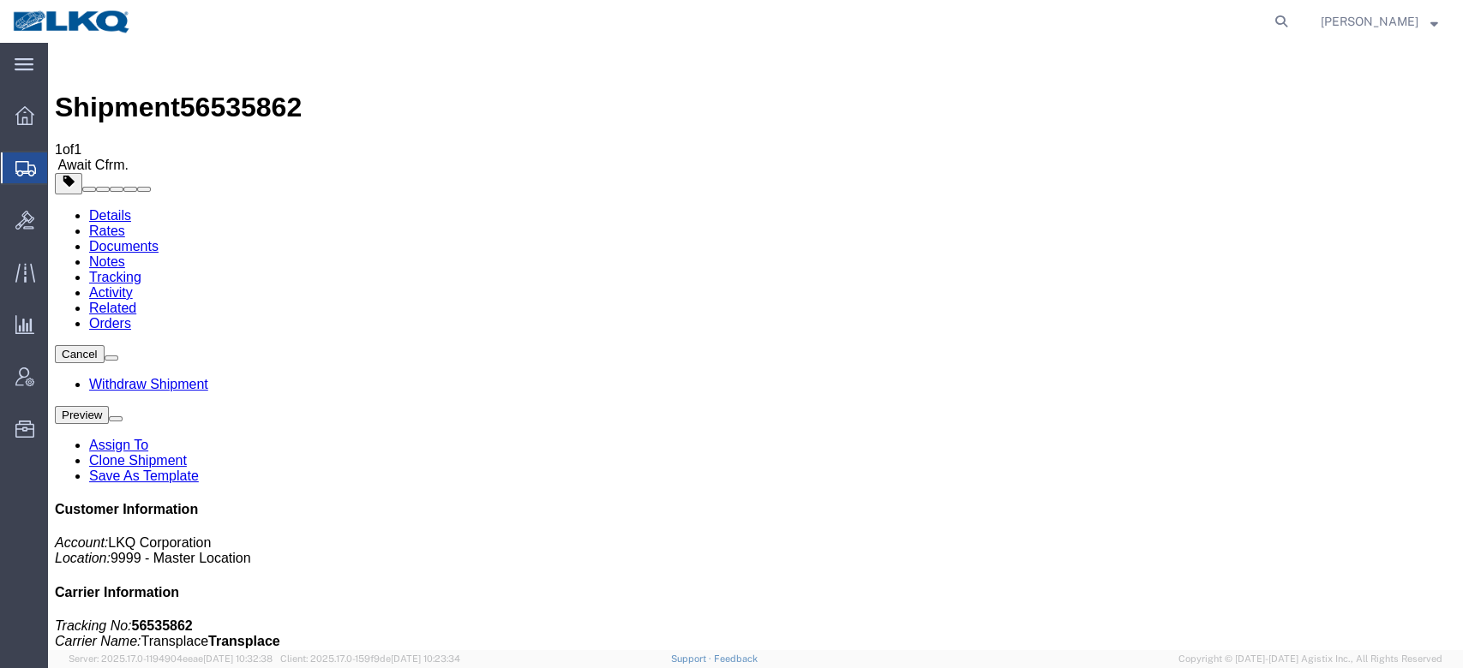
type button "Add New Tracking"
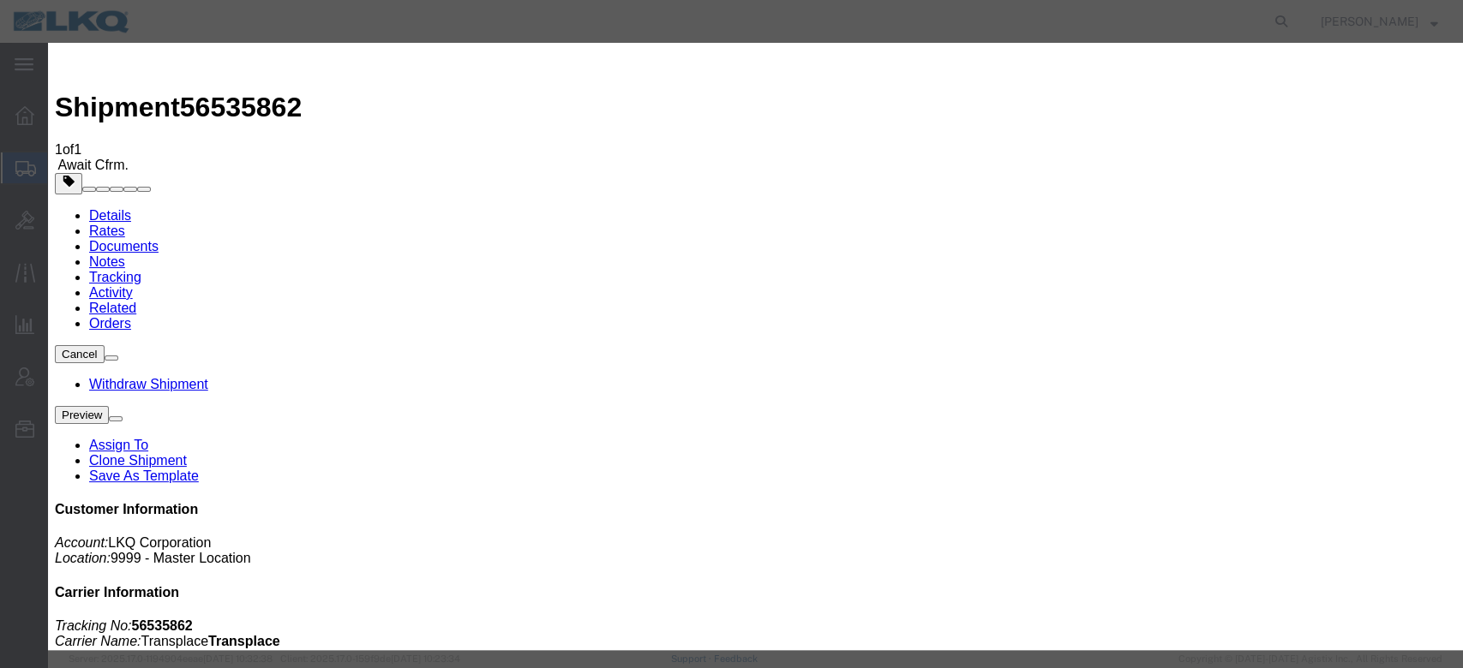
type input "08/20/2025"
type input "5:00 PM"
select select "LOADED"
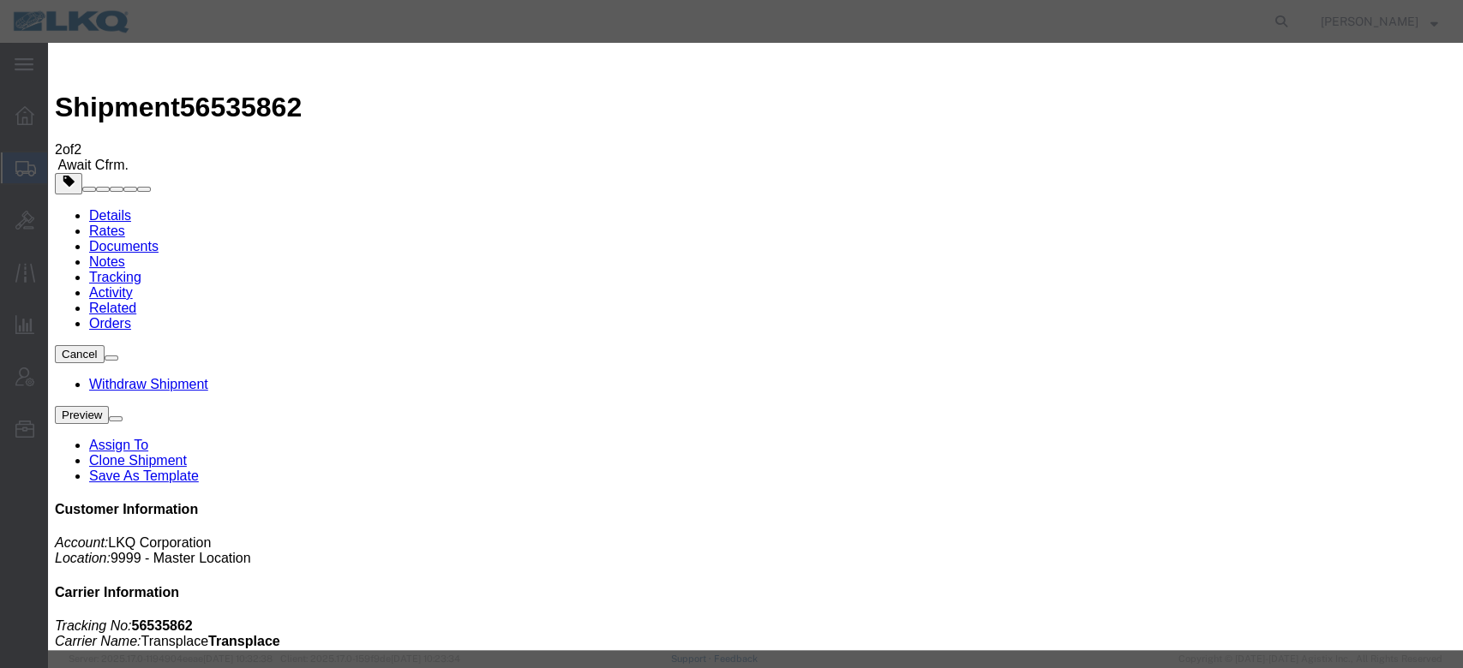
type input "[DATE]"
type input "5:00 PM"
select select "INTRANST"
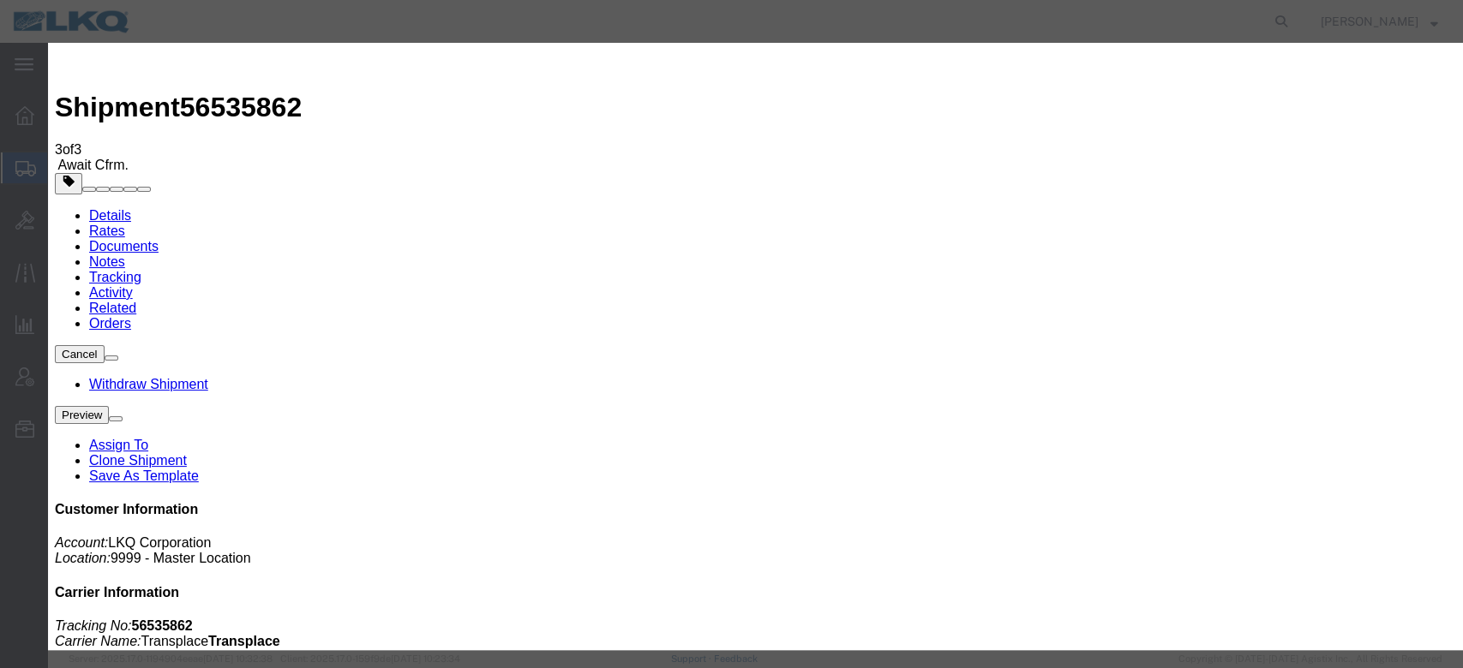
type input "[DATE]"
type input "5:00 PM"
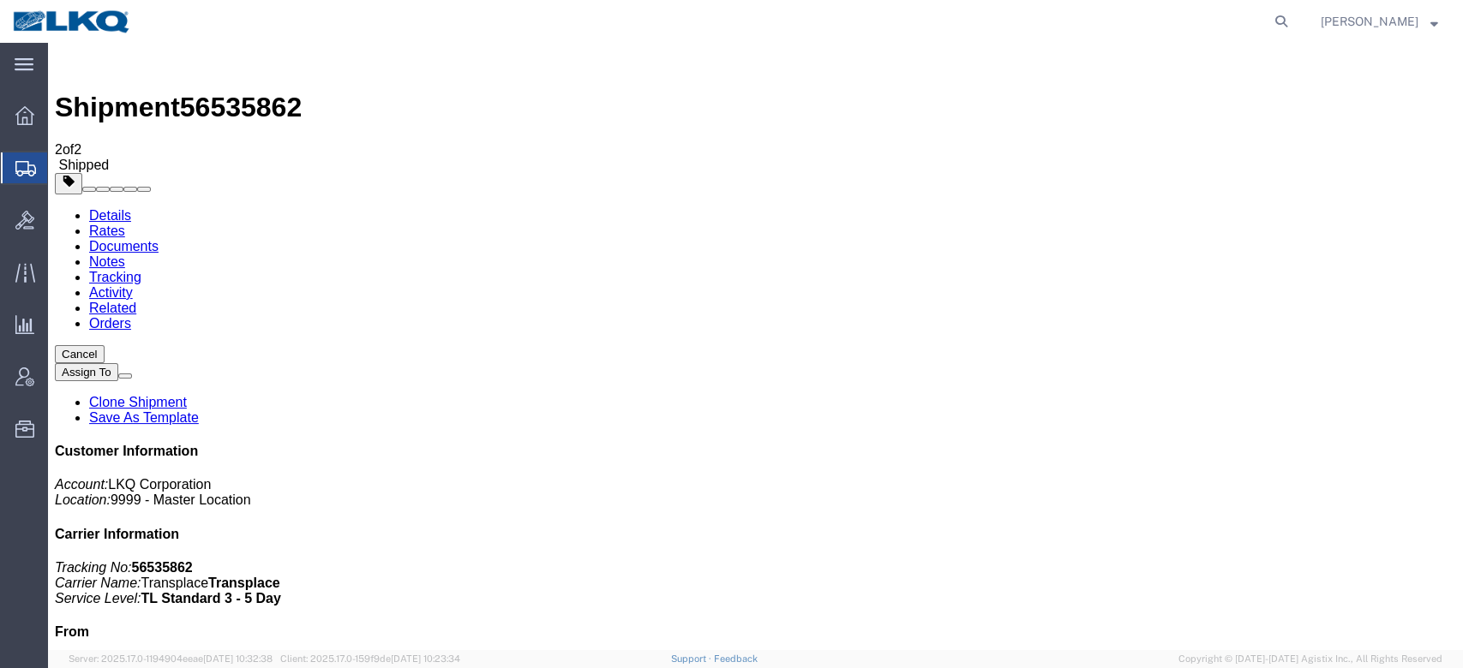
click at [133, 285] on link "Activity" at bounding box center [111, 292] width 44 height 15
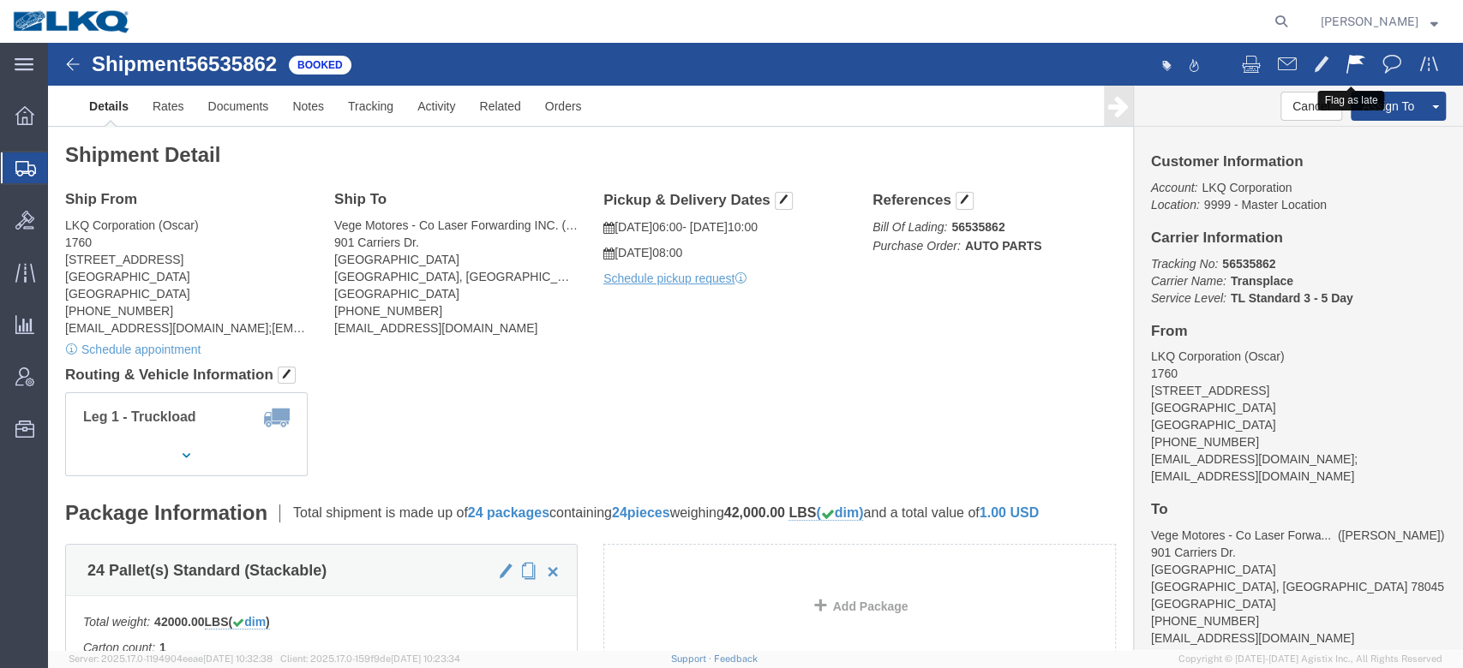
click span
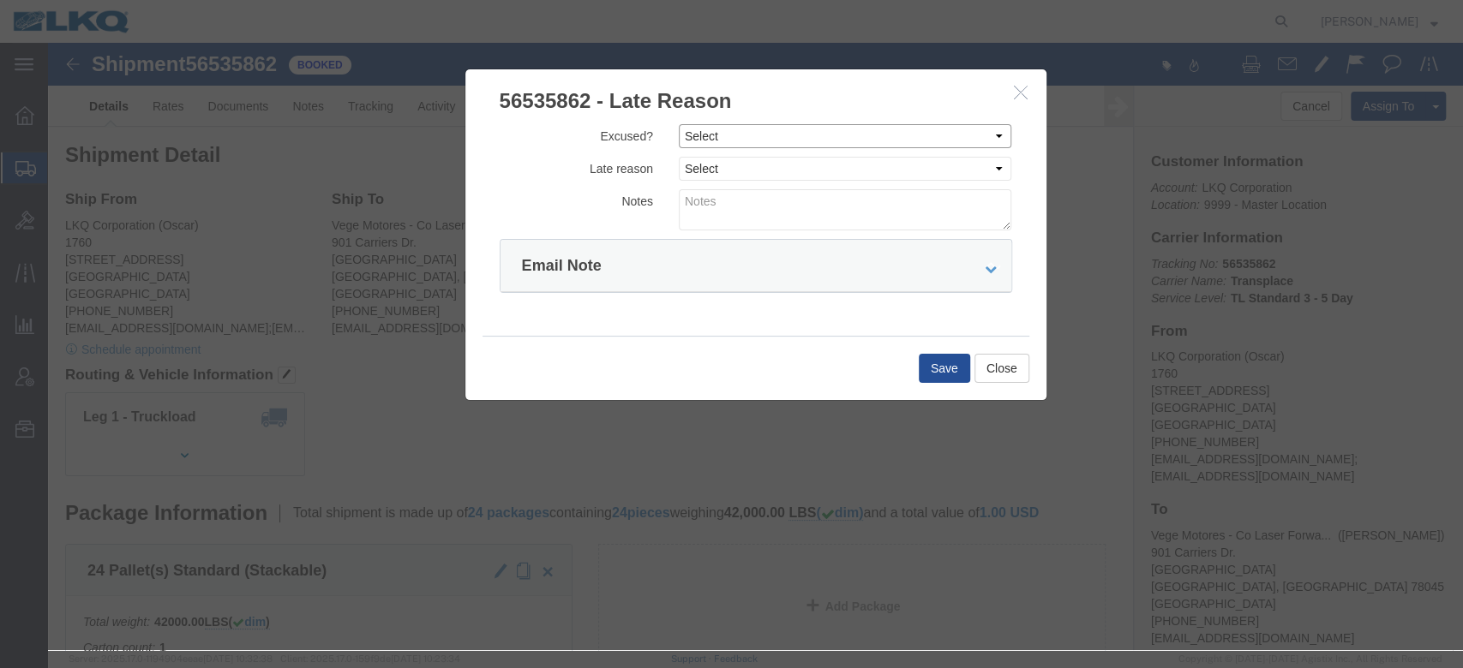
drag, startPoint x: 679, startPoint y: 96, endPoint x: 680, endPoint y: 105, distance: 8.7
click select "Select Excused Not Excused"
select select "NOT_EXCUSED"
click select "Select Excused Not Excused"
click select "Select Bad Carrier Data Carrier Admin Error Delay Accident Driver Error Lack of…"
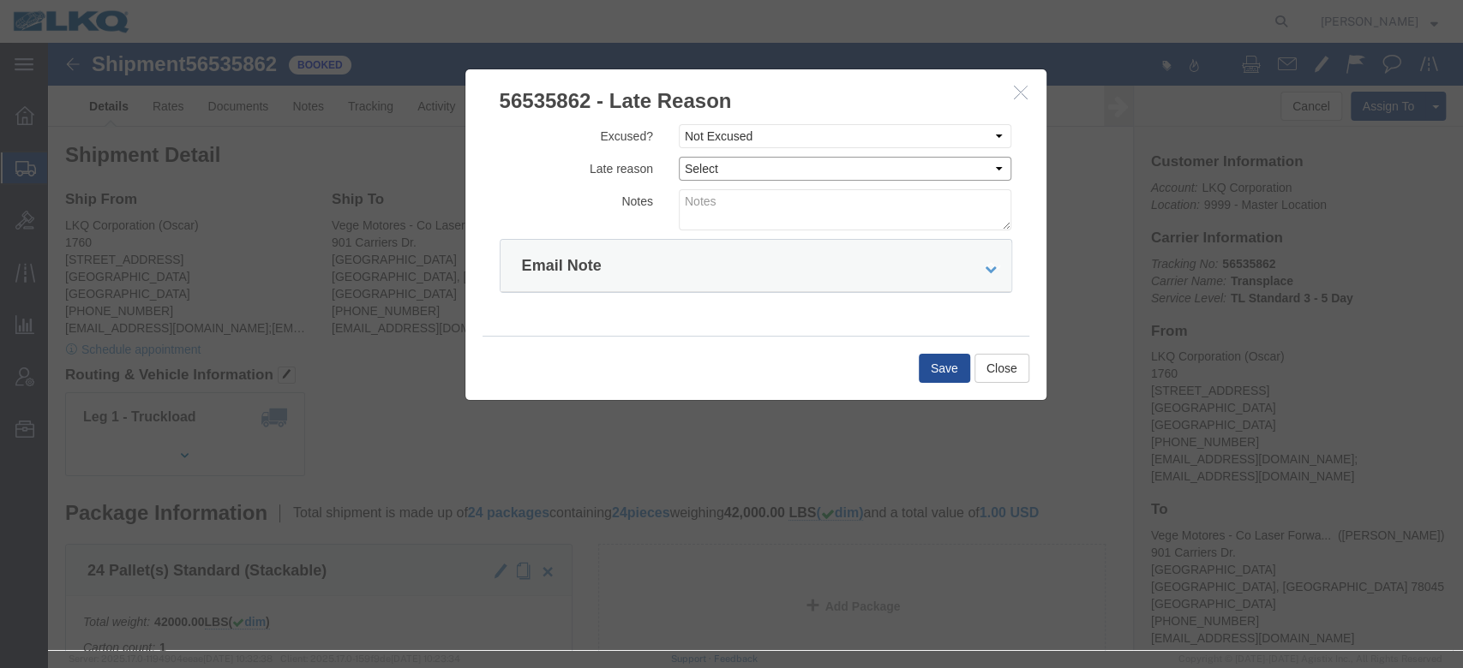
select select "DRIVER_ERROR"
click select "Select Bad Carrier Data Carrier Admin Error Delay Accident Driver Error Lack of…"
click textarea
type textarea "Pickup 8/20"
click button "Save"
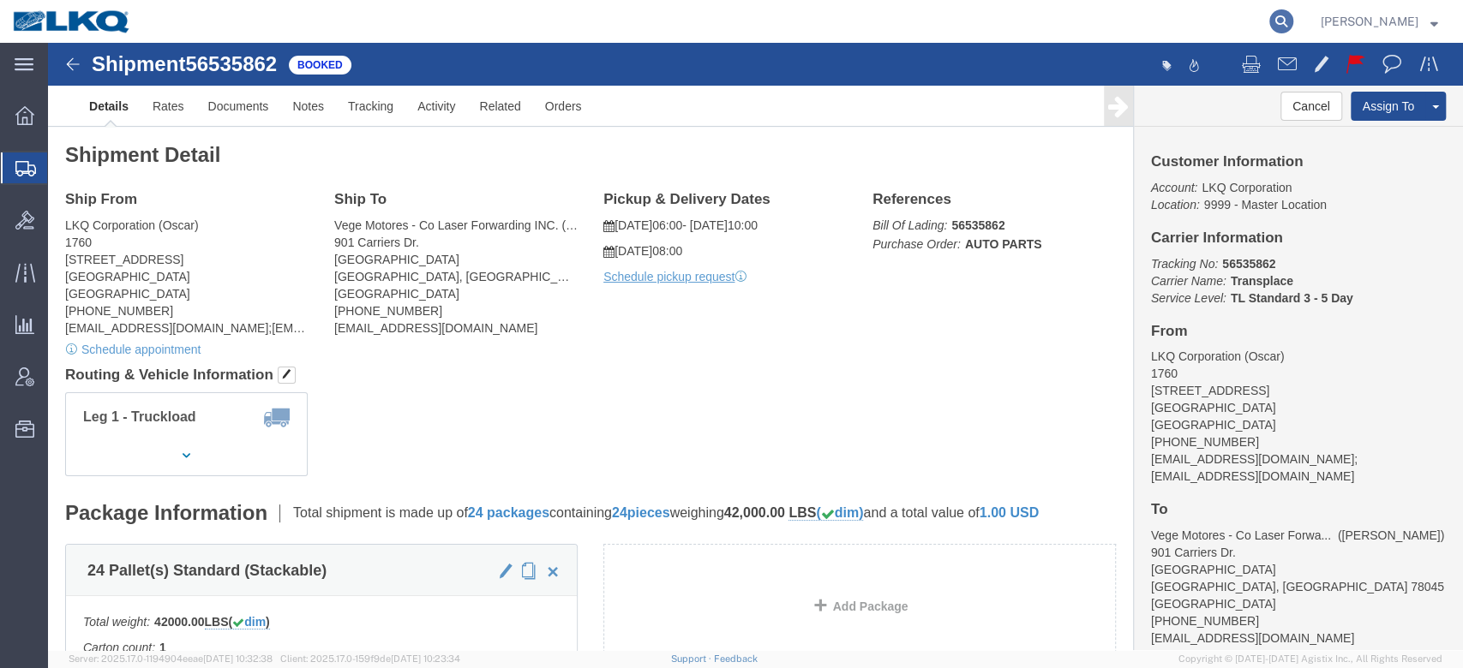
click at [1293, 21] on icon at bounding box center [1281, 21] width 24 height 24
paste input "56527590"
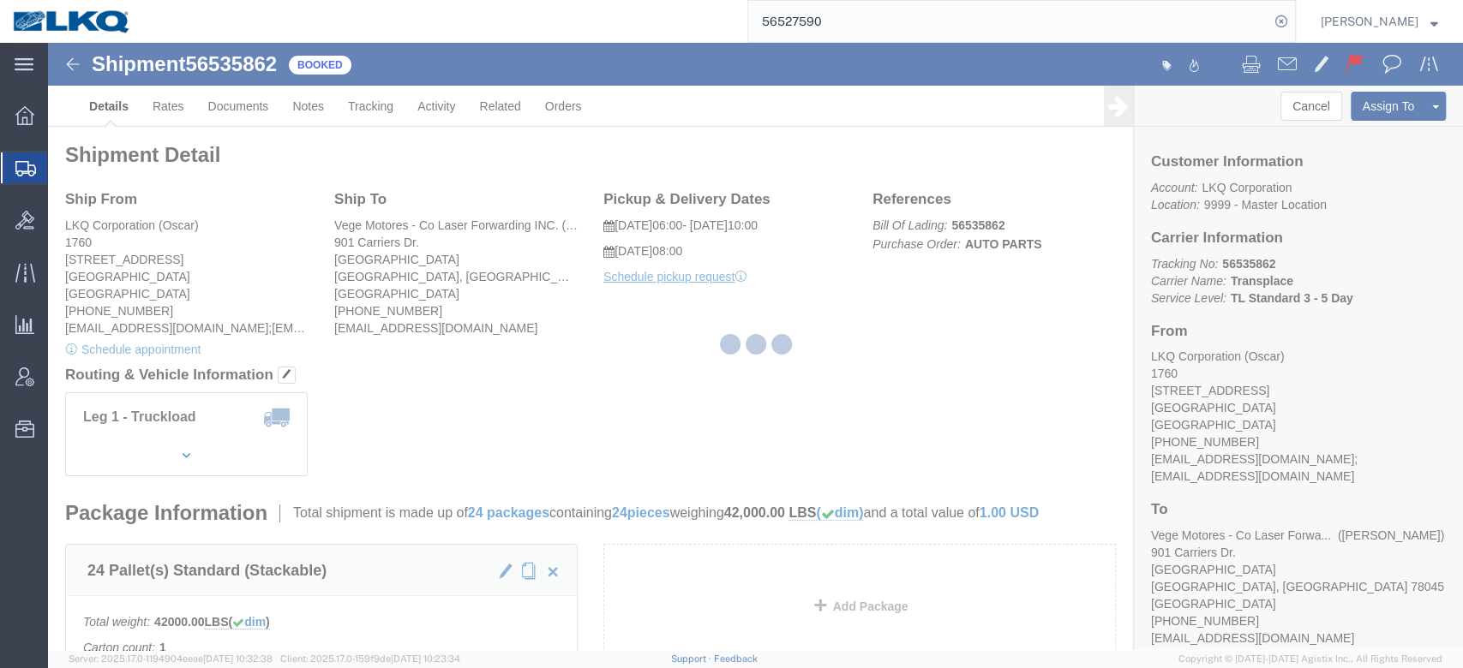
click at [998, 24] on input "56527590" at bounding box center [1008, 21] width 521 height 41
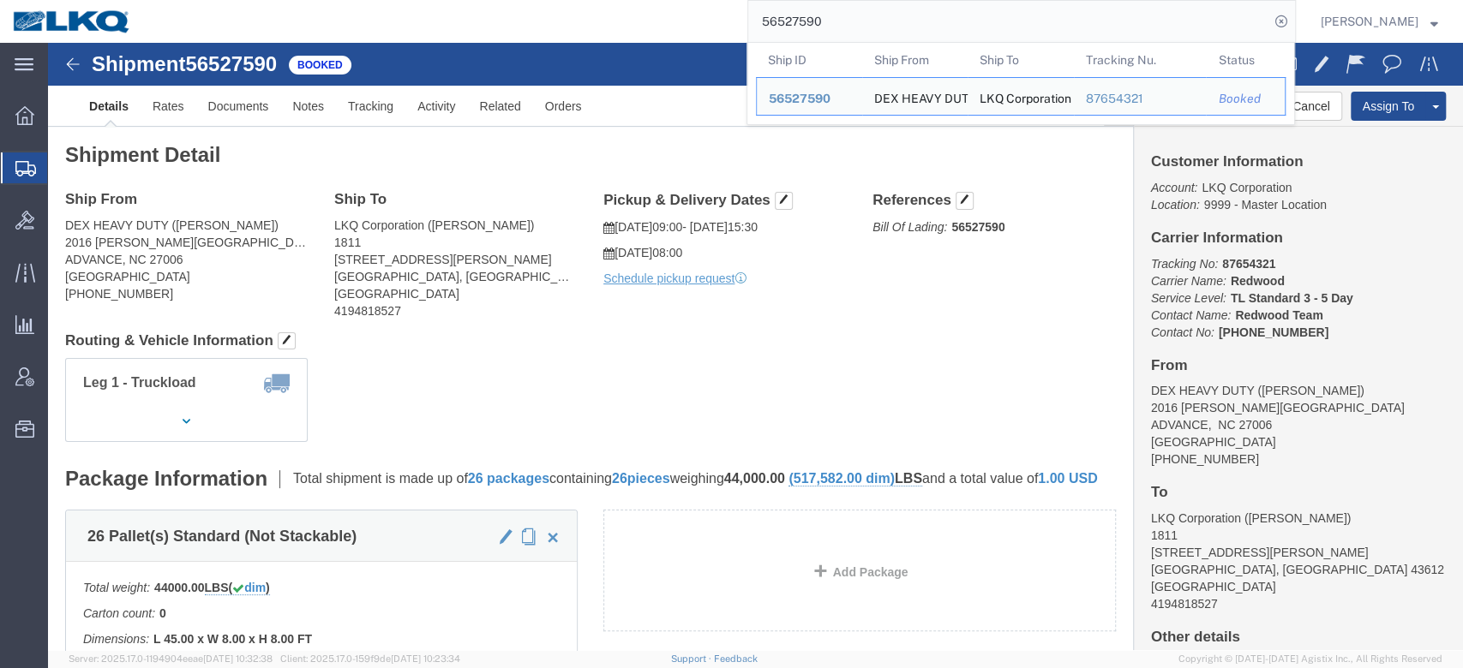
click div "Leg 1 - Truckload Vehicle 1: Flat Bed Number of trucks: 1"
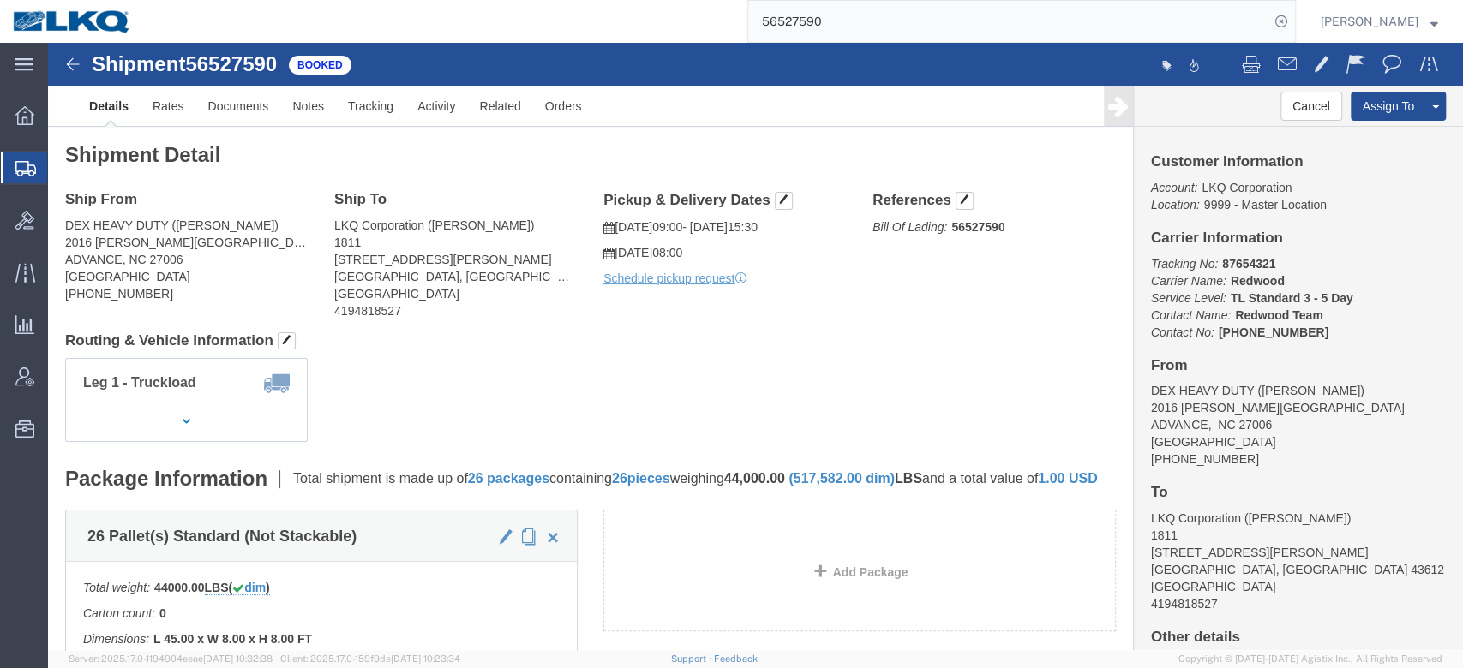
drag, startPoint x: 151, startPoint y: 369, endPoint x: 159, endPoint y: 382, distance: 16.2
click button "button"
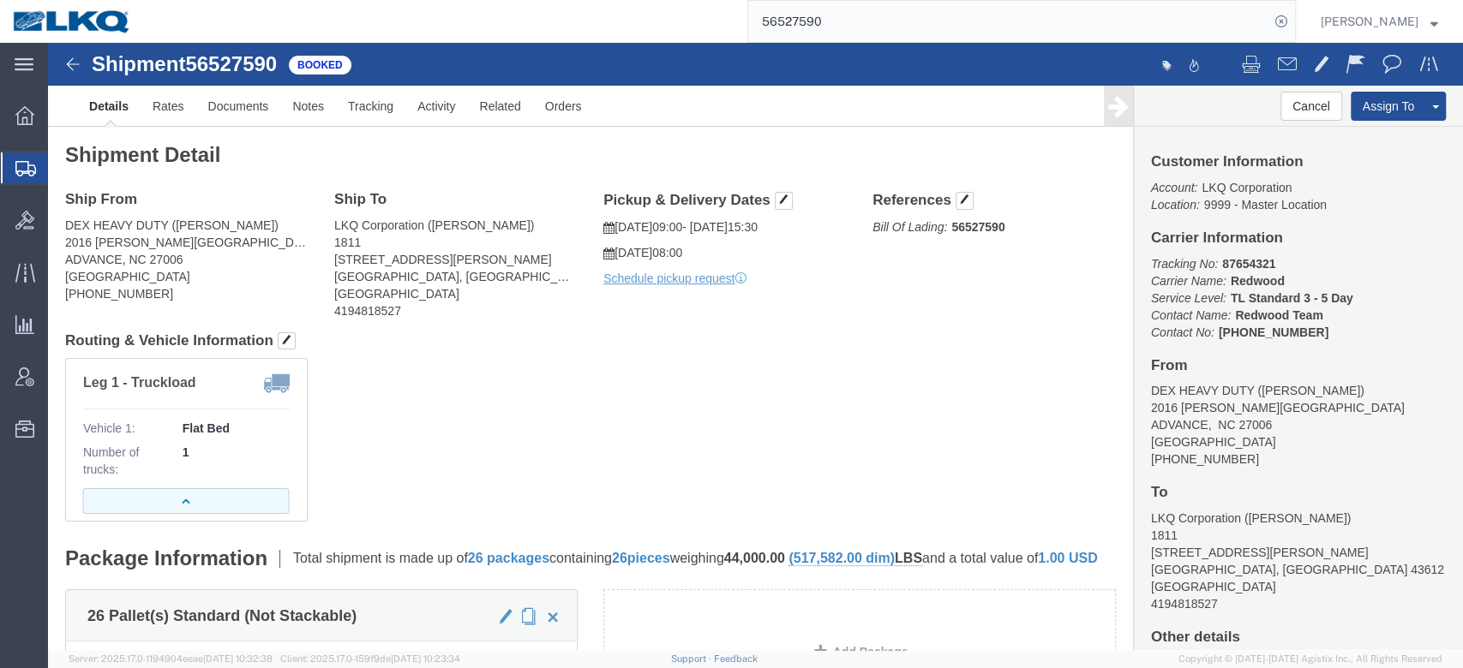
click icon "button"
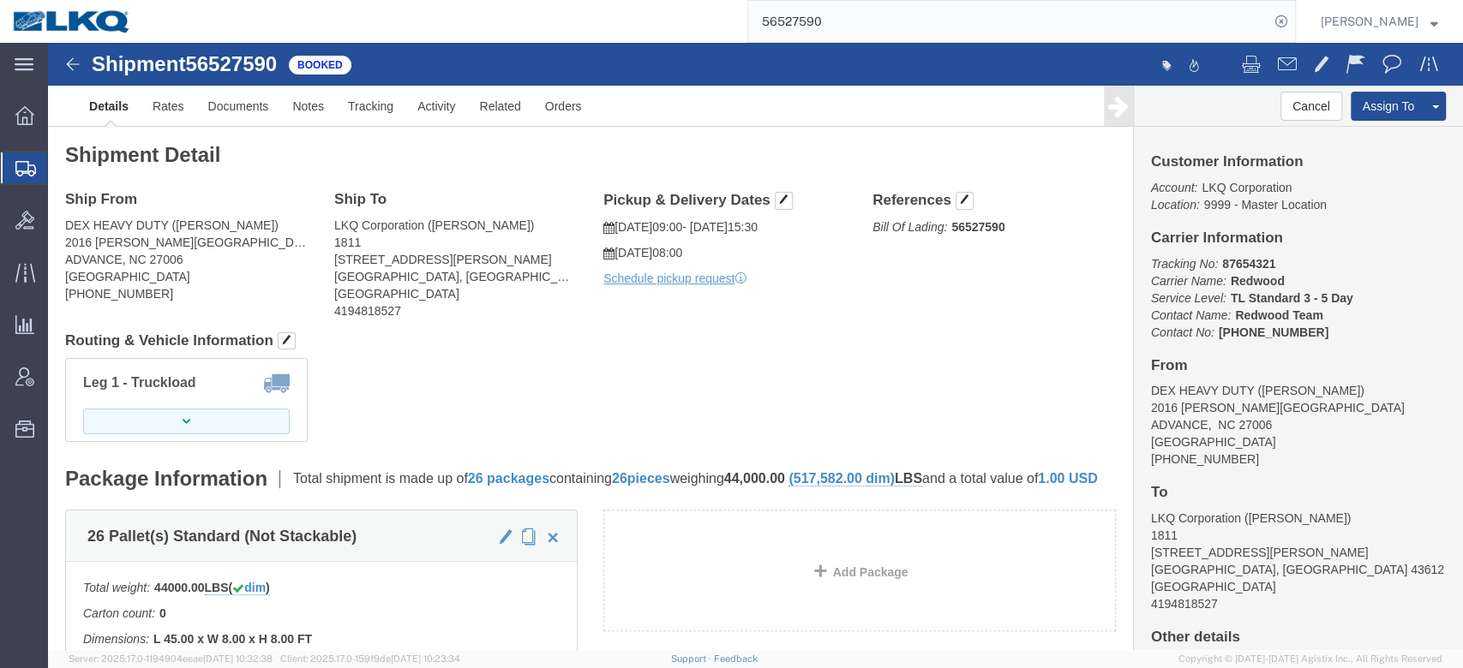
scroll to position [366, 0]
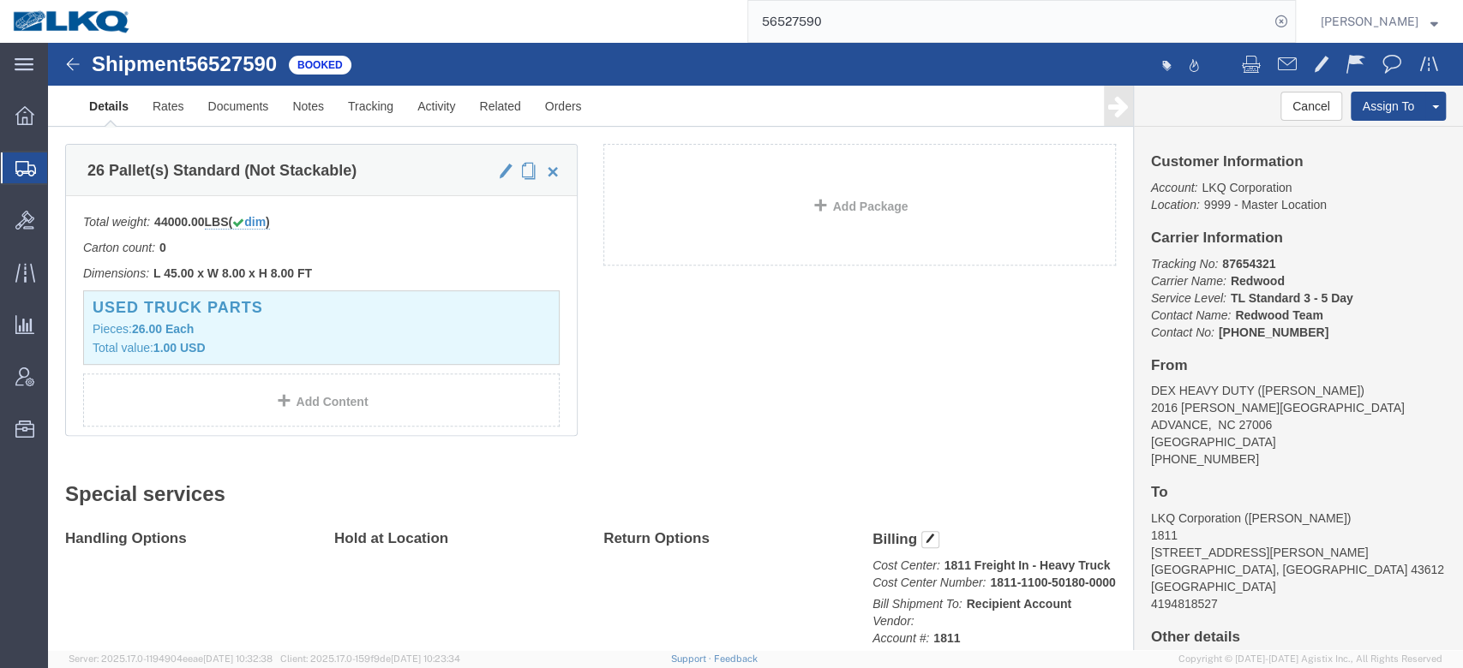
click div "26 Pallet(s) Standard (Not Stackable) Total weight: 44000.00 LBS ( dim ) Carton…"
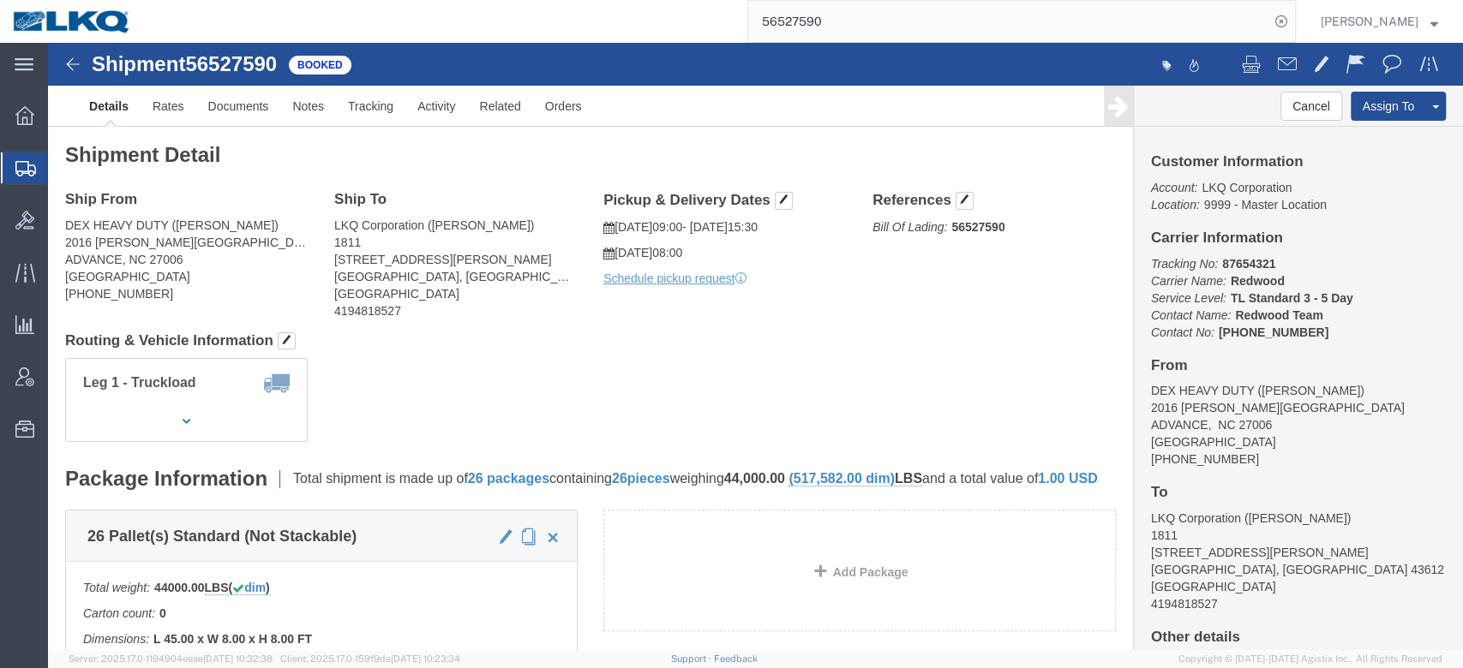
click at [834, 9] on input "56527590" at bounding box center [1008, 21] width 521 height 41
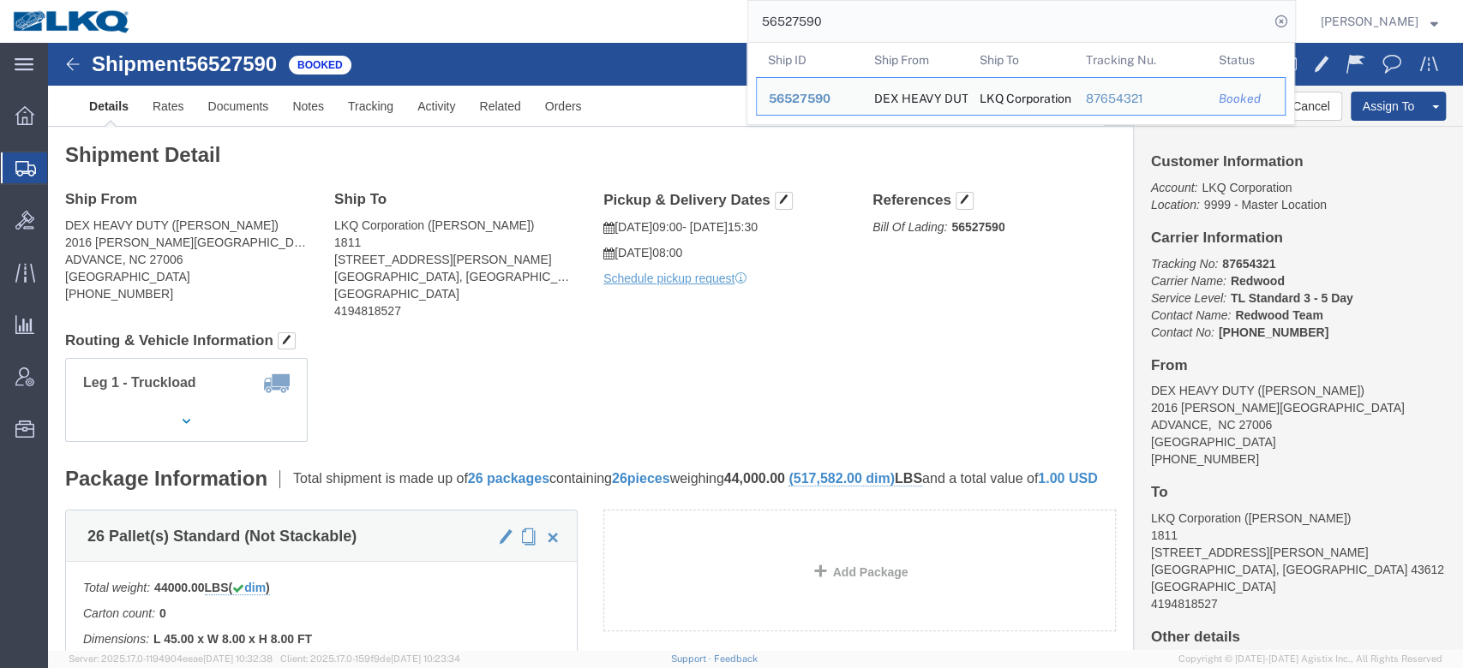
click at [834, 9] on input "56527590" at bounding box center [1008, 21] width 521 height 41
paste input "6037"
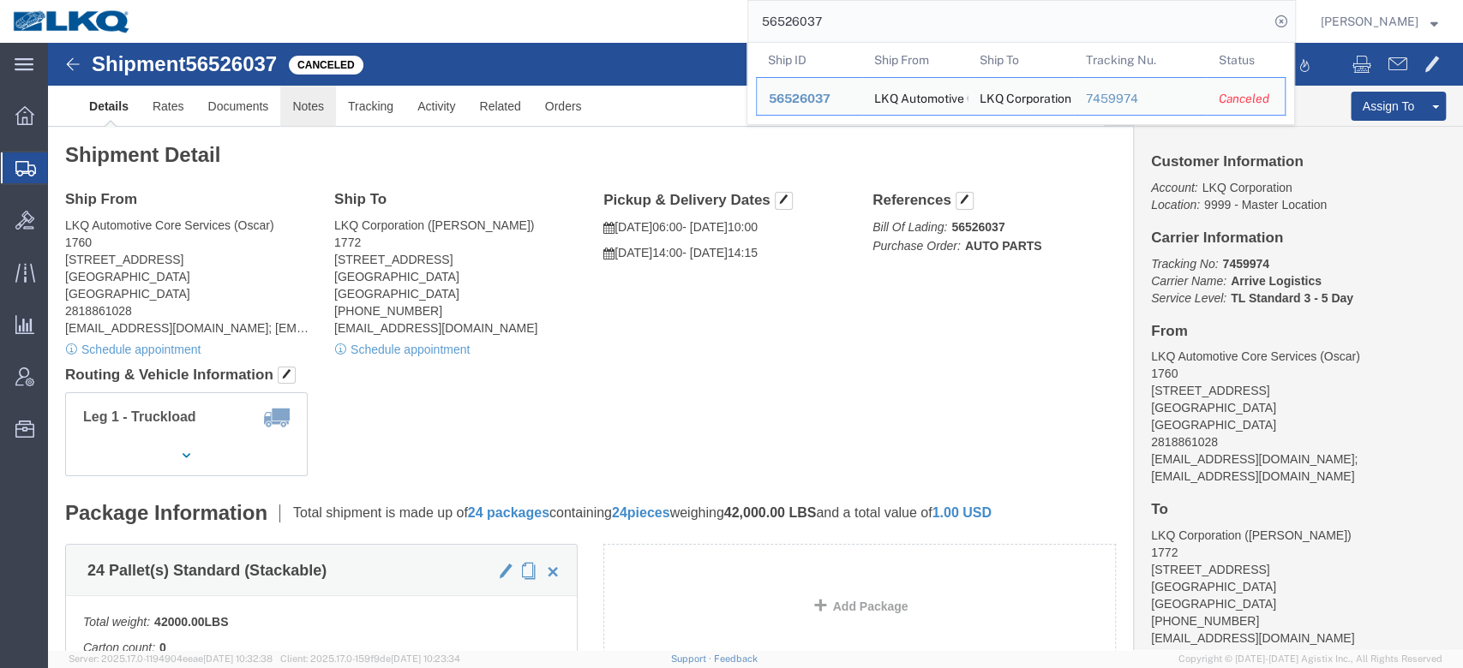
click link "Notes"
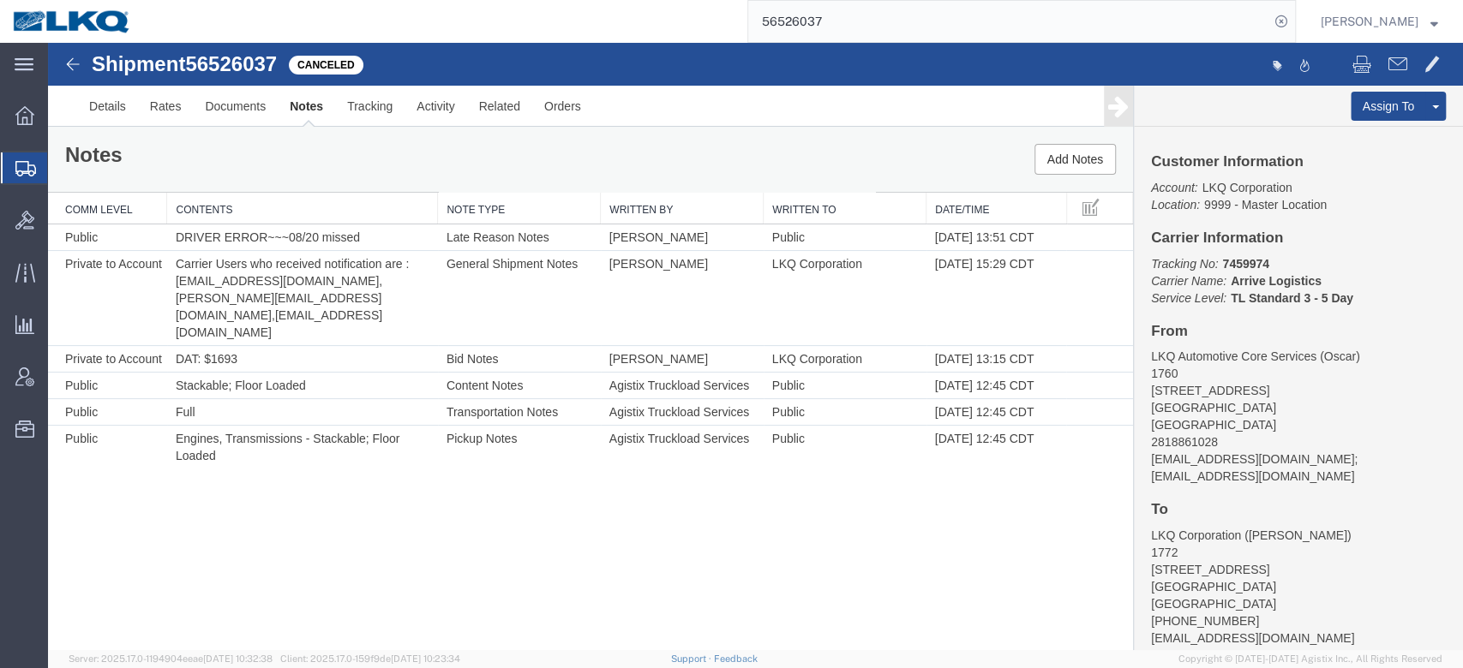
click at [861, 35] on input "56526037" at bounding box center [1008, 21] width 521 height 41
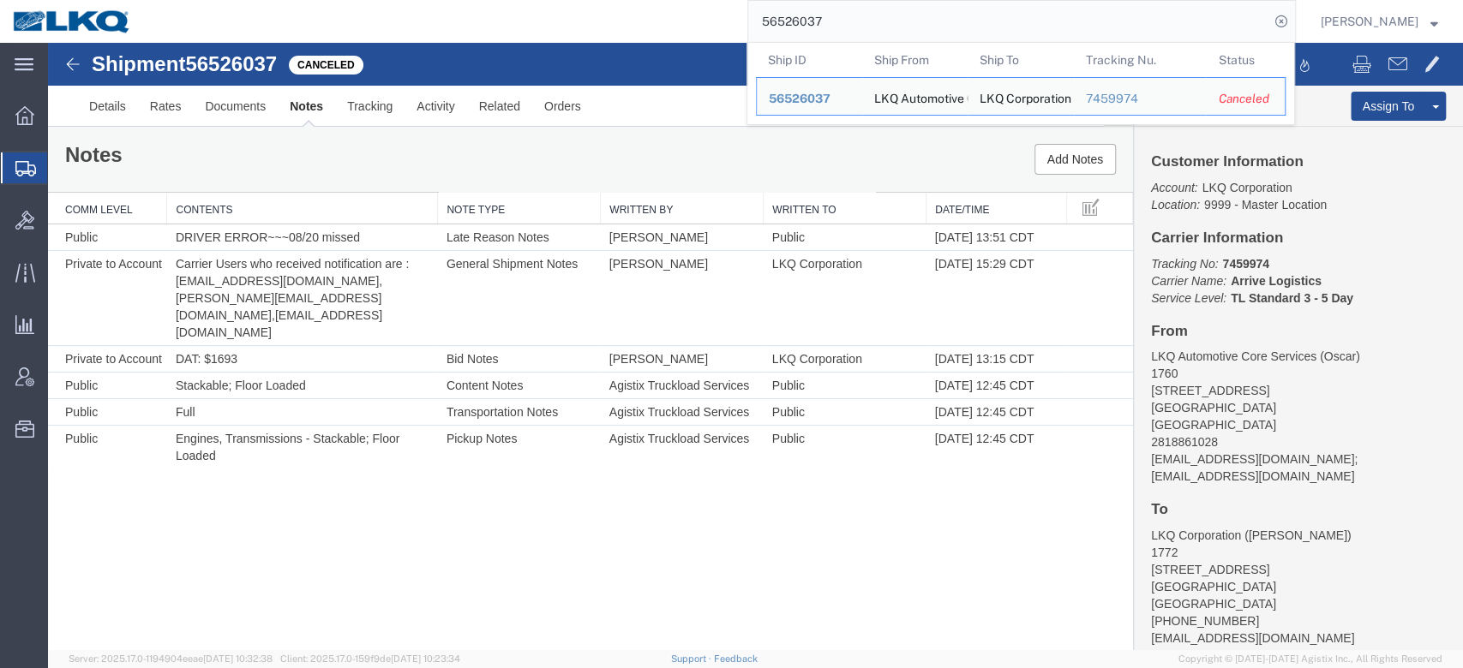
click at [861, 35] on input "56526037" at bounding box center [1008, 21] width 521 height 41
paste input "54535"
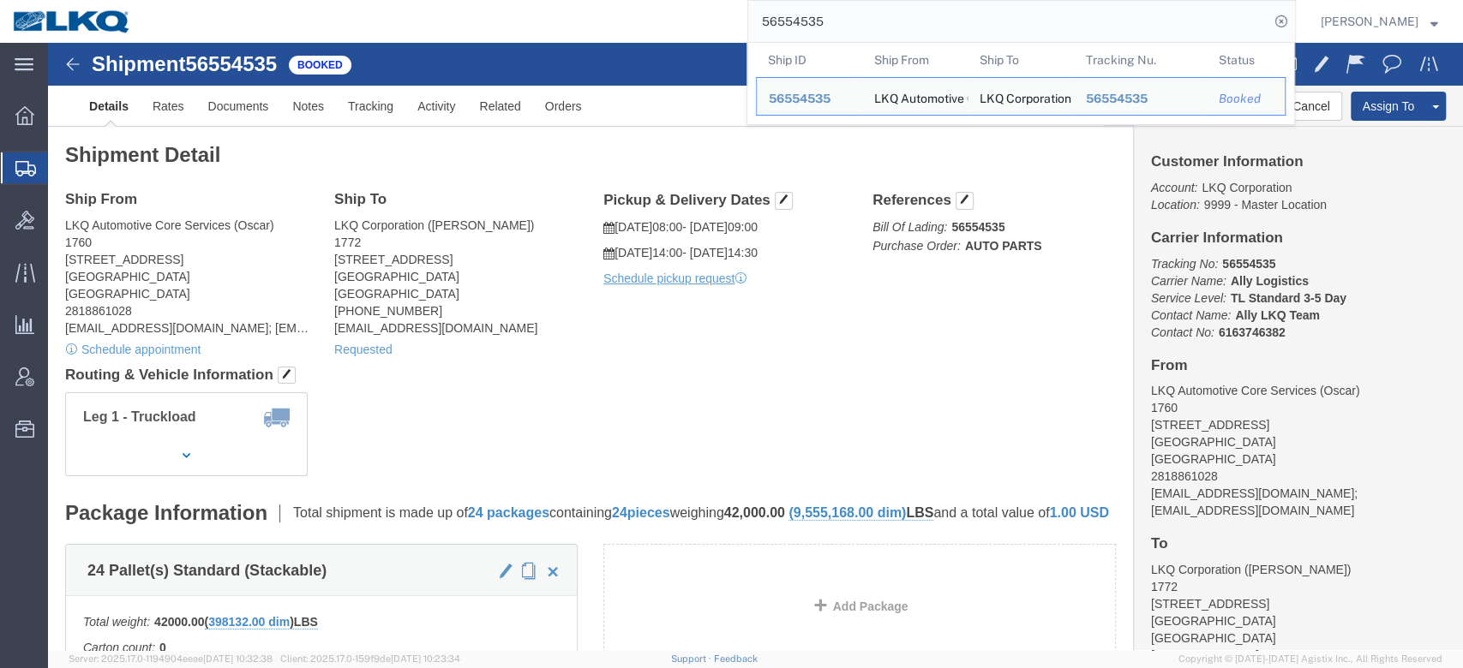
click at [866, 27] on input "56554535" at bounding box center [1008, 21] width 521 height 41
paste input "512"
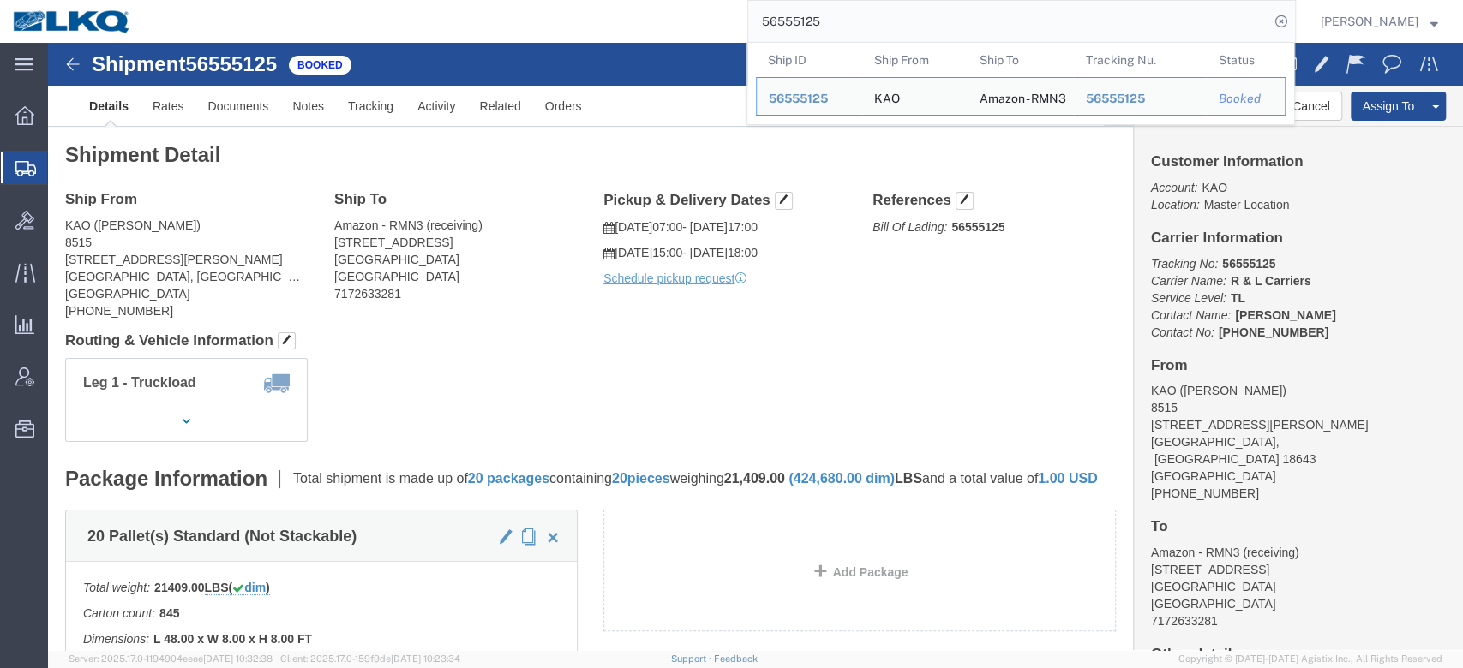
click at [860, 14] on input "56555125" at bounding box center [1008, 21] width 521 height 41
paste input "41857"
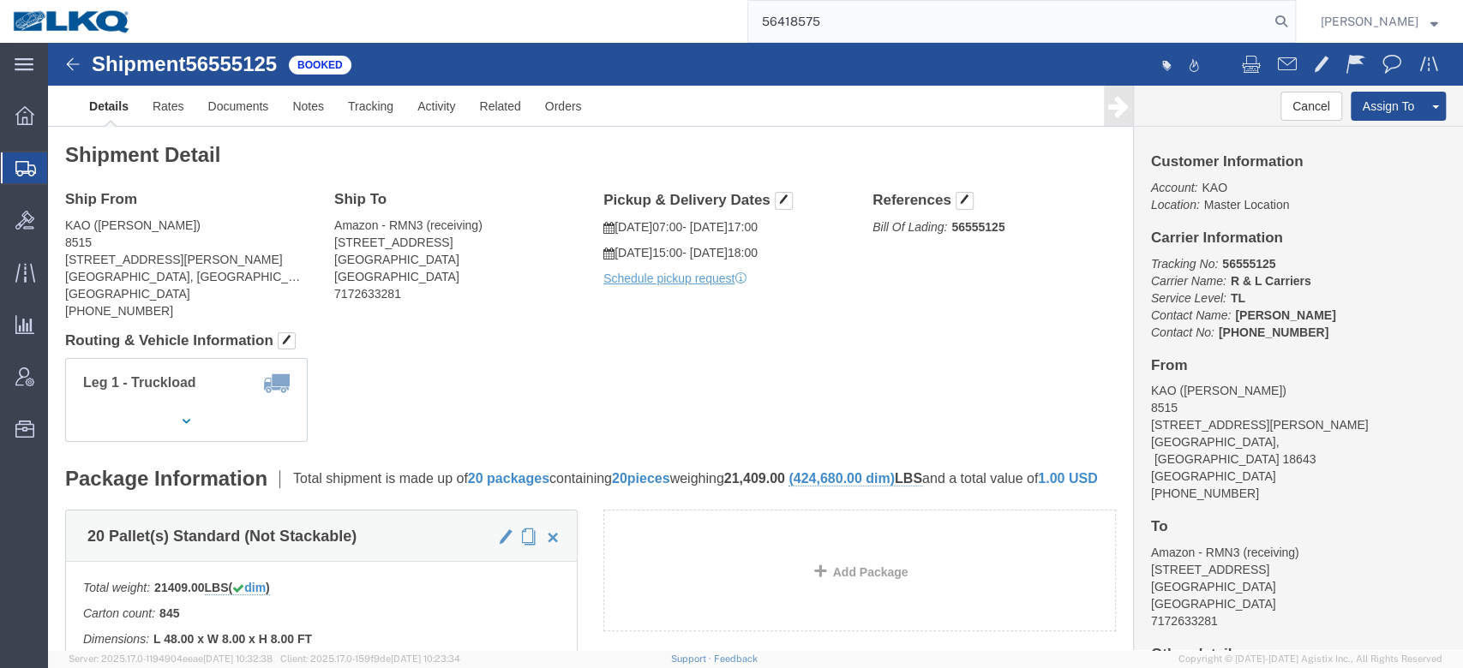
type input "56418575"
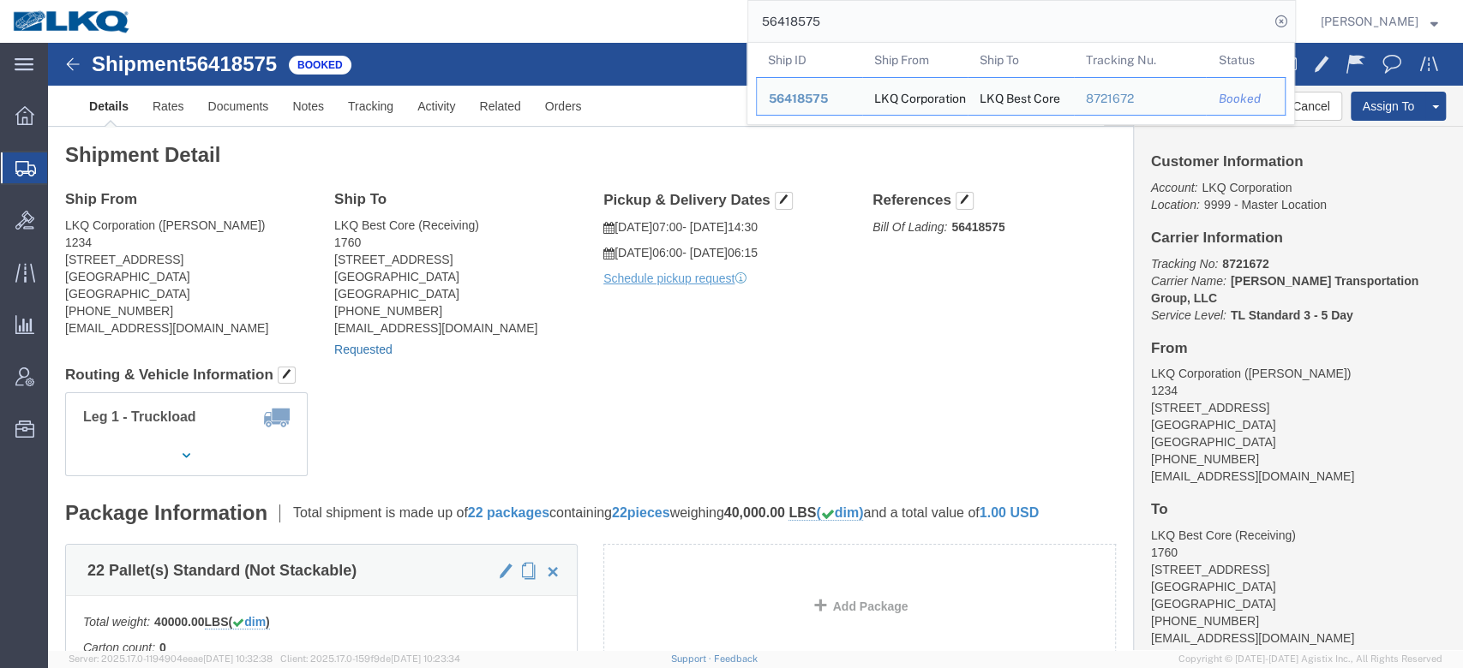
click link "Requested"
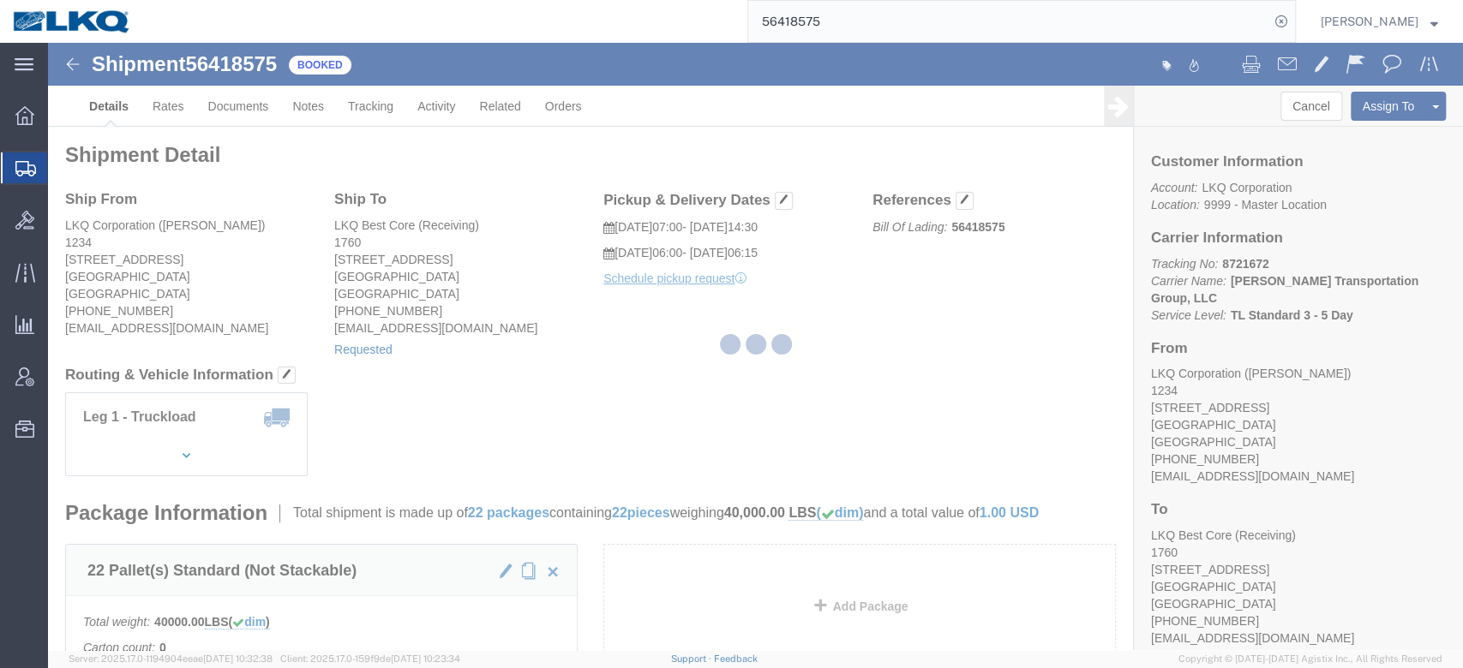
select select "1"
select select
select select "15"
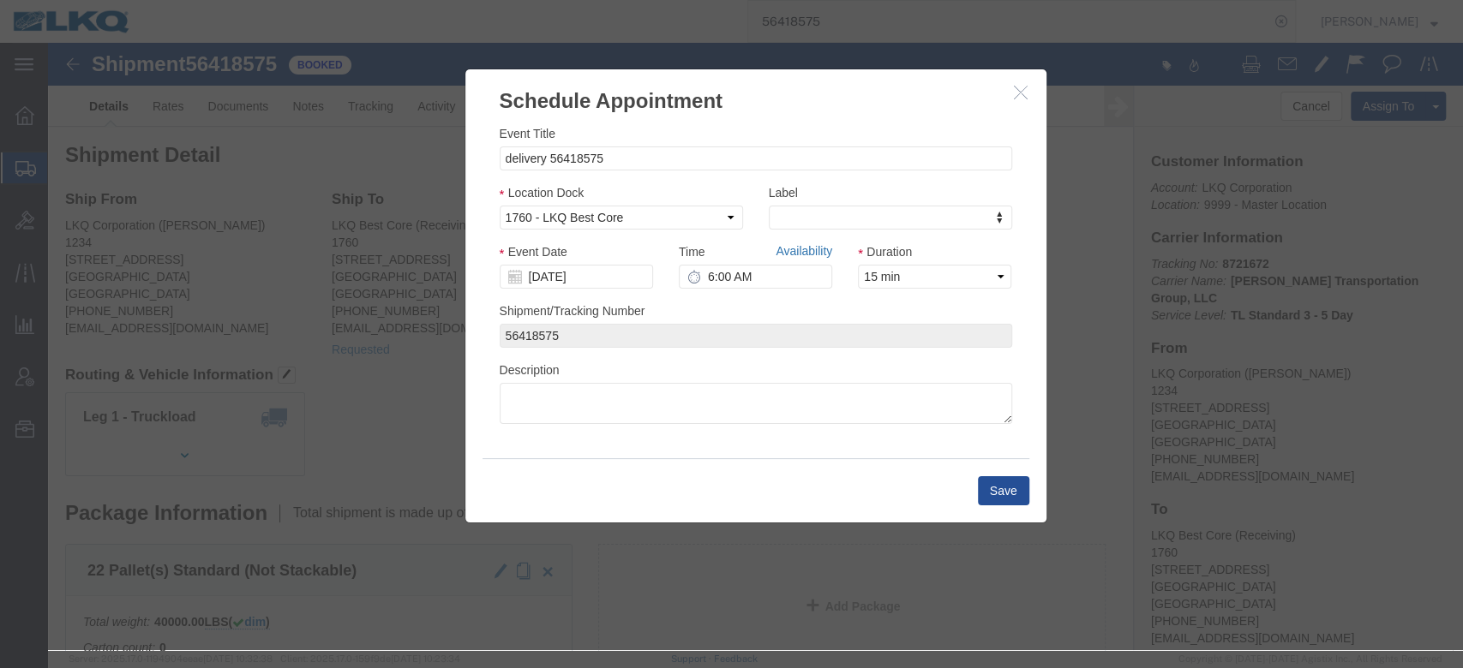
click link "Availability"
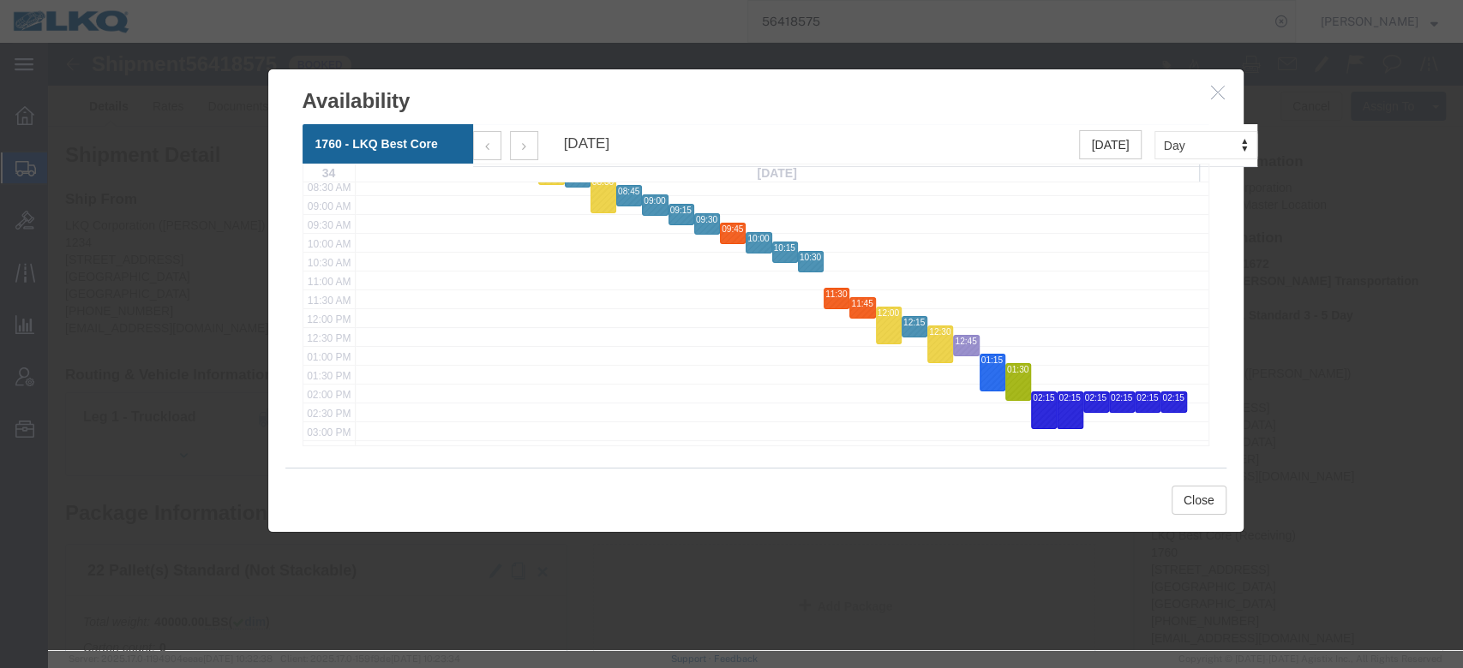
scroll to position [327, 0]
click icon "button"
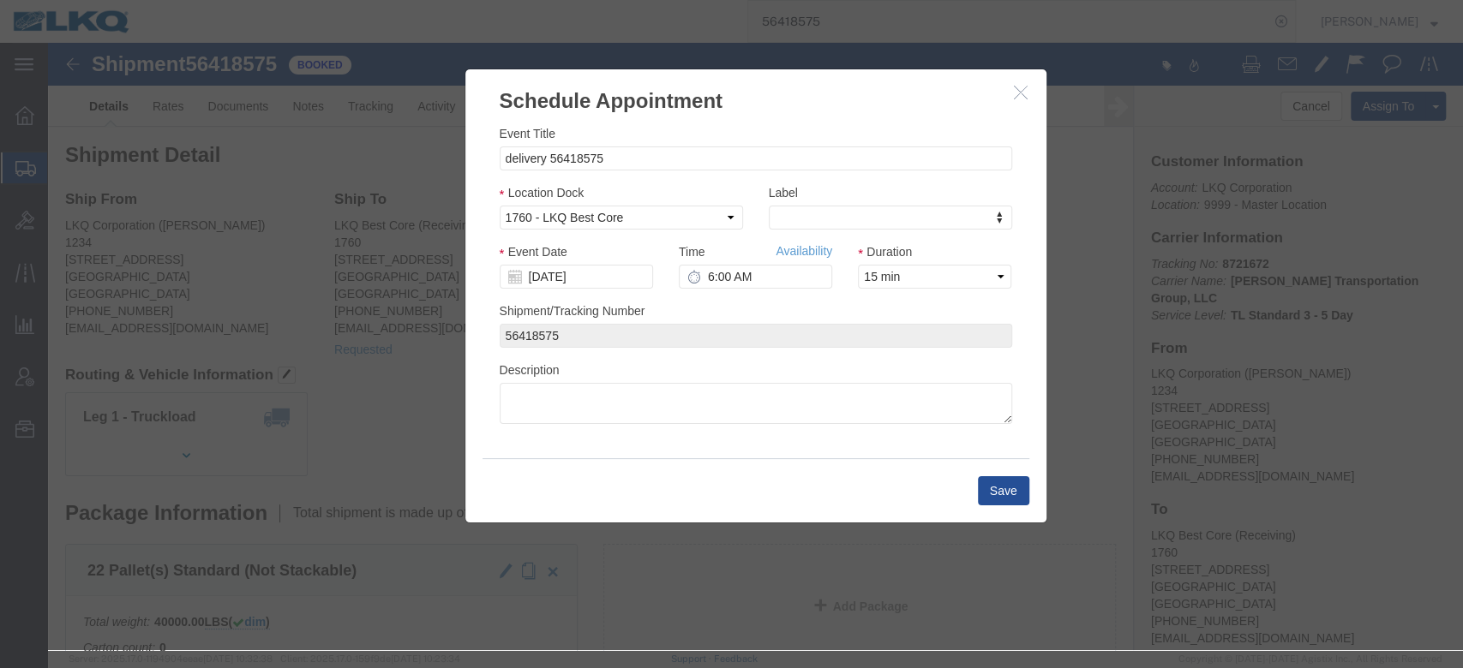
click button "button"
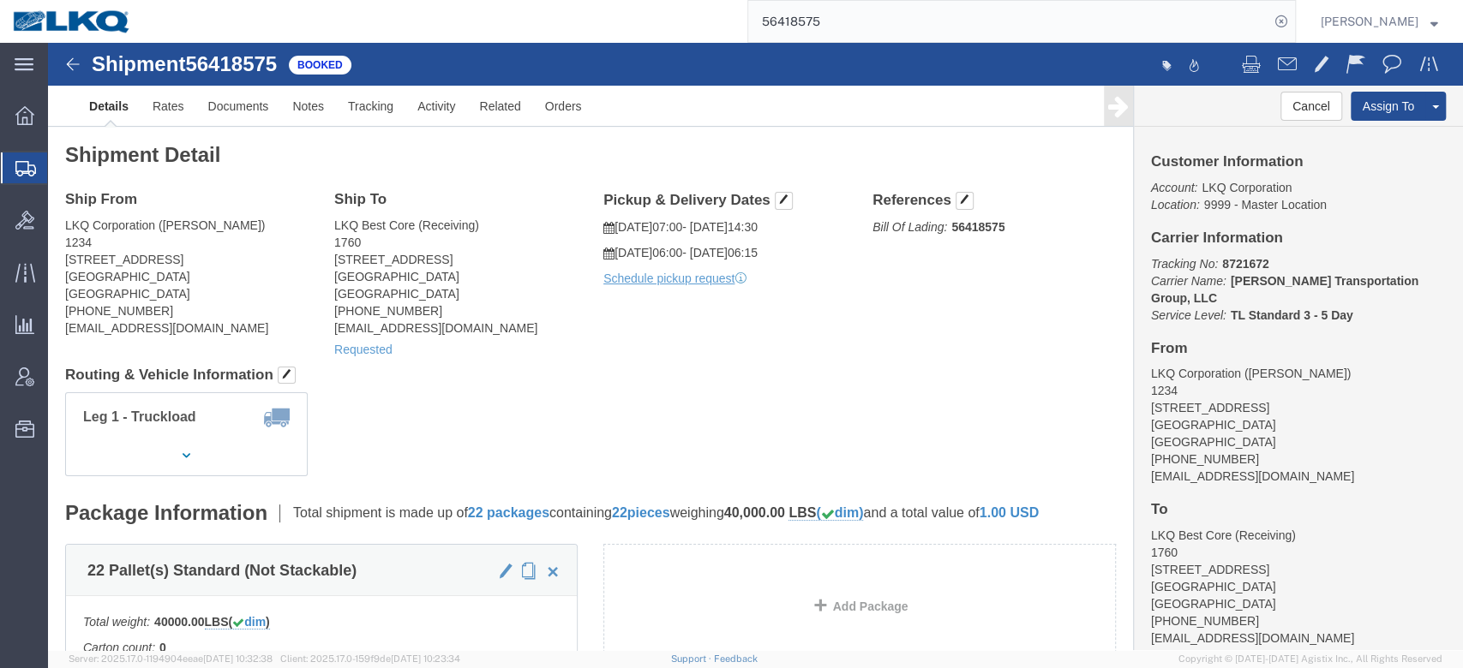
click at [809, 28] on input "56418575" at bounding box center [1008, 21] width 521 height 41
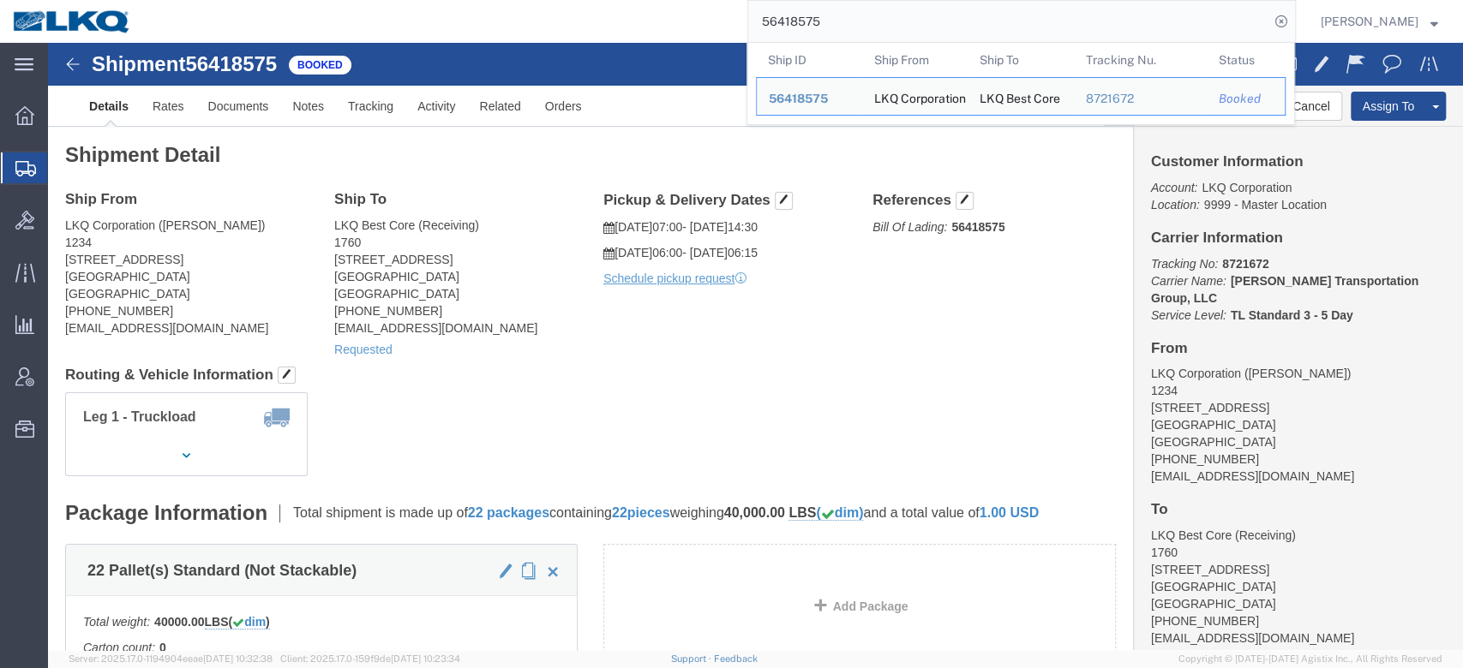
click at [809, 28] on input "56418575" at bounding box center [1008, 21] width 521 height 41
paste input "53775"
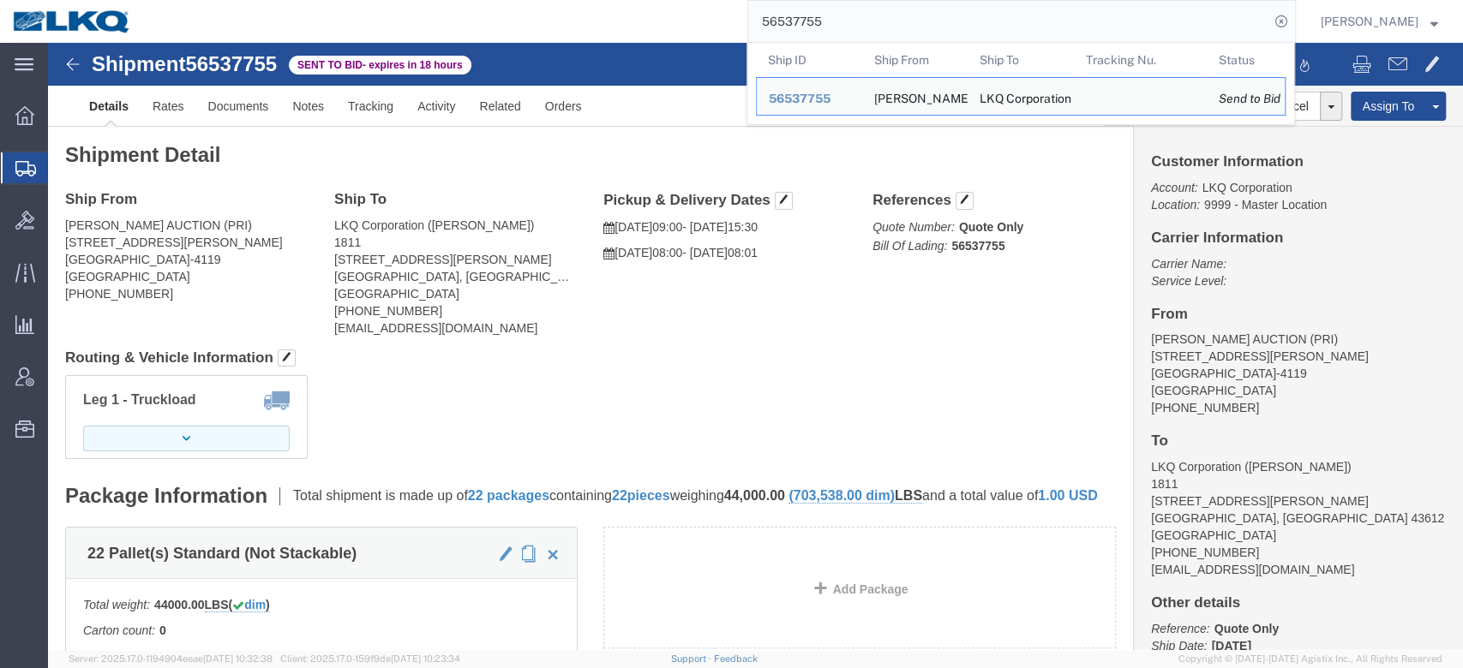
click button "button"
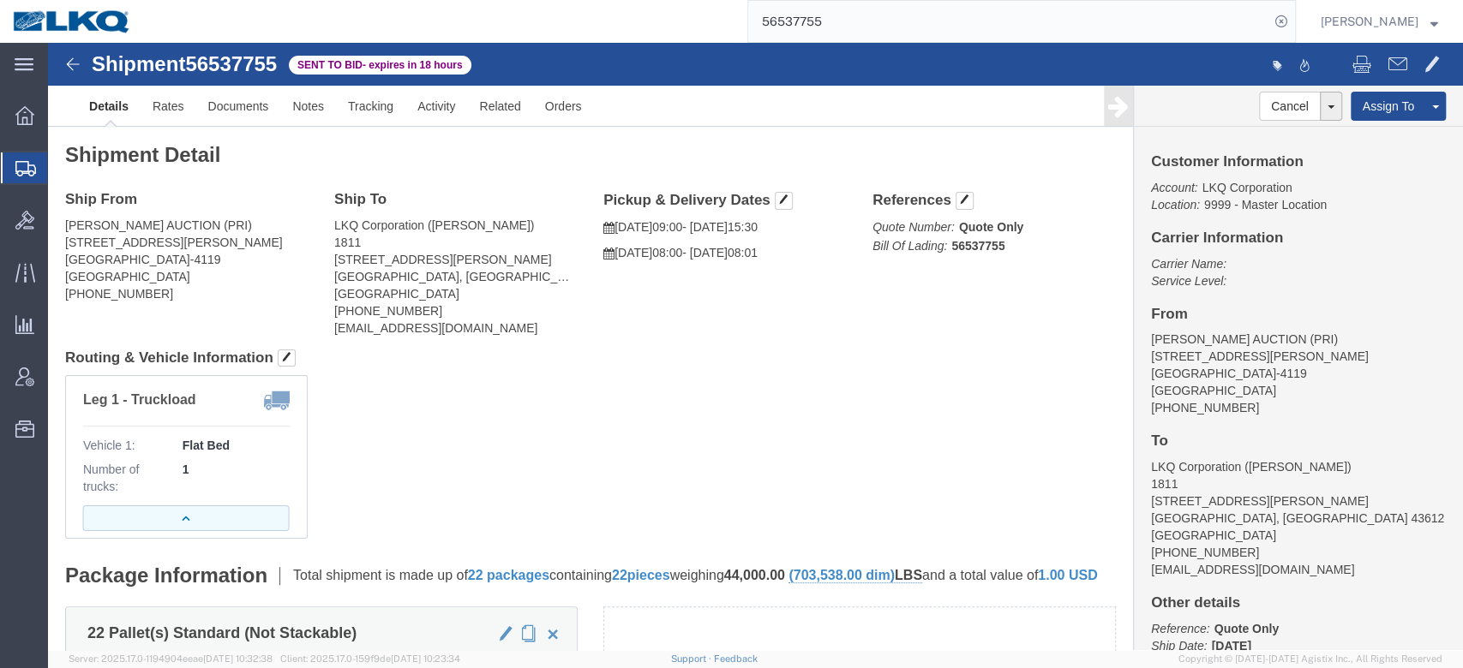
click button "button"
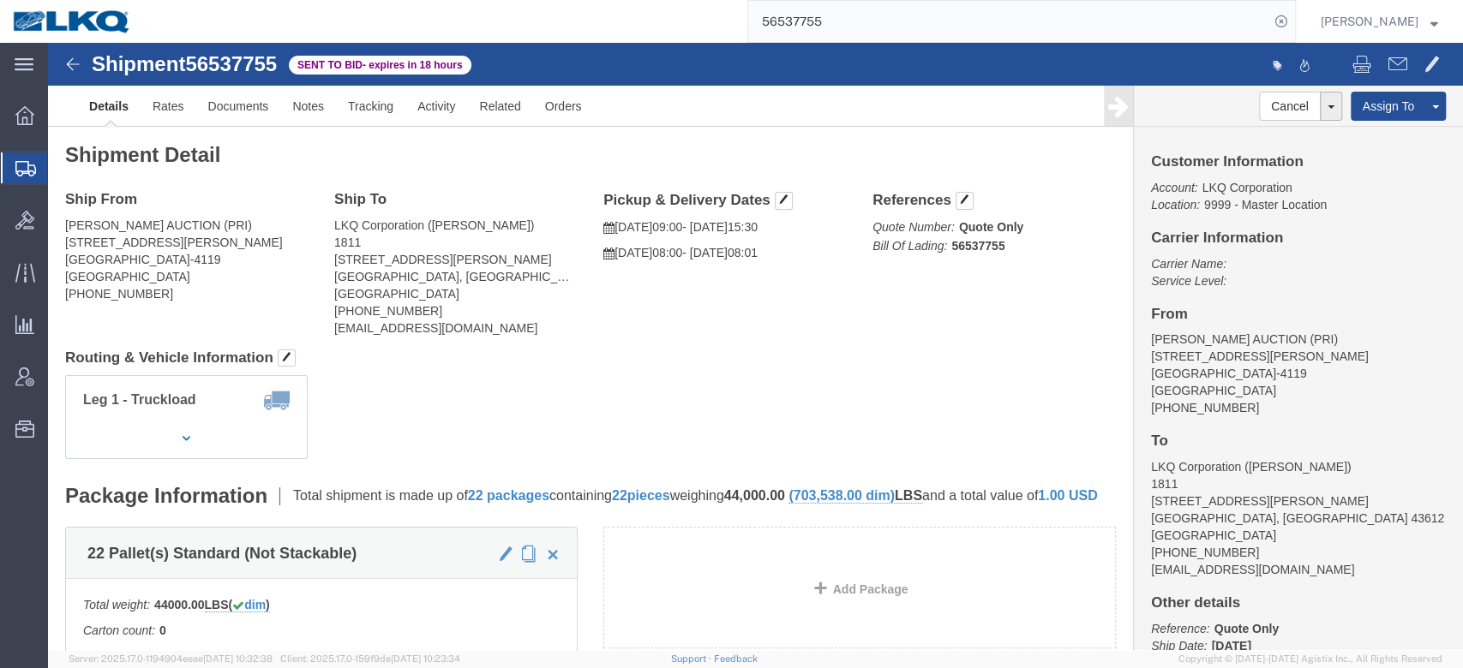
scroll to position [384, 0]
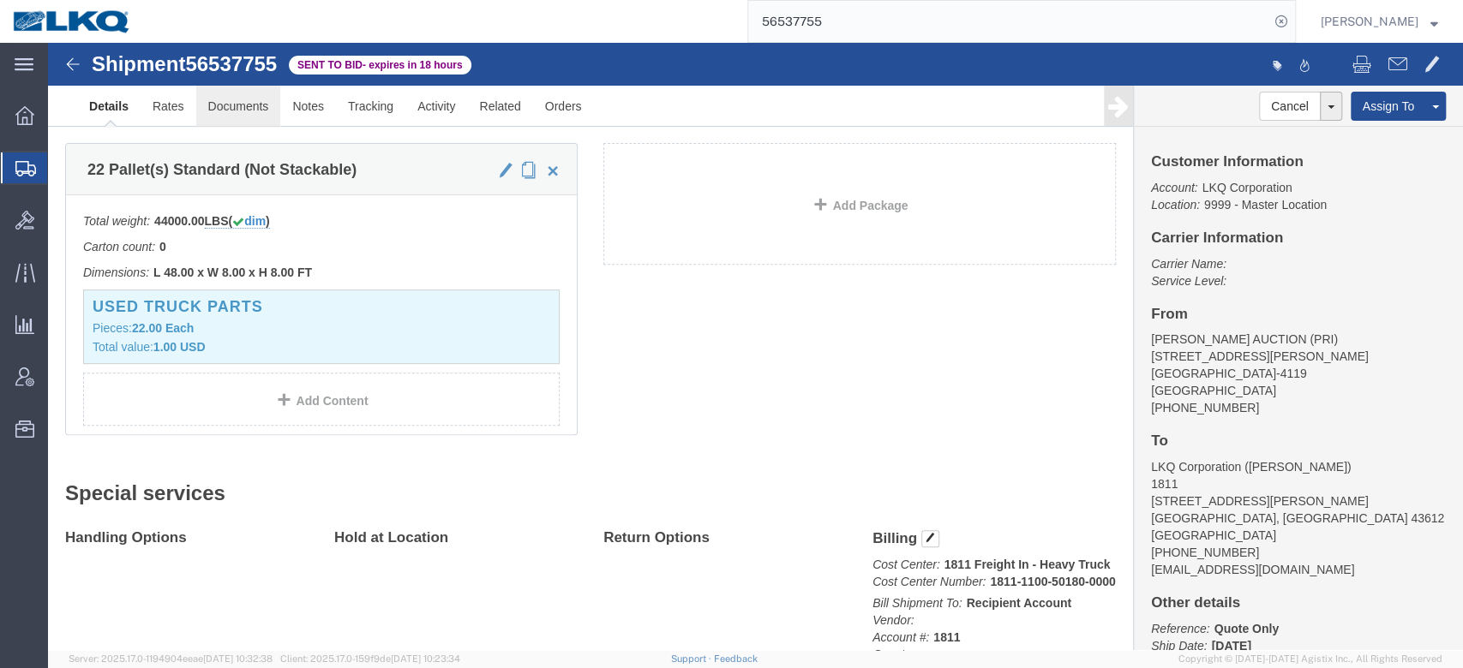
click link "Documents"
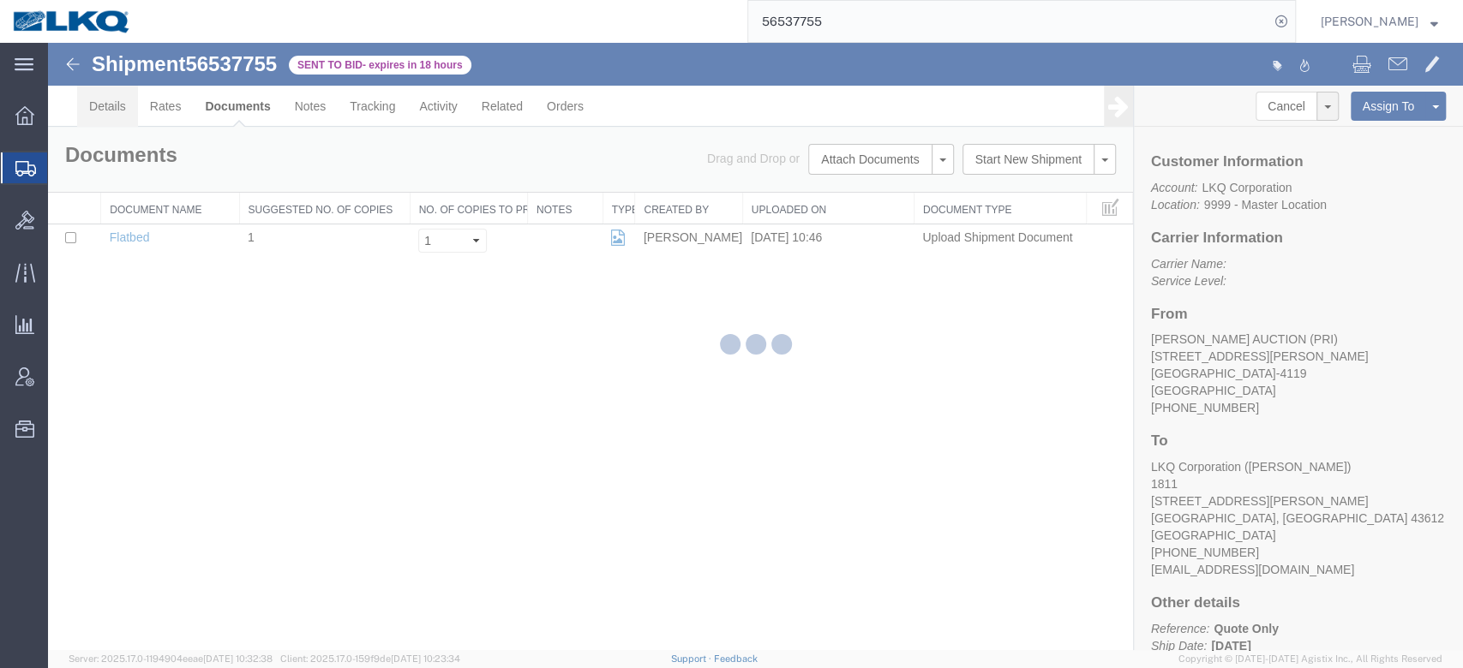
click at [122, 106] on link "Details" at bounding box center [107, 106] width 61 height 41
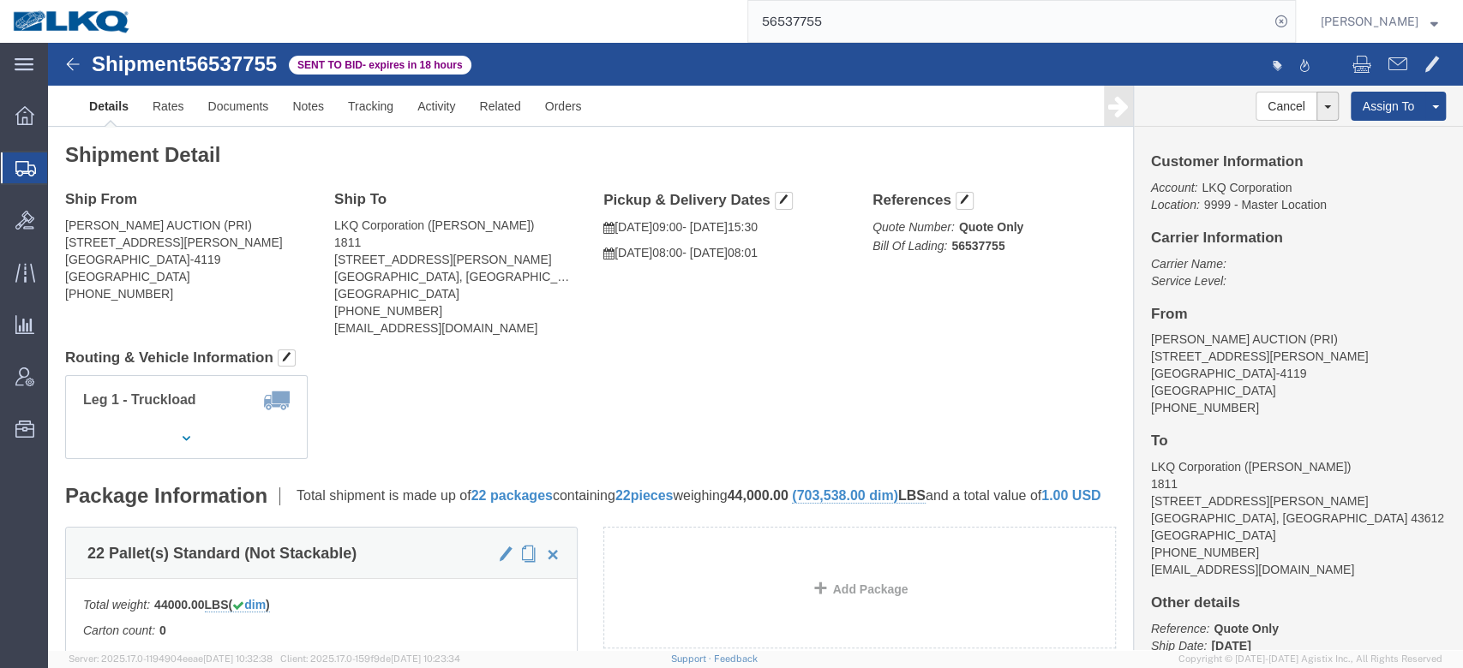
click at [781, 31] on input "56537755" at bounding box center [1008, 21] width 521 height 41
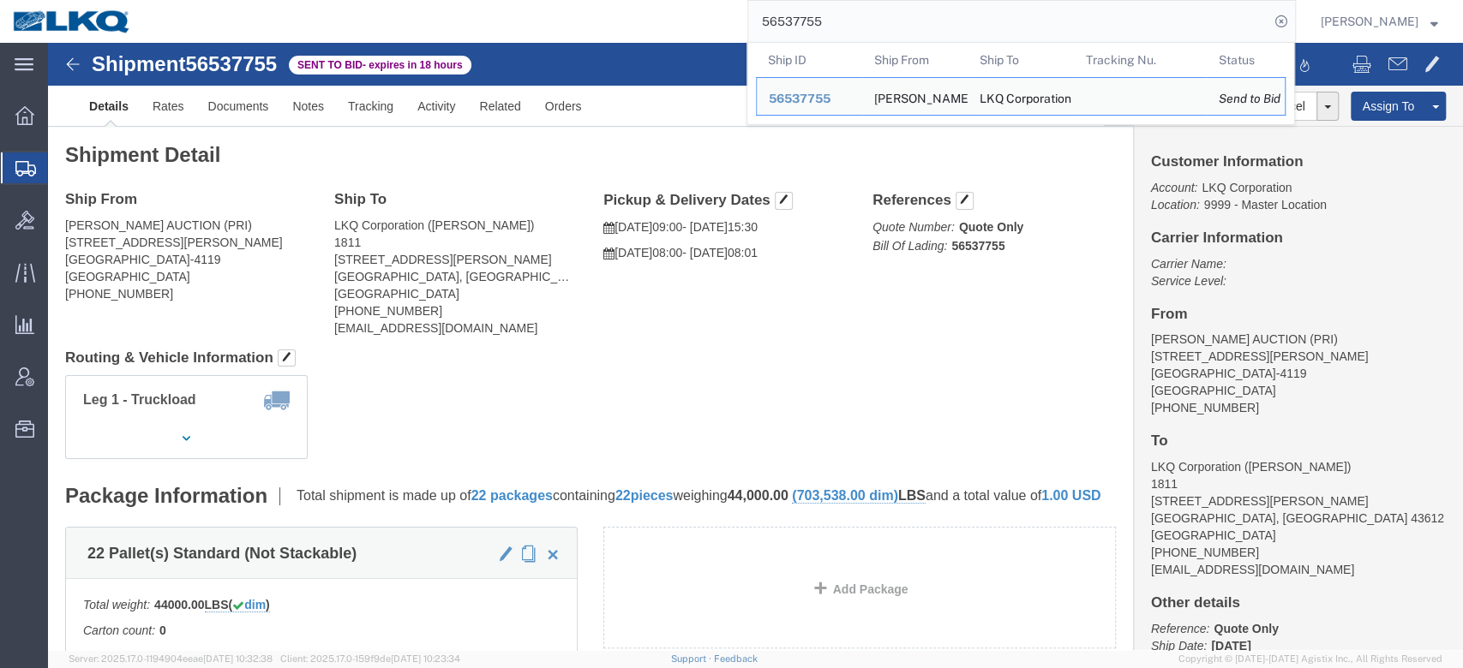
paste input "08806"
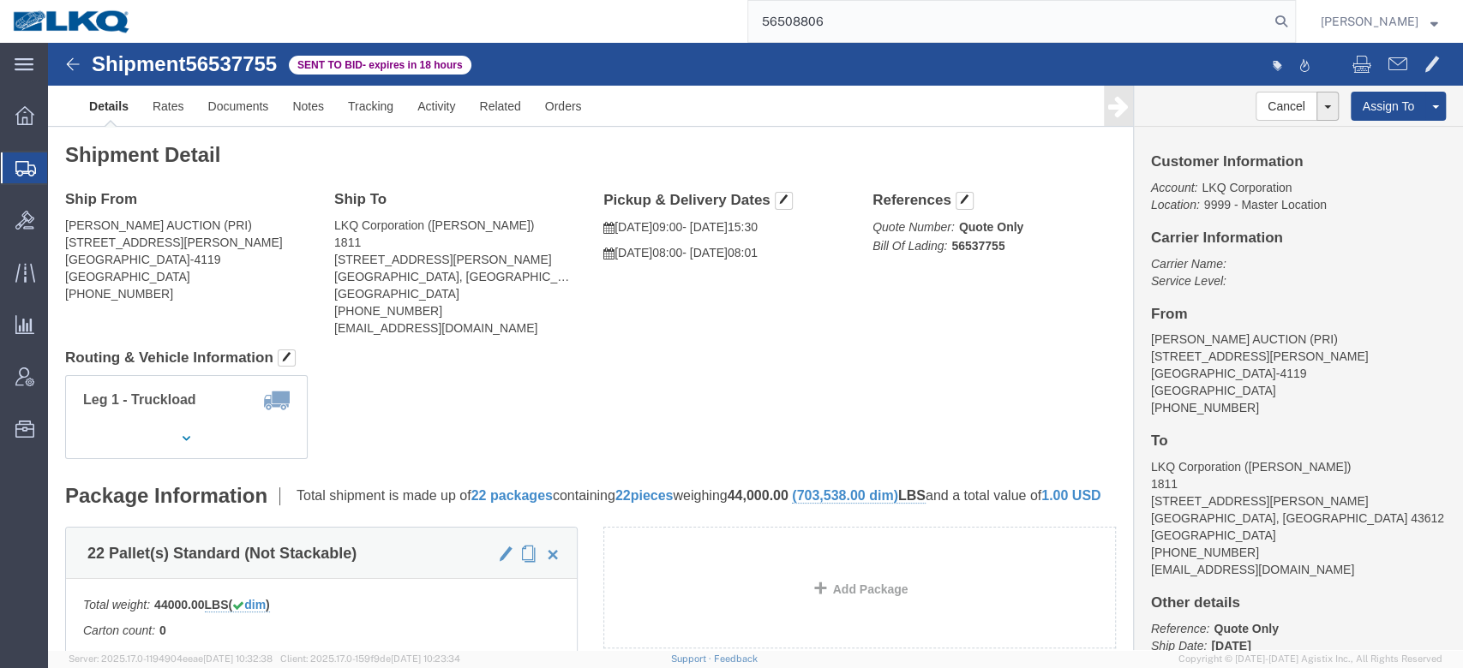
type input "56508806"
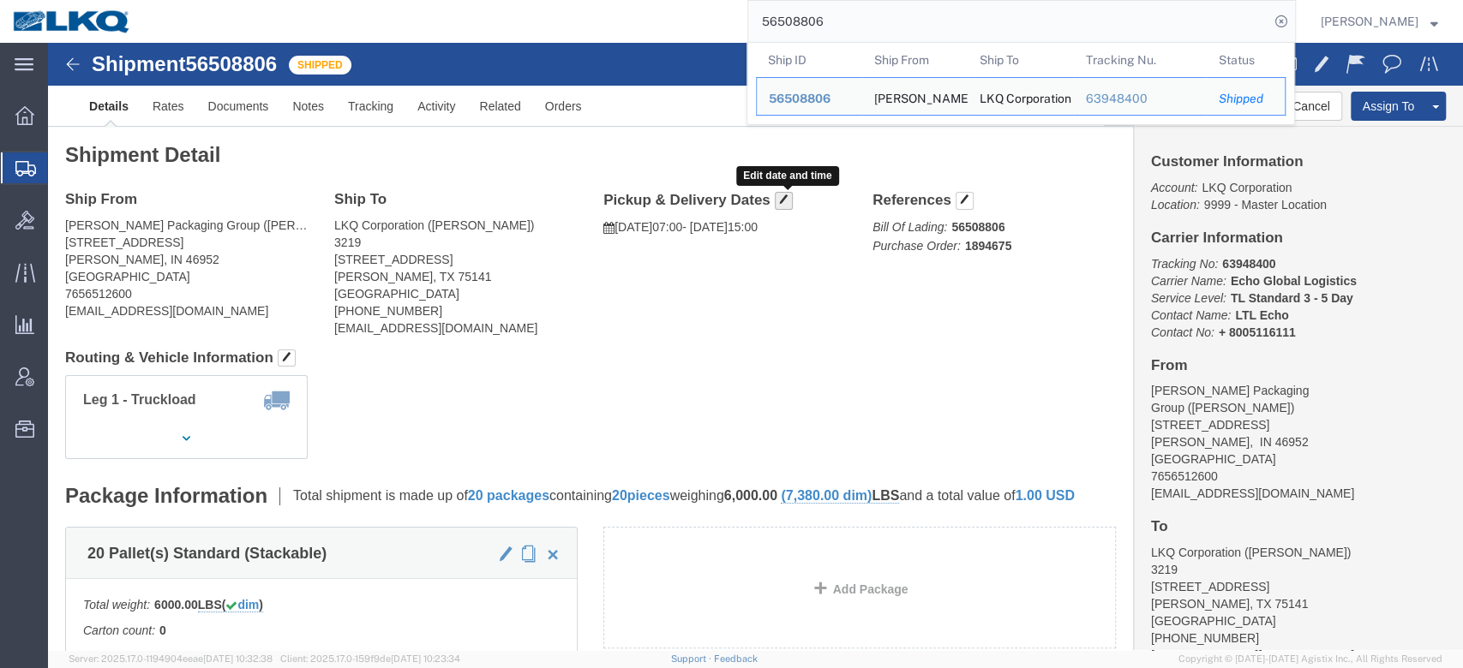
click span "button"
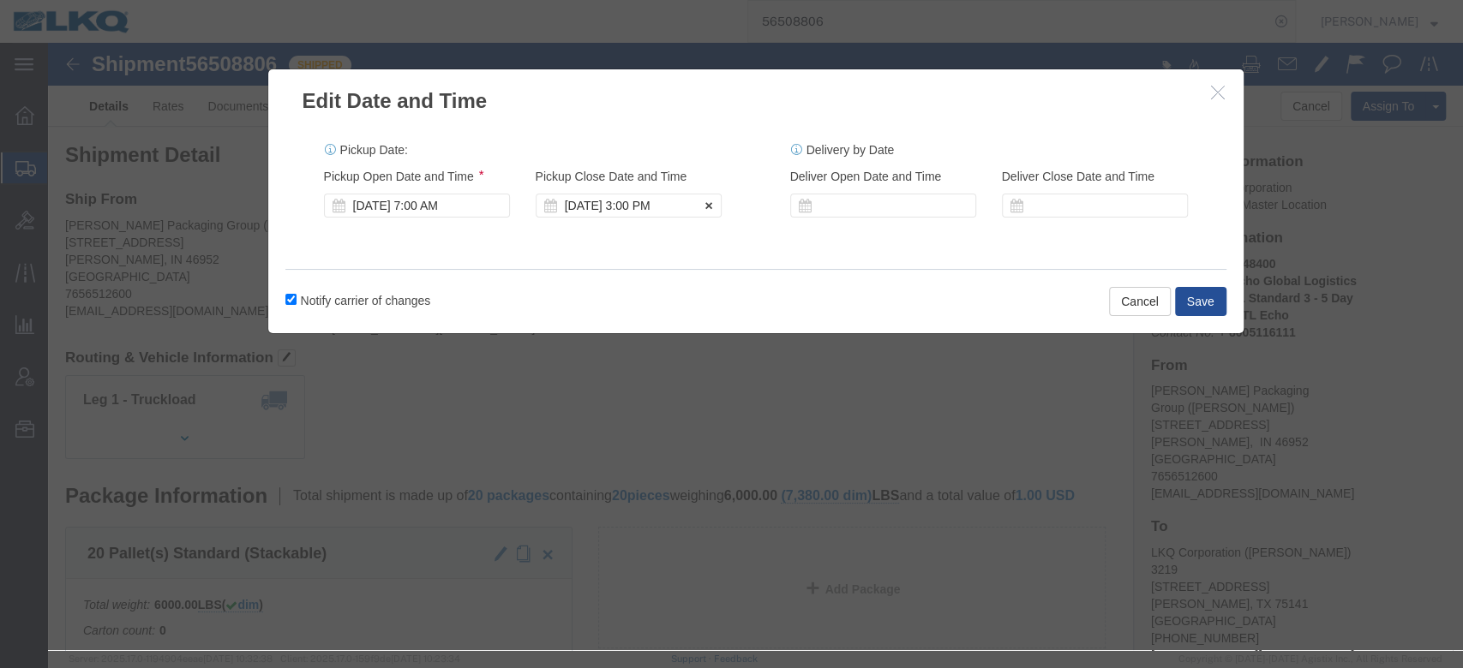
click div "Aug 20 2025 3:00 PM"
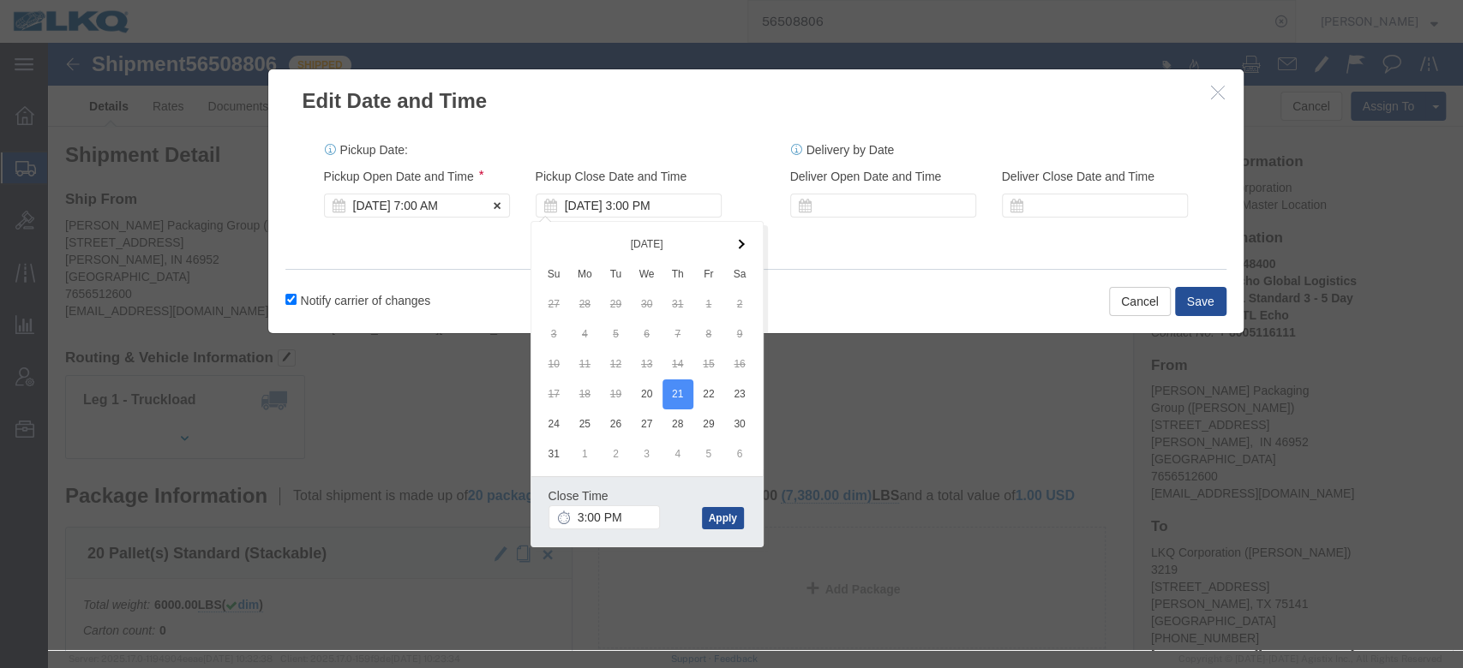
click div "Aug 20 2025 7:00 AM"
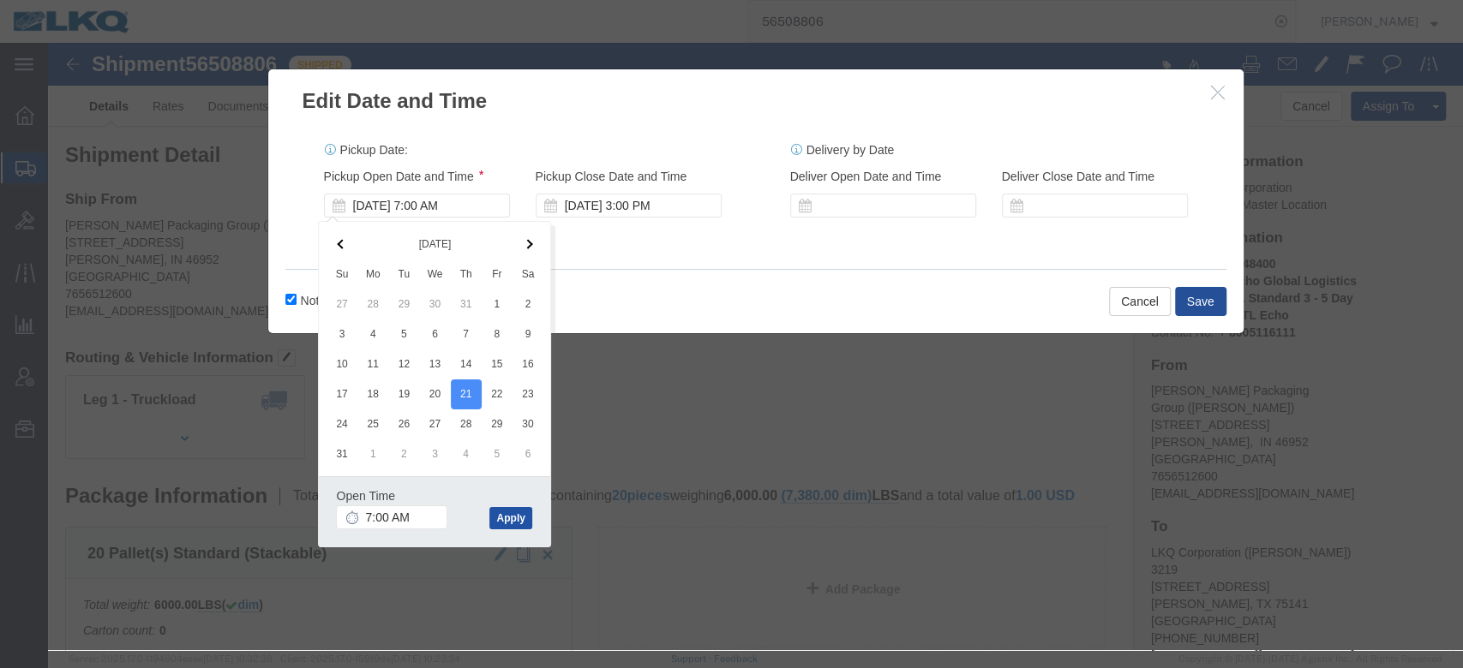
click button "Apply"
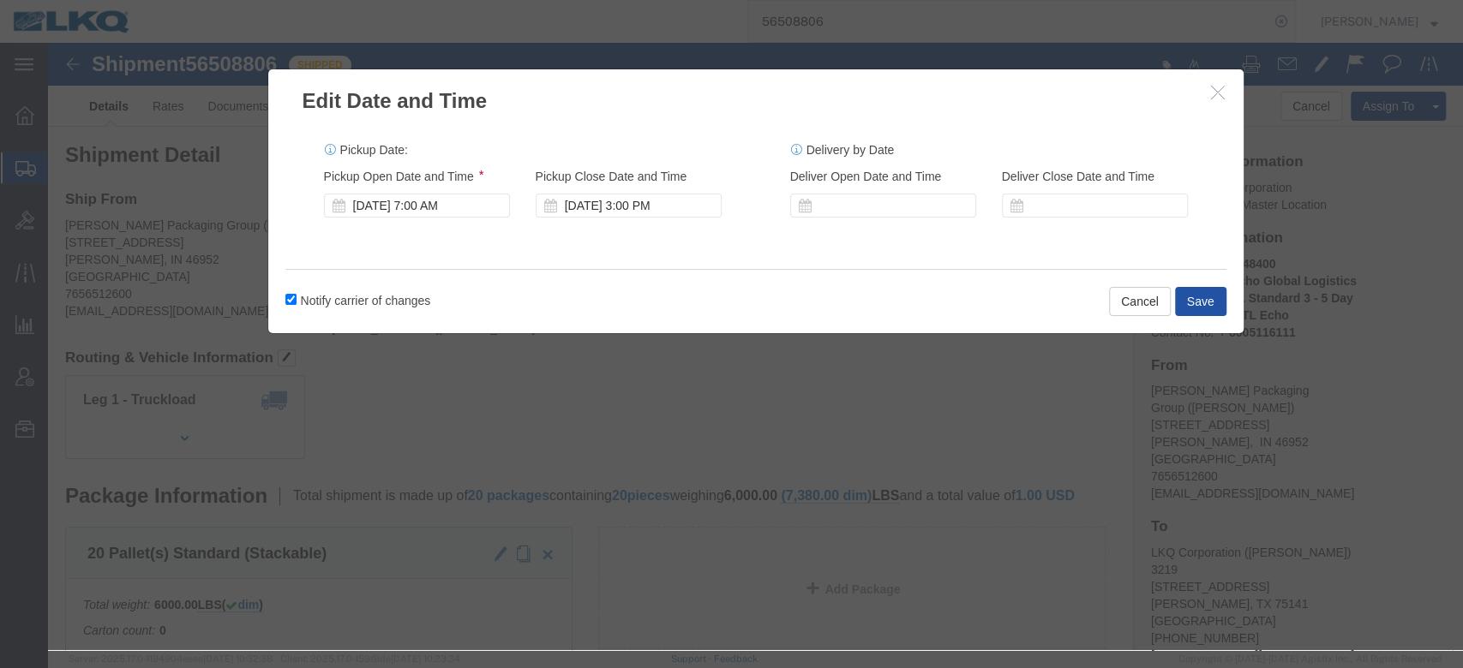
click button "Save"
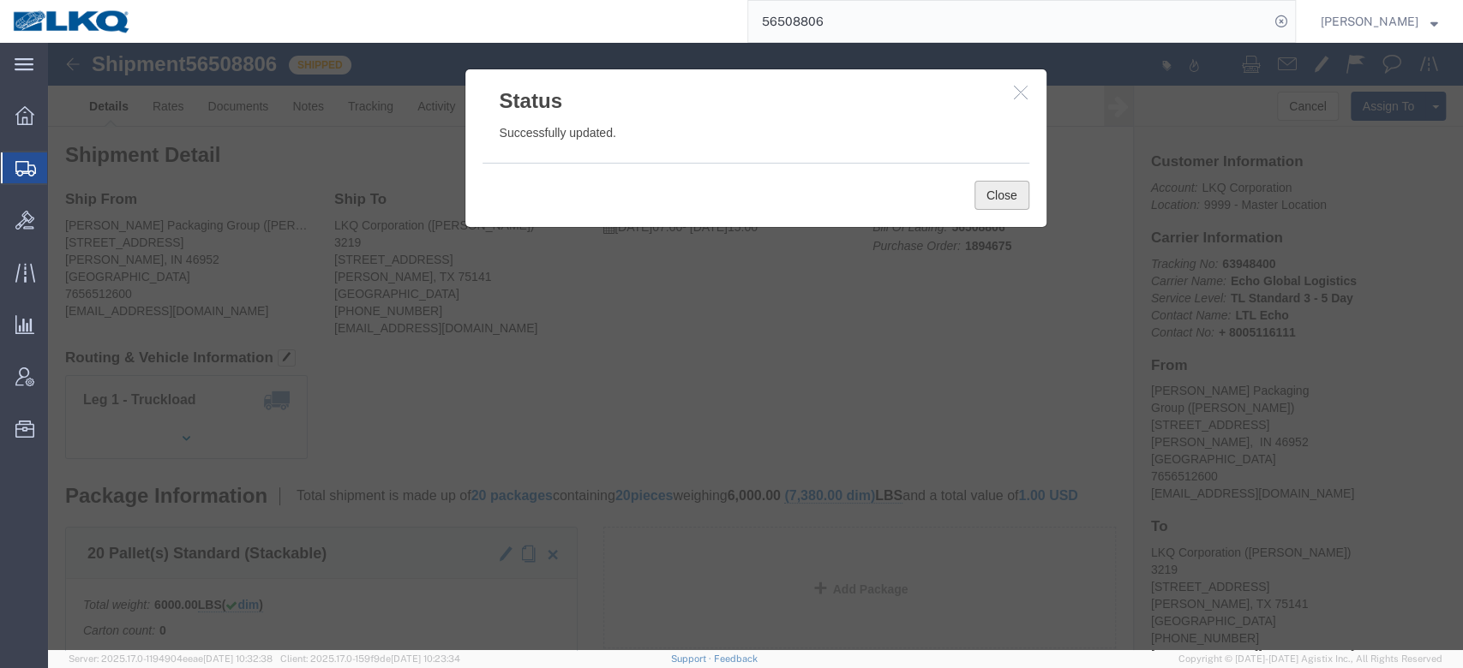
click button "Close"
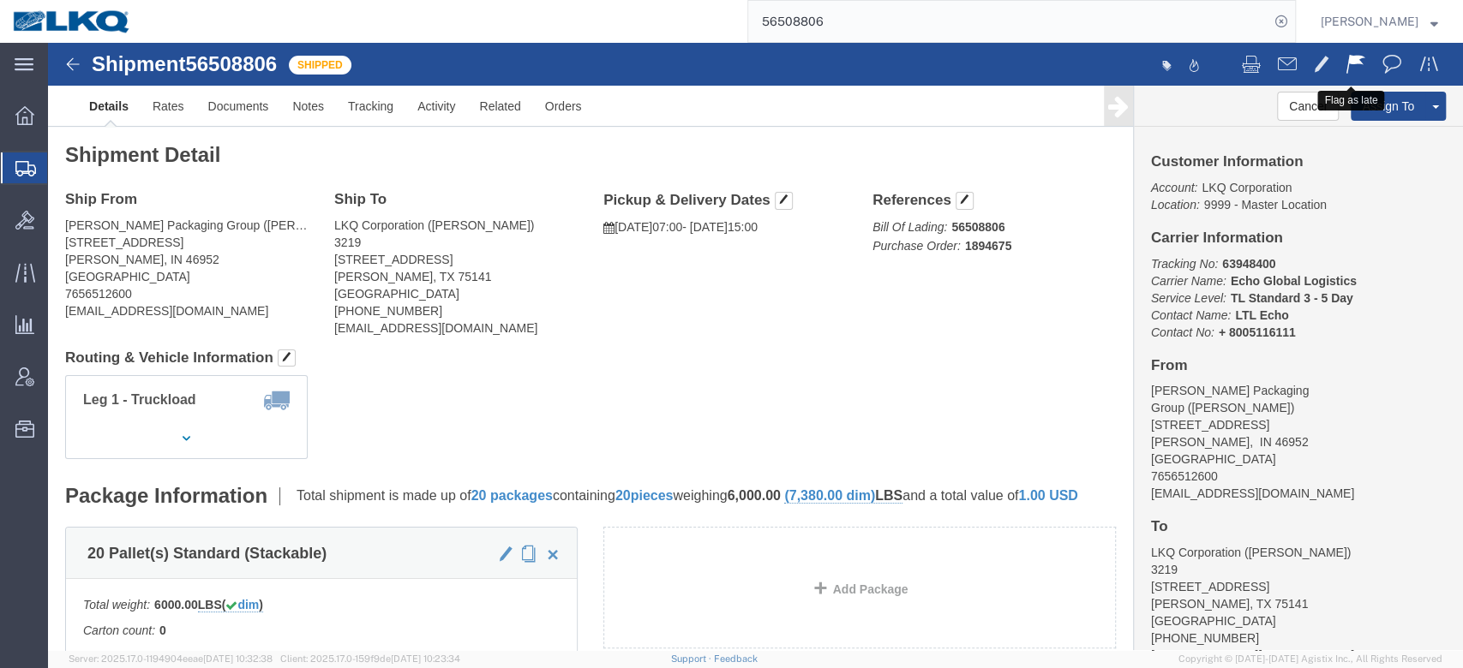
click button
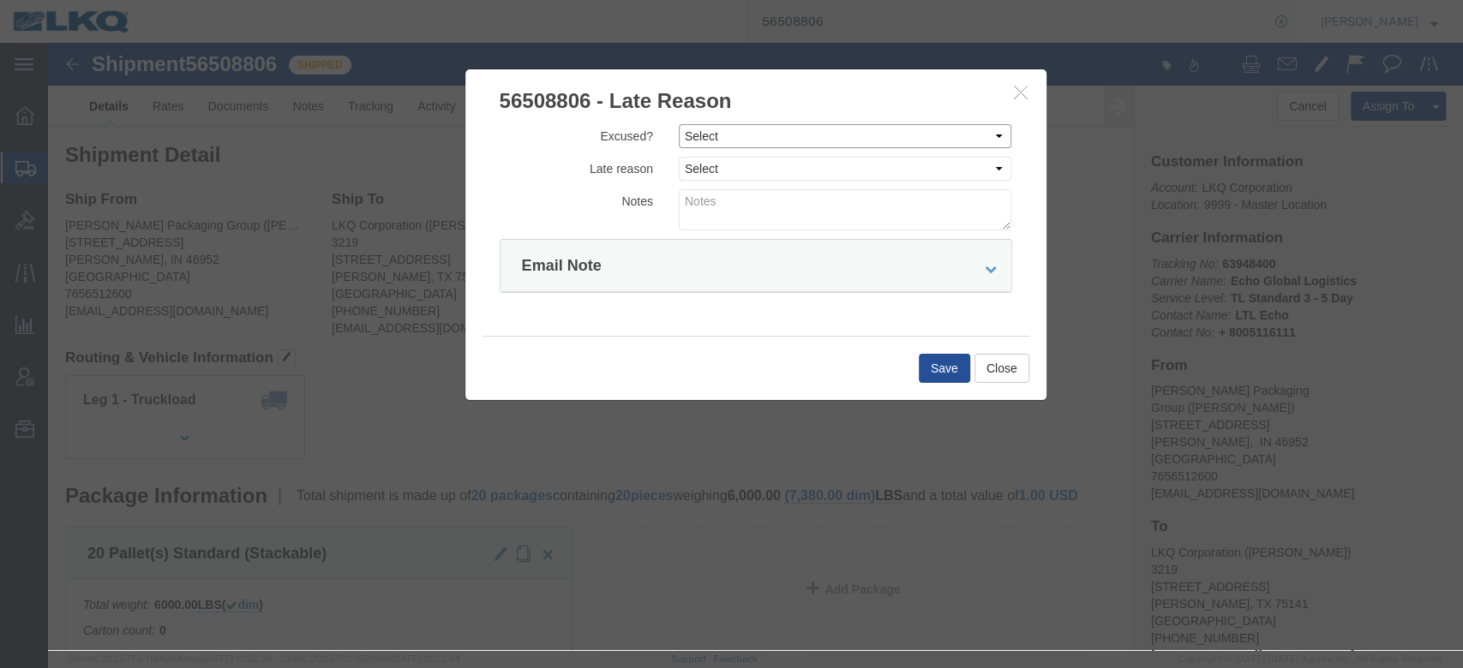
click select "Select Excused Not Excused"
select select "NOT_EXCUSED"
click select "Select Excused Not Excused"
click select "Select Bad Carrier Data Carrier Admin Error Delay Accident Driver Error Lack of…"
select select "DRIVER_ERROR"
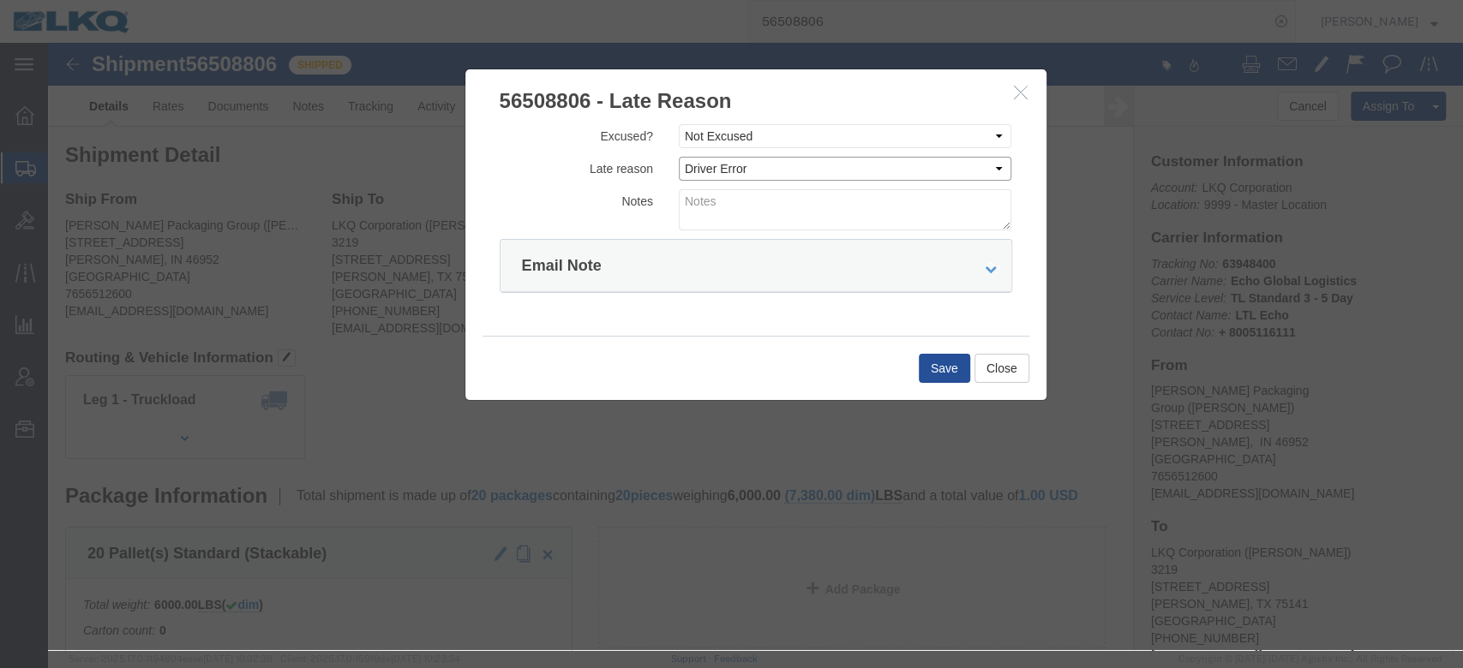
click select "Select Bad Carrier Data Carrier Admin Error Delay Accident Driver Error Lack of…"
click textarea
type textarea "Pickup 8/20"
click button "Save"
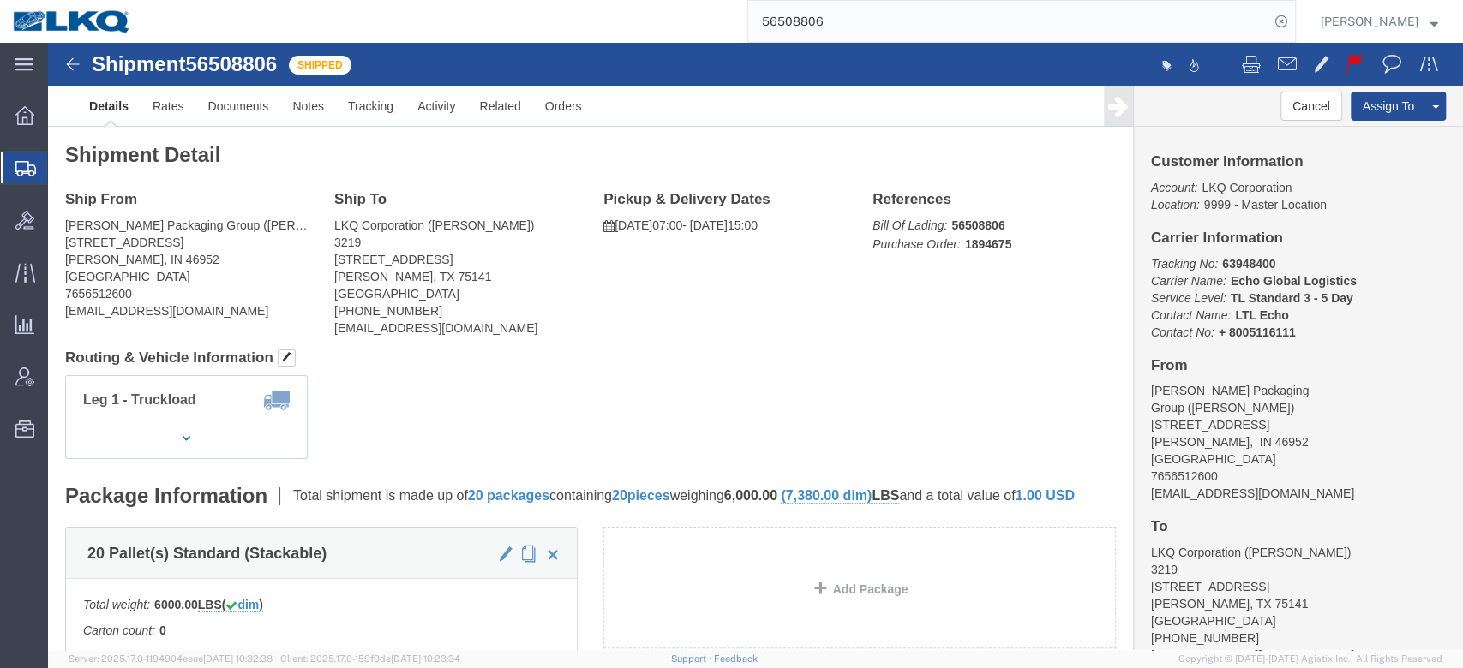
click at [816, 20] on input "56508806" at bounding box center [1008, 21] width 521 height 41
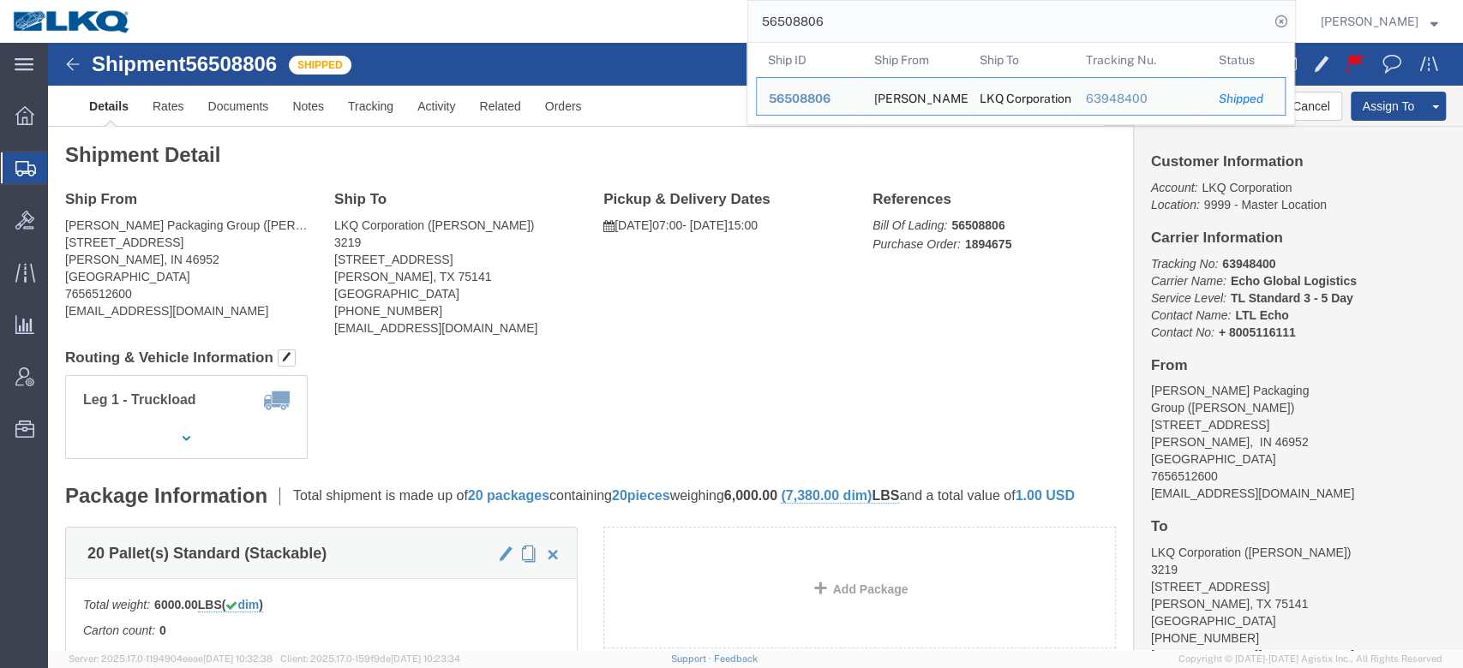
click at [816, 20] on input "56508806" at bounding box center [1008, 21] width 521 height 41
paste input "25954"
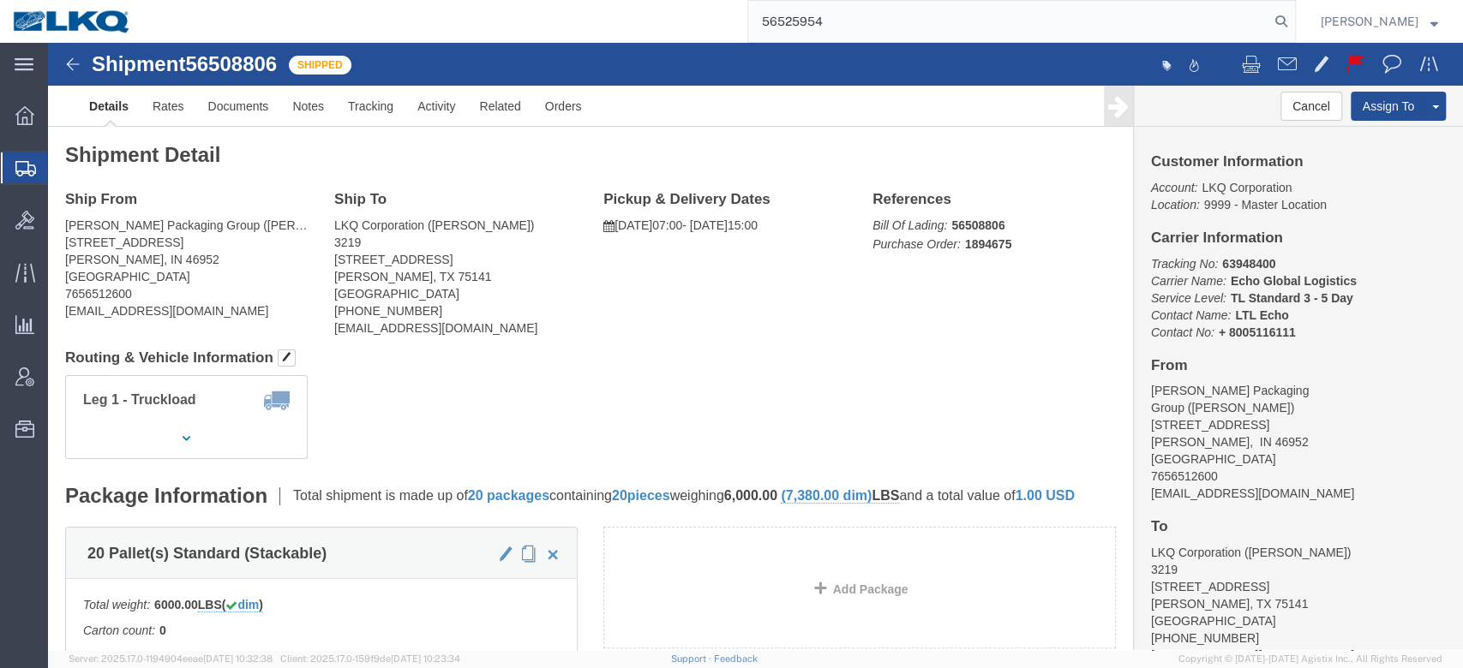
type input "56525954"
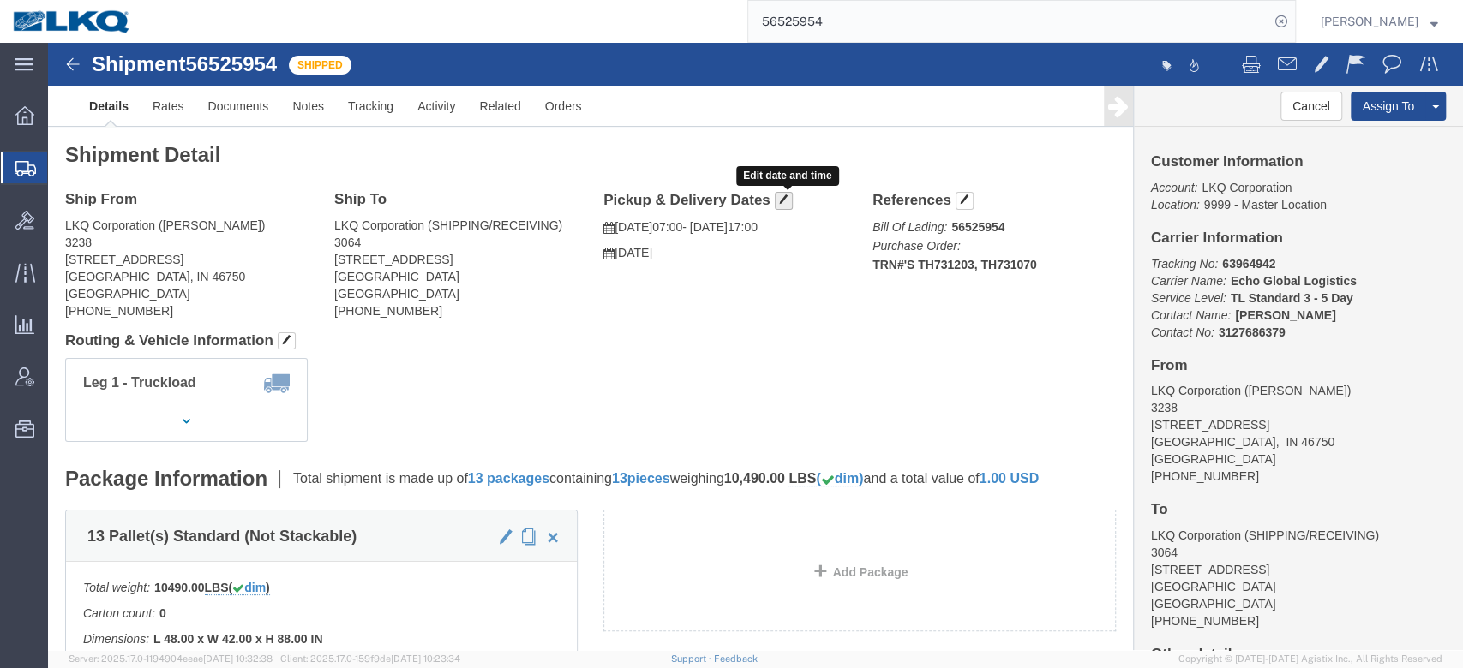
click span "button"
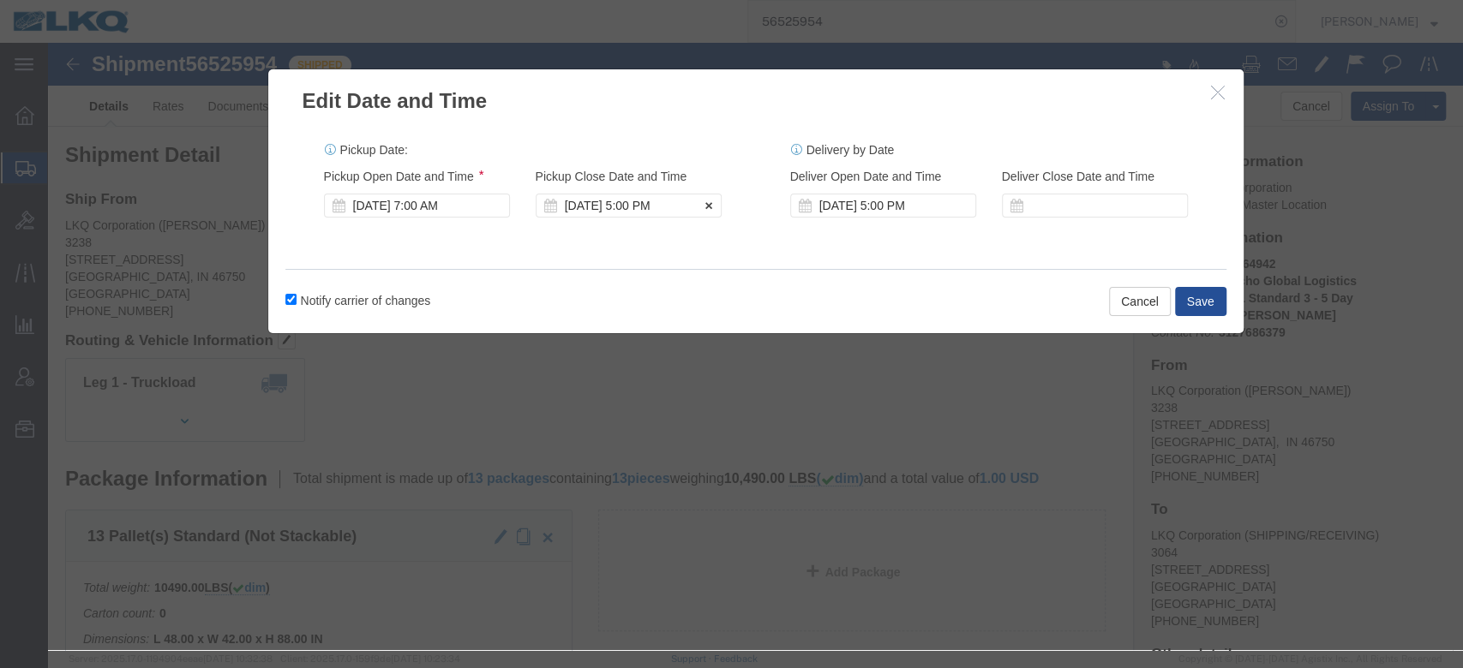
click div "Aug 20 2025 5:00 PM"
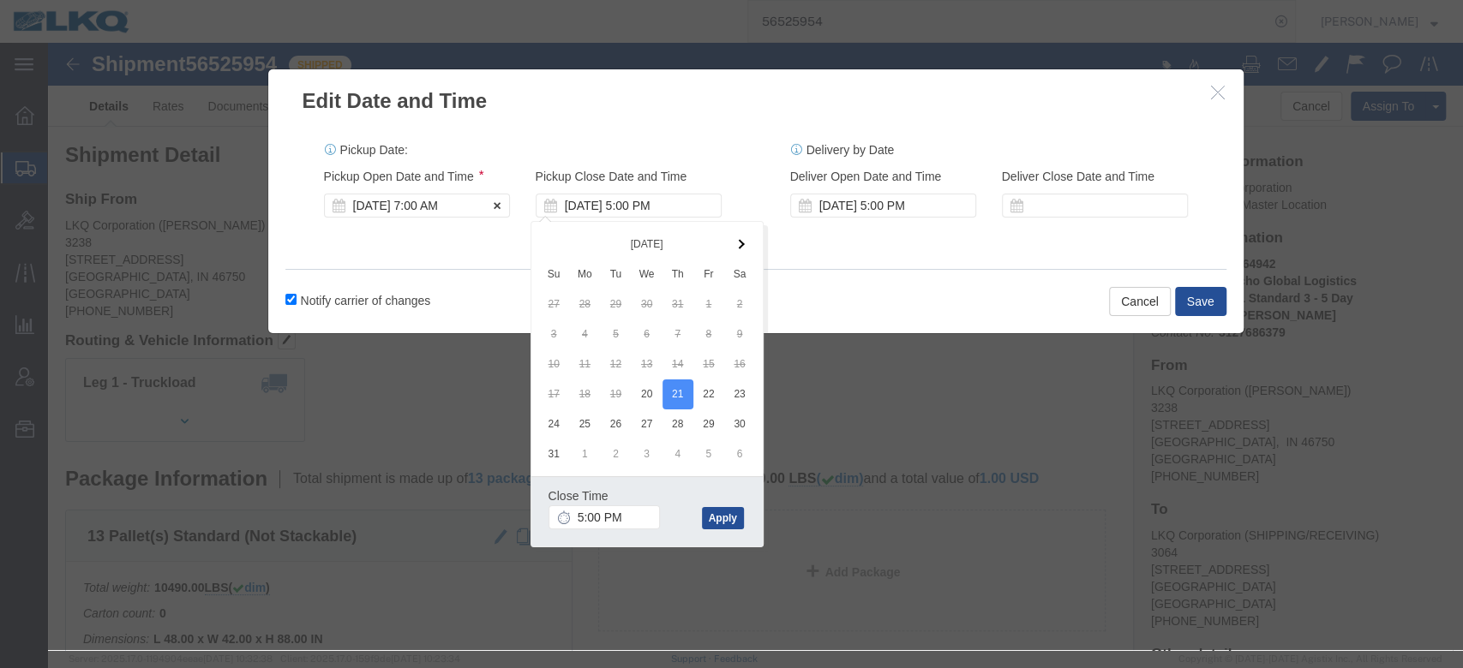
click div "Aug 20 2025 7:00 AM"
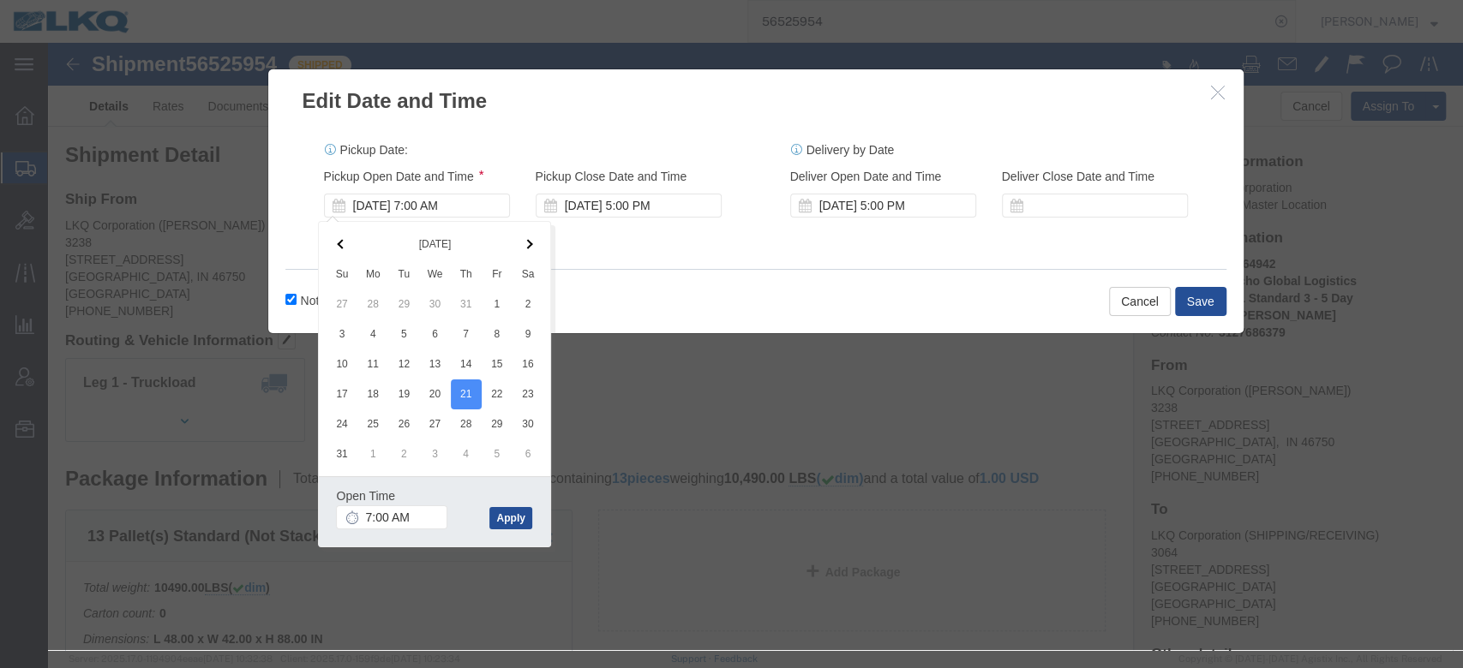
click div "Pickup Date: Pickup Start Date Pickup Start Time Pickup Open Date and Time Aug …"
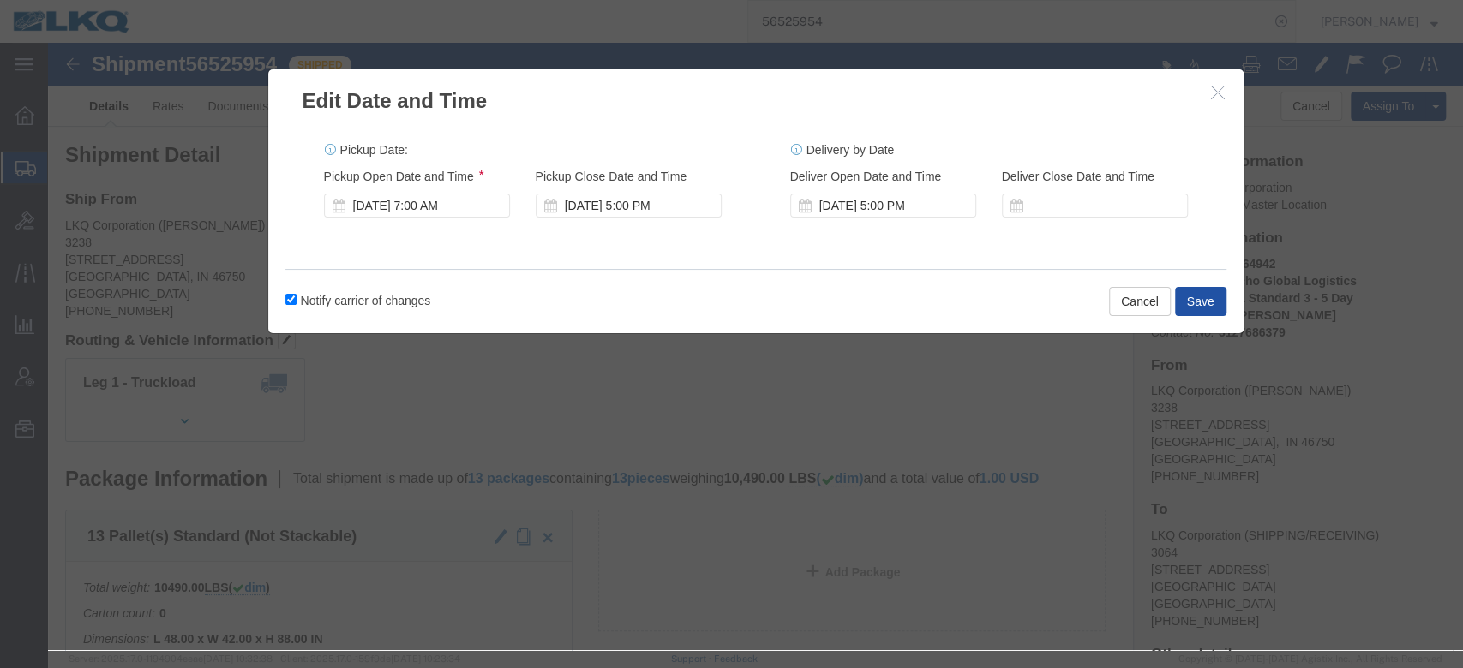
click button "Save"
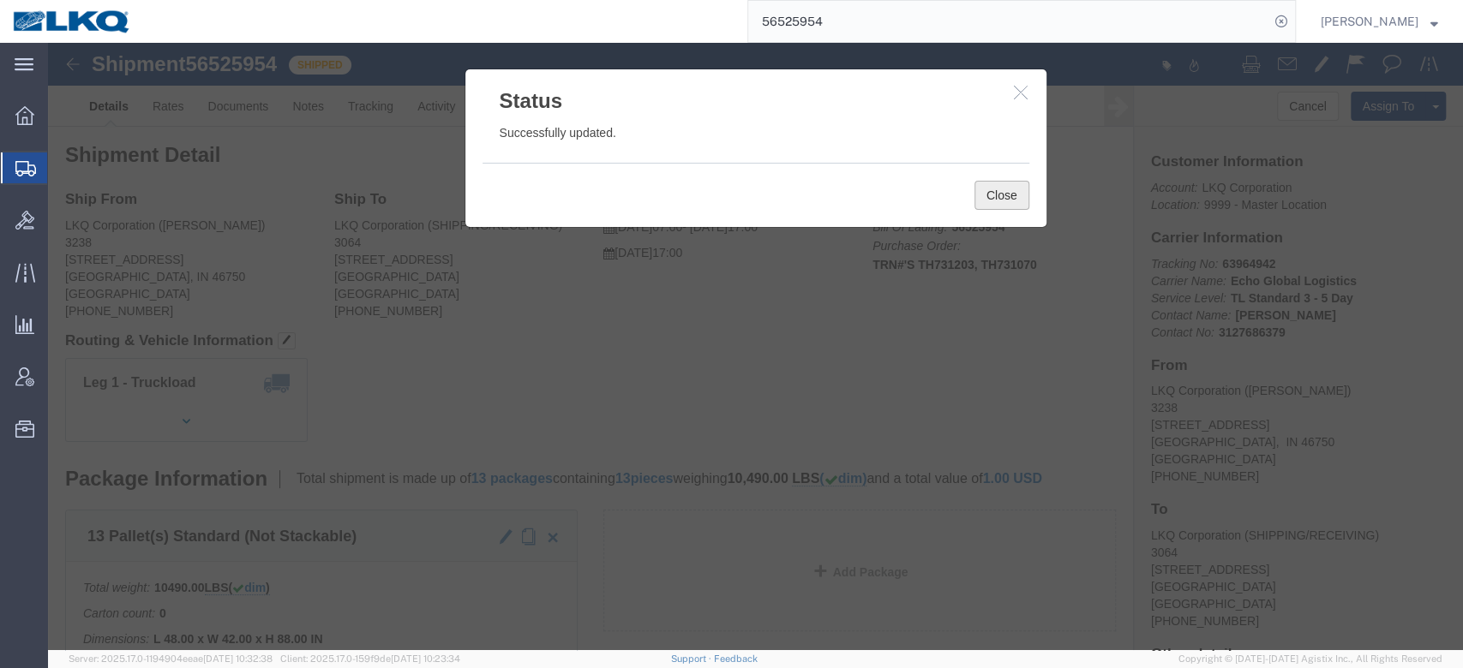
click button "Close"
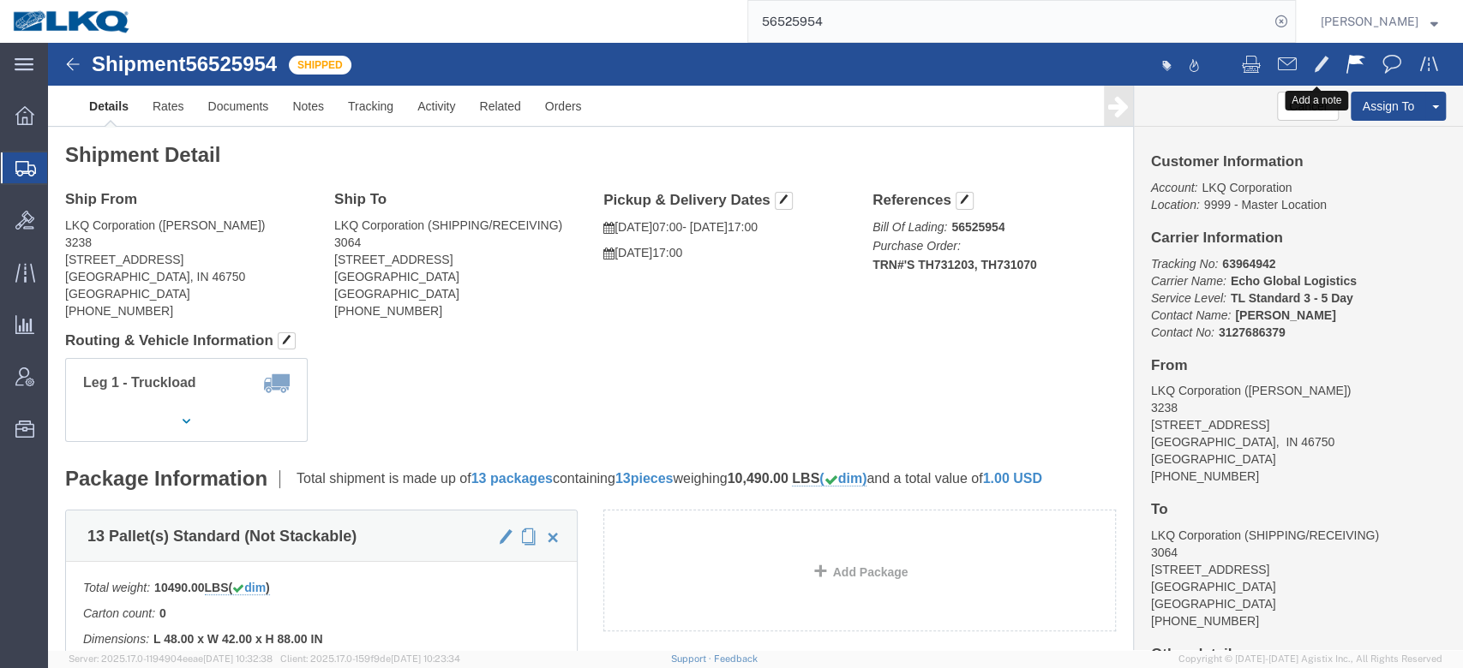
click span
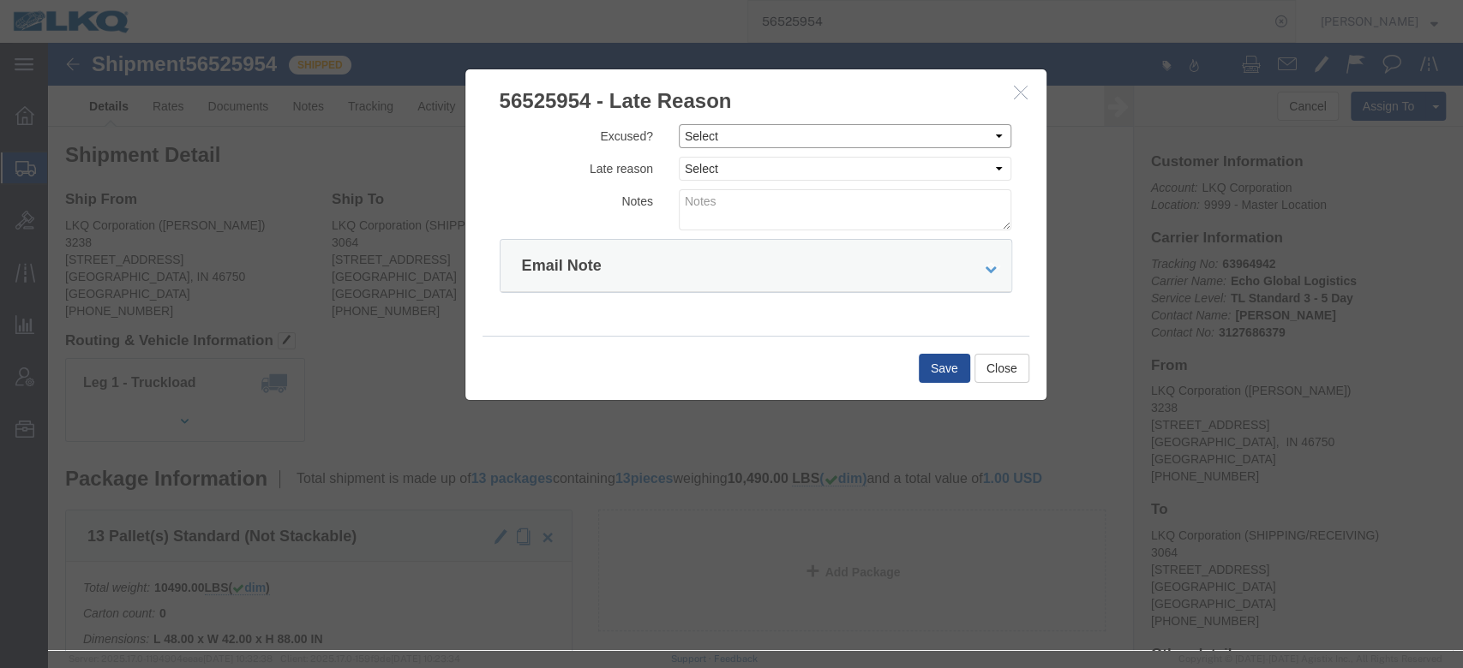
click select "Select Excused Not Excused"
select select "NOT_EXCUSED"
click select "Select Excused Not Excused"
click select "Select Bad Carrier Data Carrier Admin Error Delay Accident Driver Error Lack of…"
select select "DRIVER_ERROR"
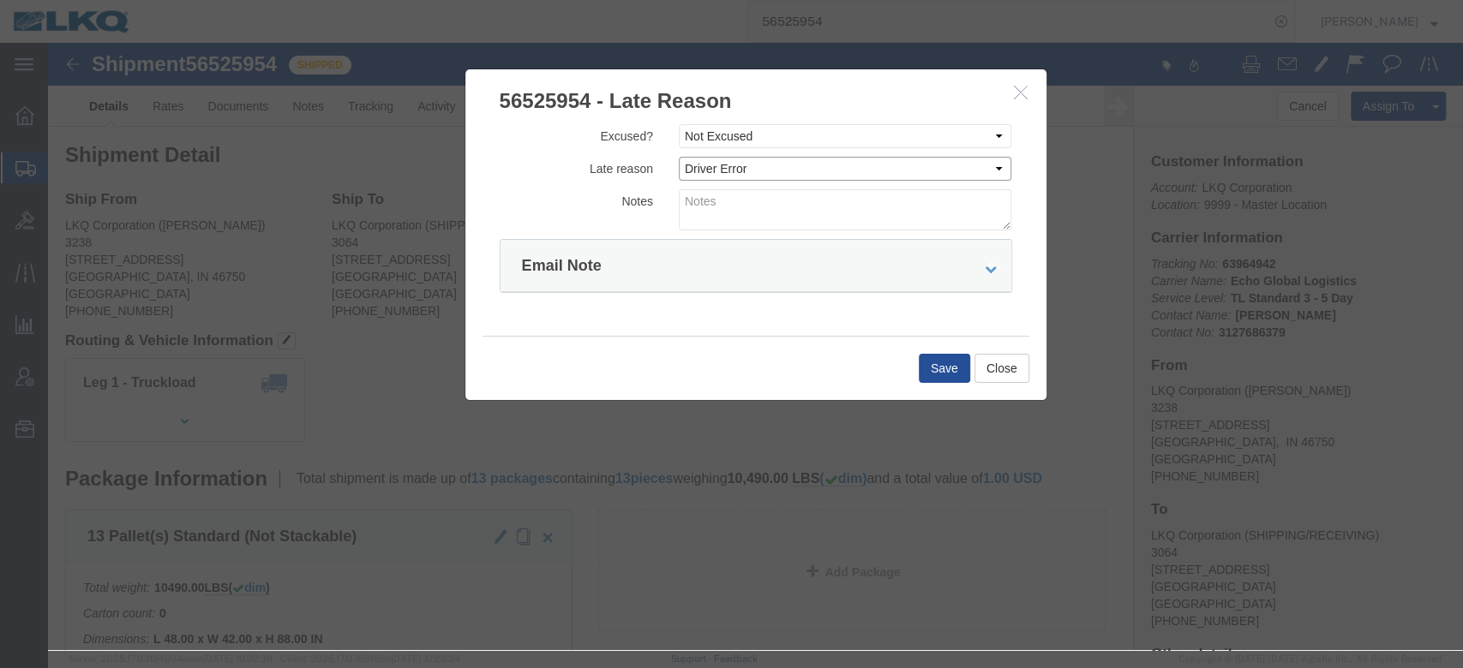
click select "Select Bad Carrier Data Carrier Admin Error Delay Accident Driver Error Lack of…"
click textarea
type textarea "Pickup 8/20"
click button "Save"
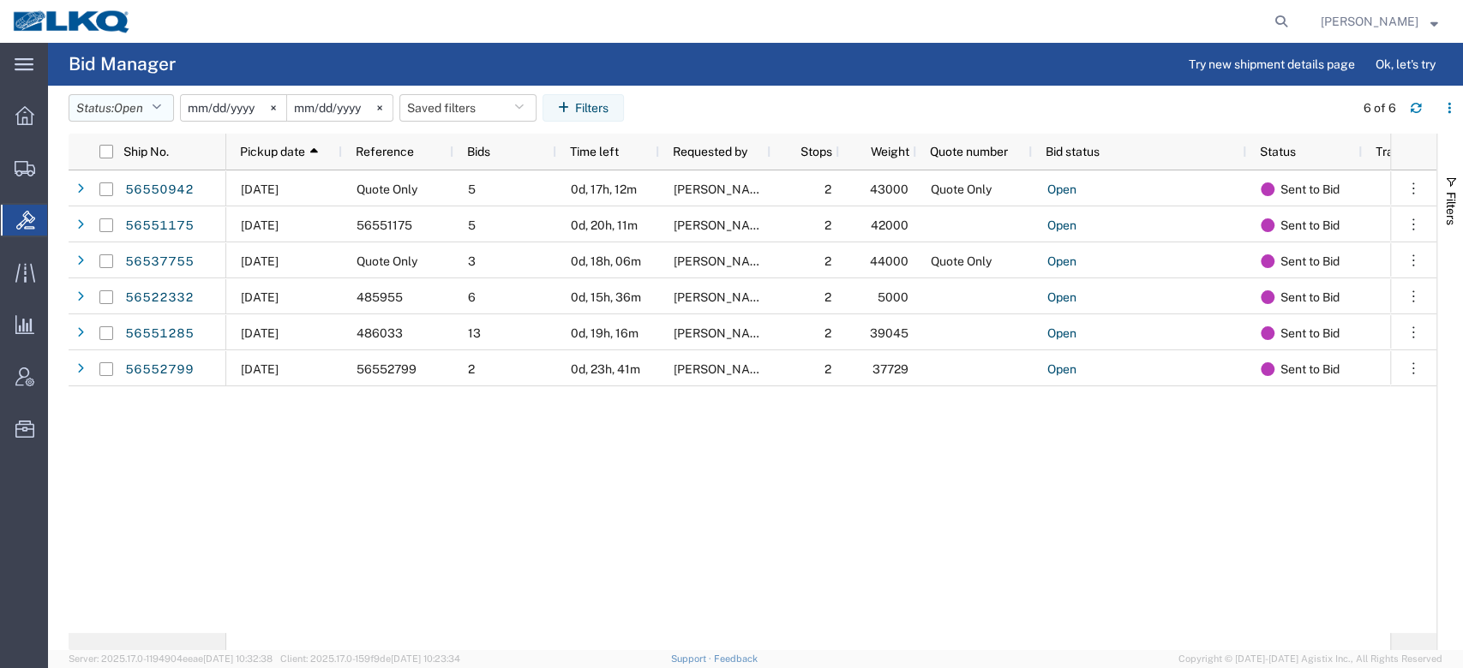
click at [161, 109] on icon "button" at bounding box center [156, 108] width 9 height 12
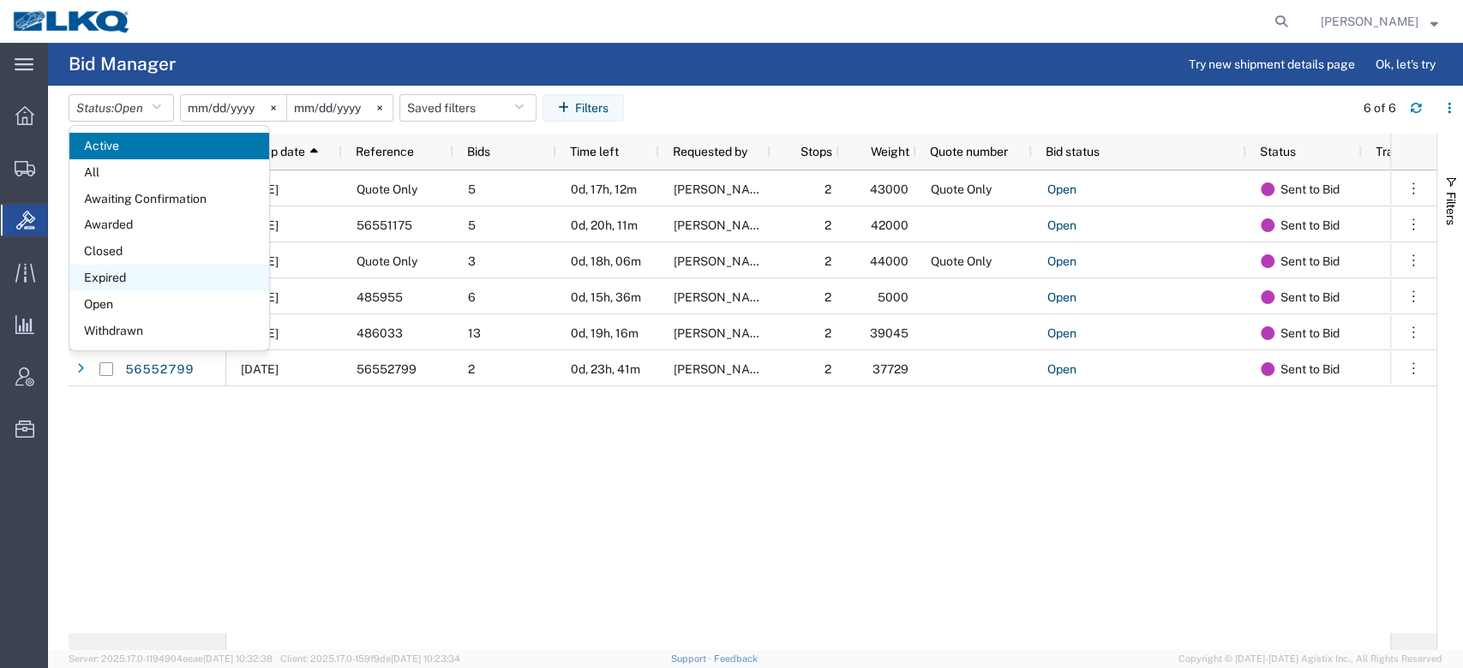
click at [114, 271] on span "Expired" at bounding box center [169, 278] width 200 height 27
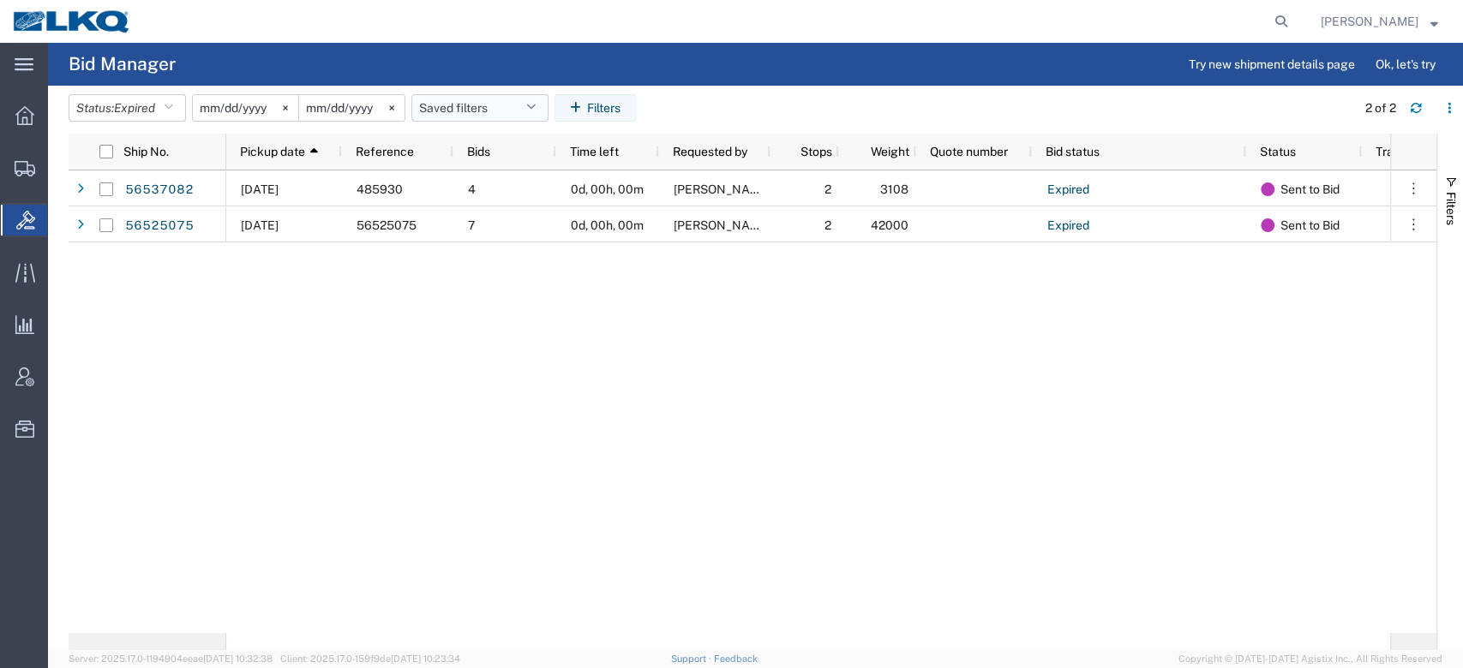
click at [500, 111] on button "Saved filters" at bounding box center [479, 107] width 137 height 27
click at [482, 177] on span "No PGW/LTL" at bounding box center [526, 183] width 225 height 32
